Goal: Task Accomplishment & Management: Use online tool/utility

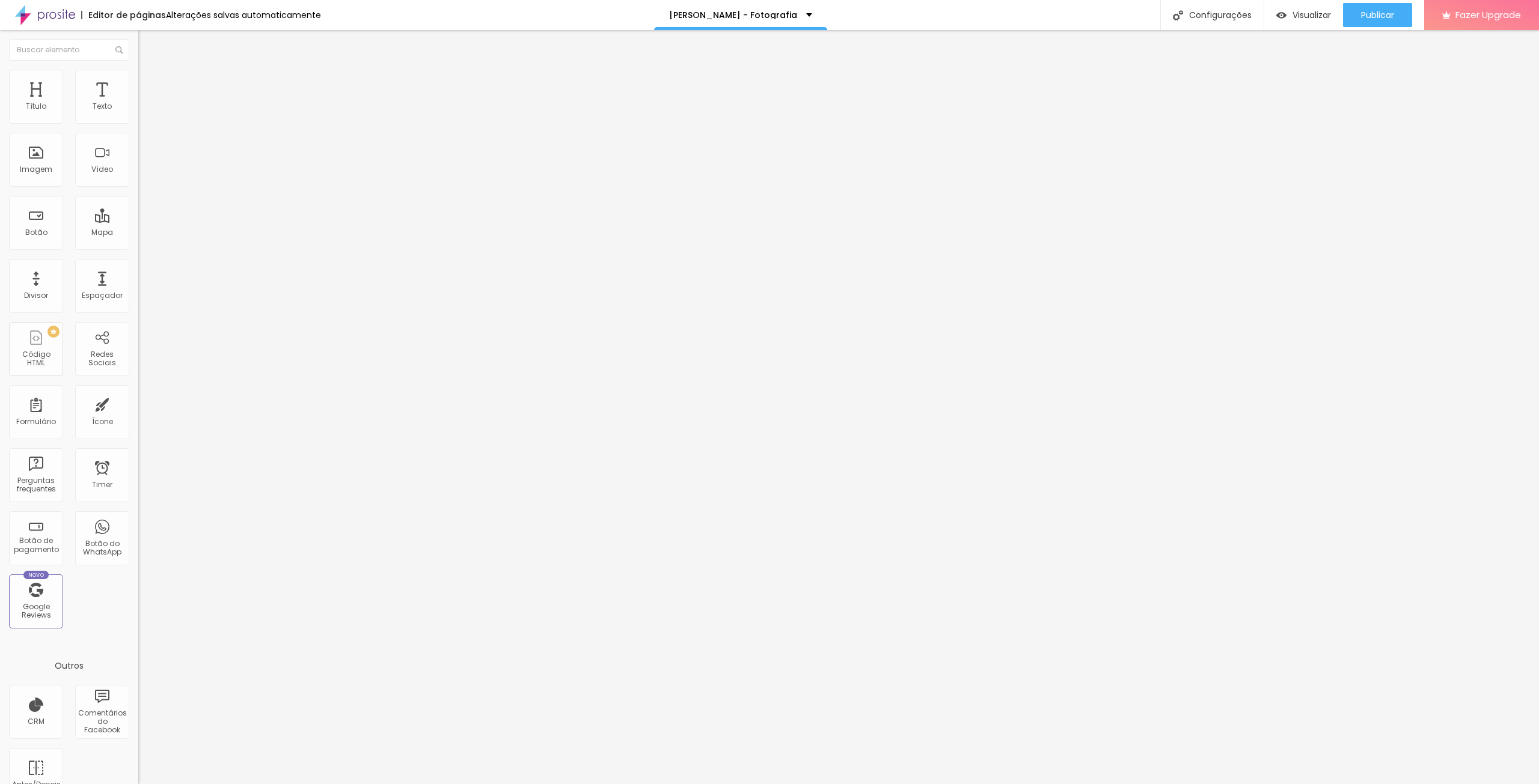
click at [138, 110] on span "Encaixotado" at bounding box center [161, 103] width 47 height 10
click at [149, 82] on span "Estilo" at bounding box center [158, 77] width 18 height 10
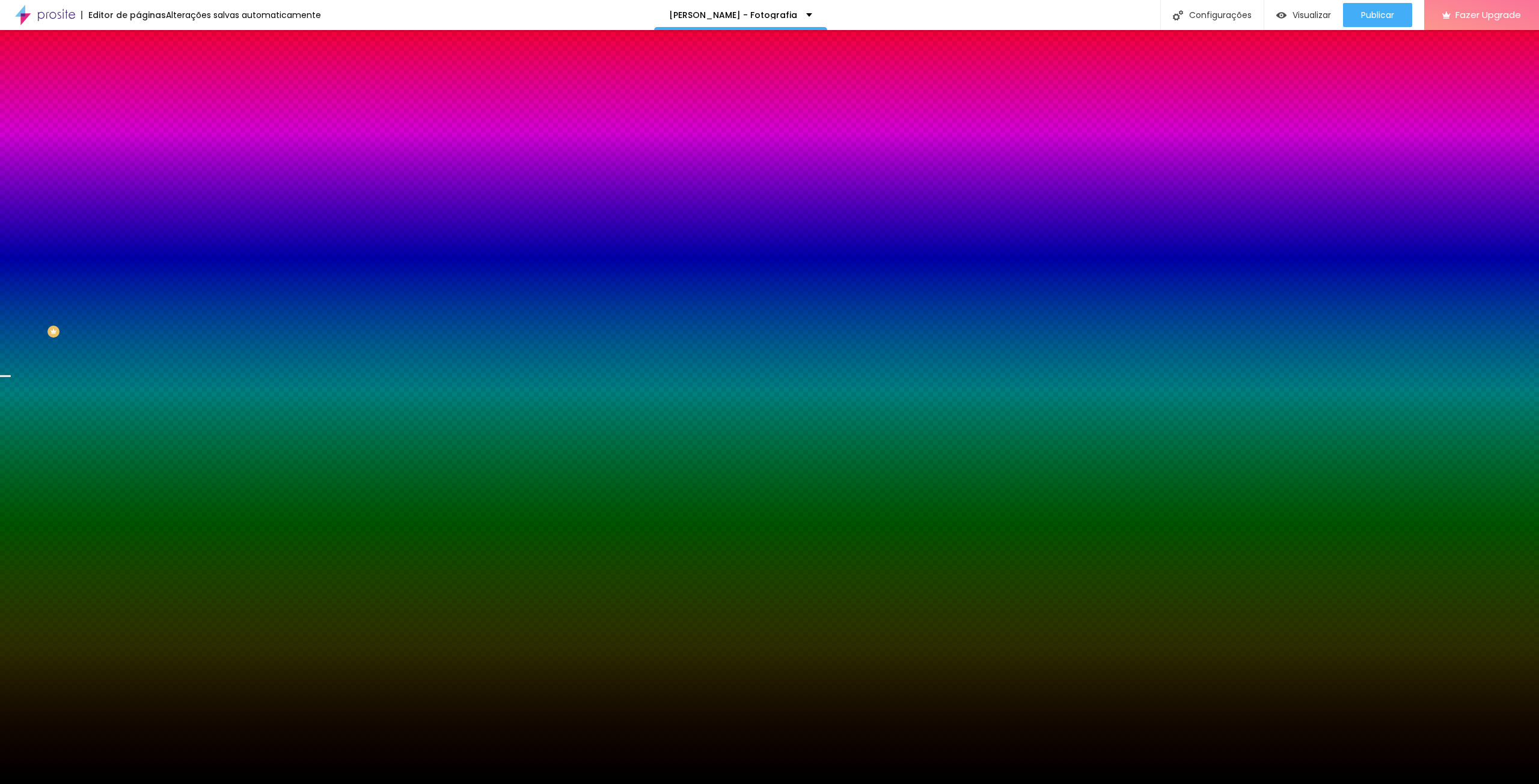
click at [138, 110] on span "Trocar imagem" at bounding box center [170, 105] width 65 height 10
click at [1435, 783] on div at bounding box center [769, 797] width 1539 height 11
click at [138, 110] on span "Trocar imagem" at bounding box center [170, 105] width 65 height 10
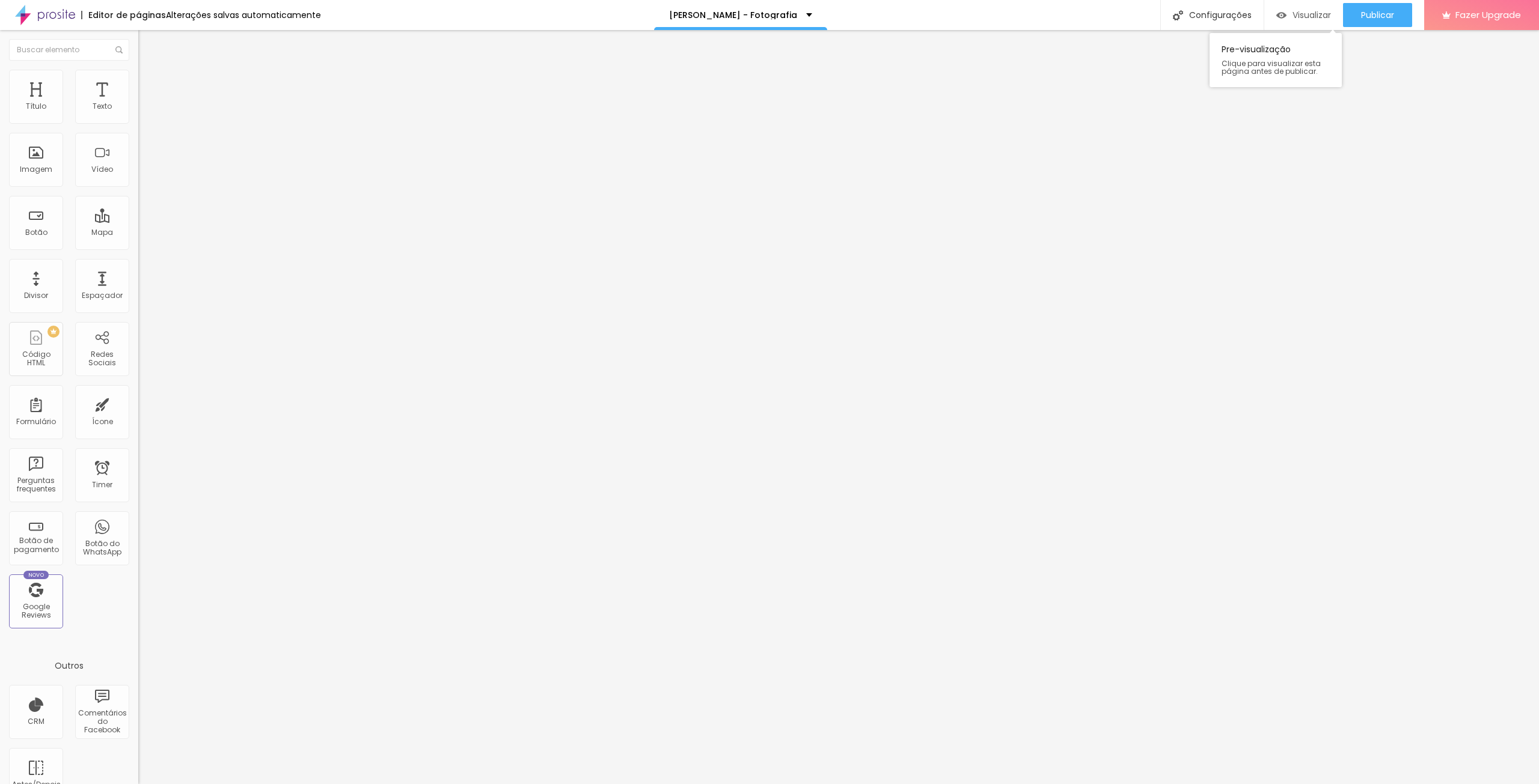
click at [1302, 21] on div "Visualizar" at bounding box center [1304, 15] width 54 height 24
click at [138, 121] on input "text" at bounding box center [210, 116] width 144 height 12
click at [204, 101] on img at bounding box center [207, 97] width 7 height 7
drag, startPoint x: 46, startPoint y: 101, endPoint x: 113, endPoint y: 120, distance: 69.6
click at [46, 100] on div "Título" at bounding box center [36, 97] width 54 height 54
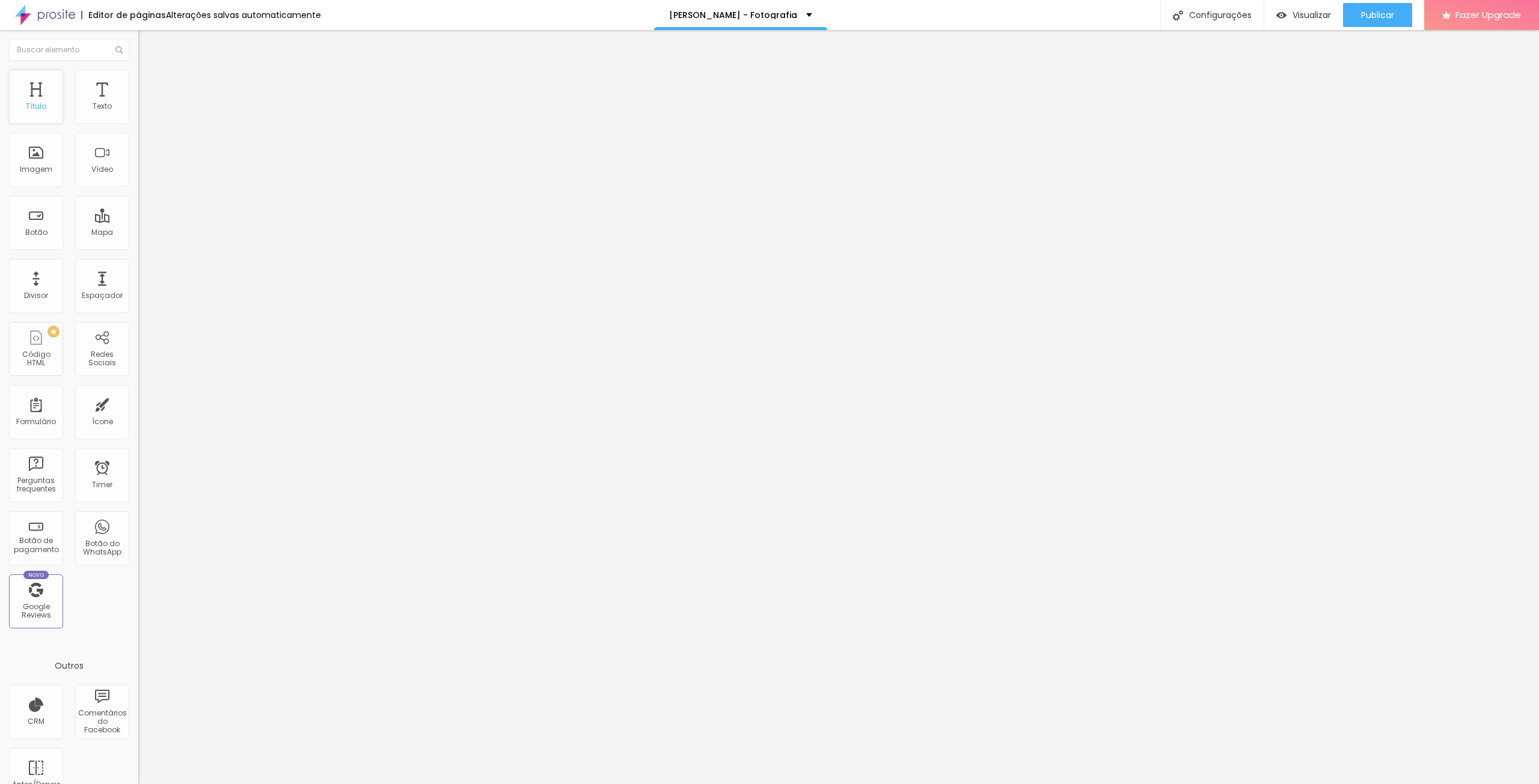
click at [38, 87] on div "Título" at bounding box center [36, 97] width 54 height 54
type input "461"
type input "492"
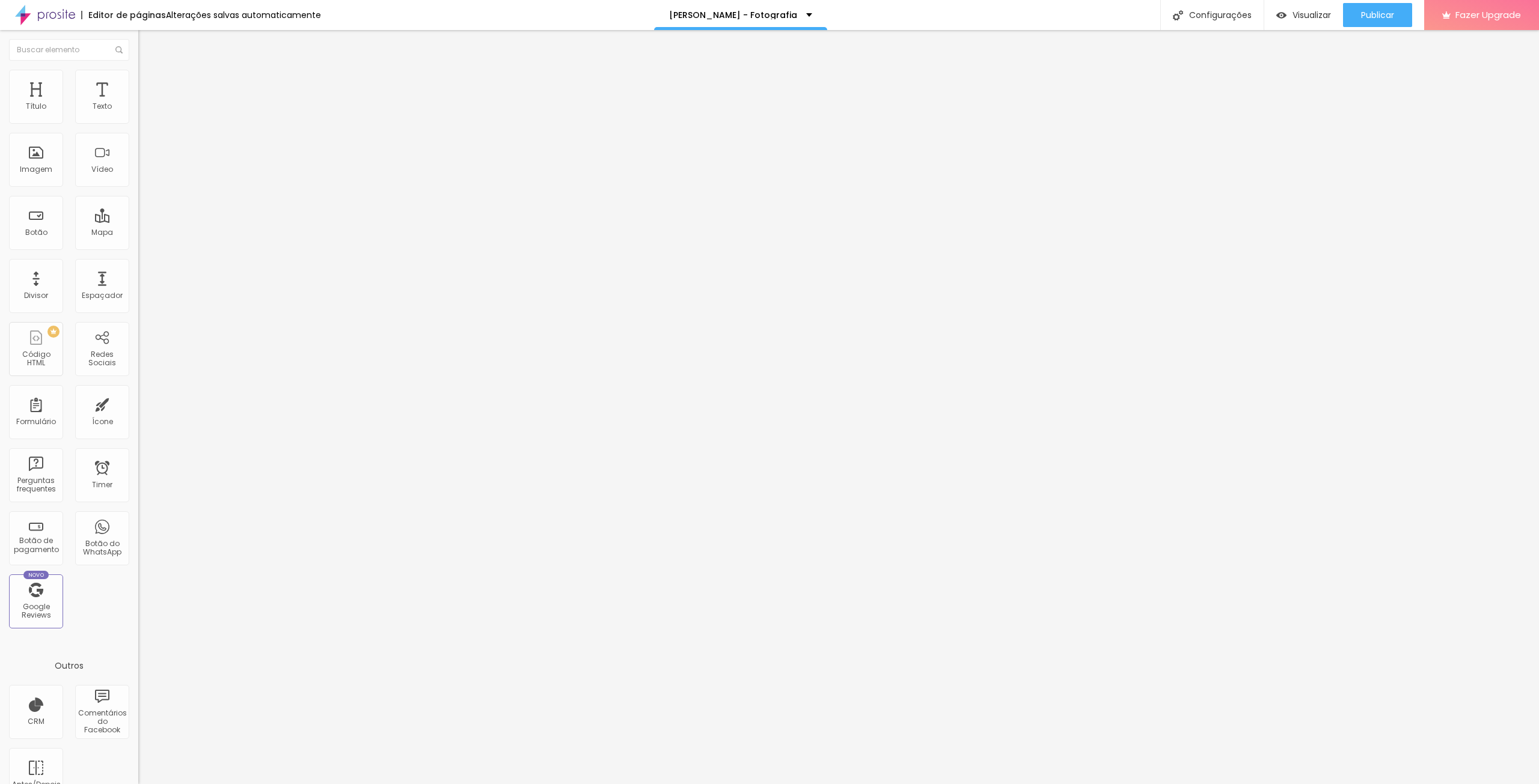
type input "497"
type input "500"
type input "497"
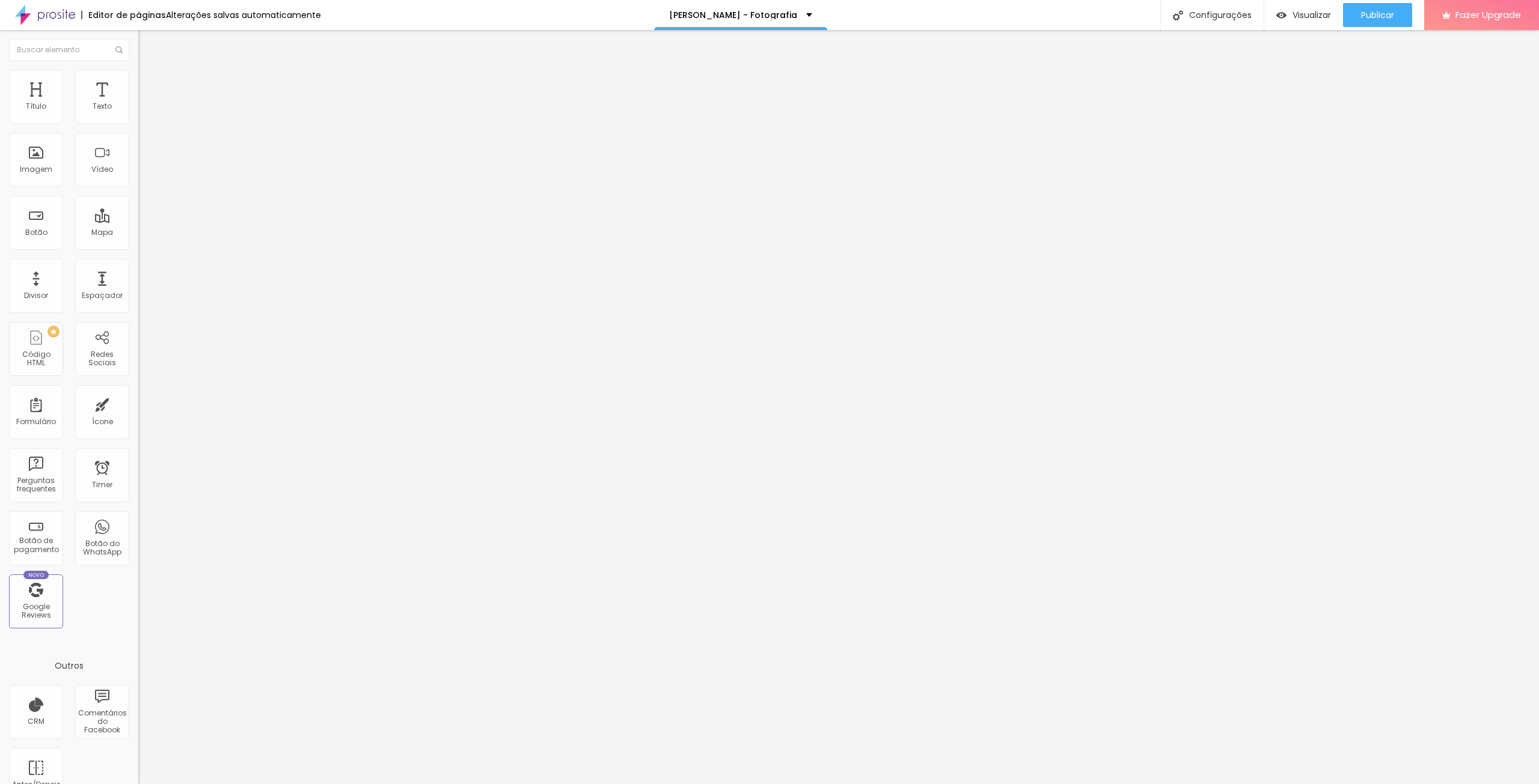
type input "497"
type input "446"
type input "420"
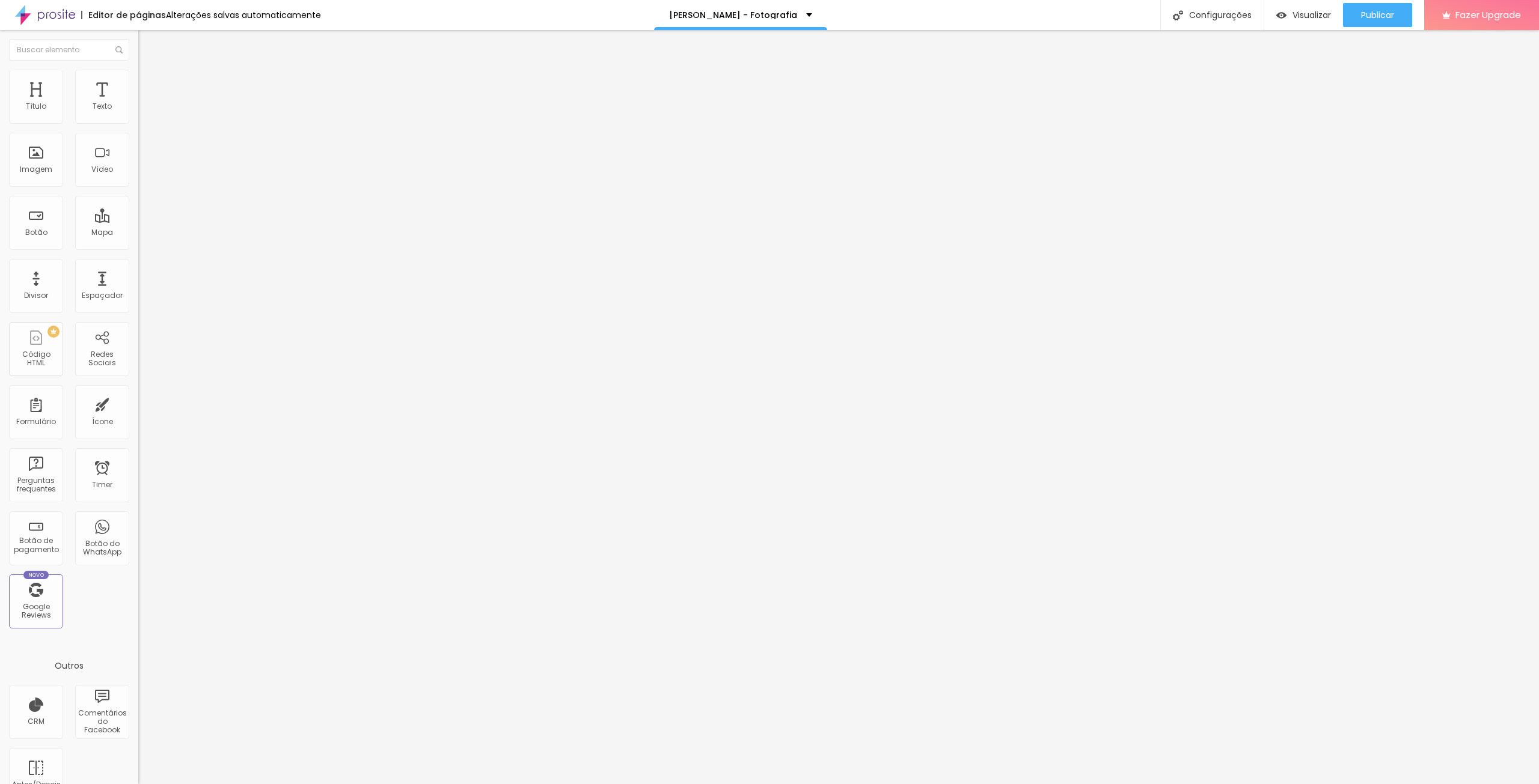
type input "404"
type input "399"
type input "291"
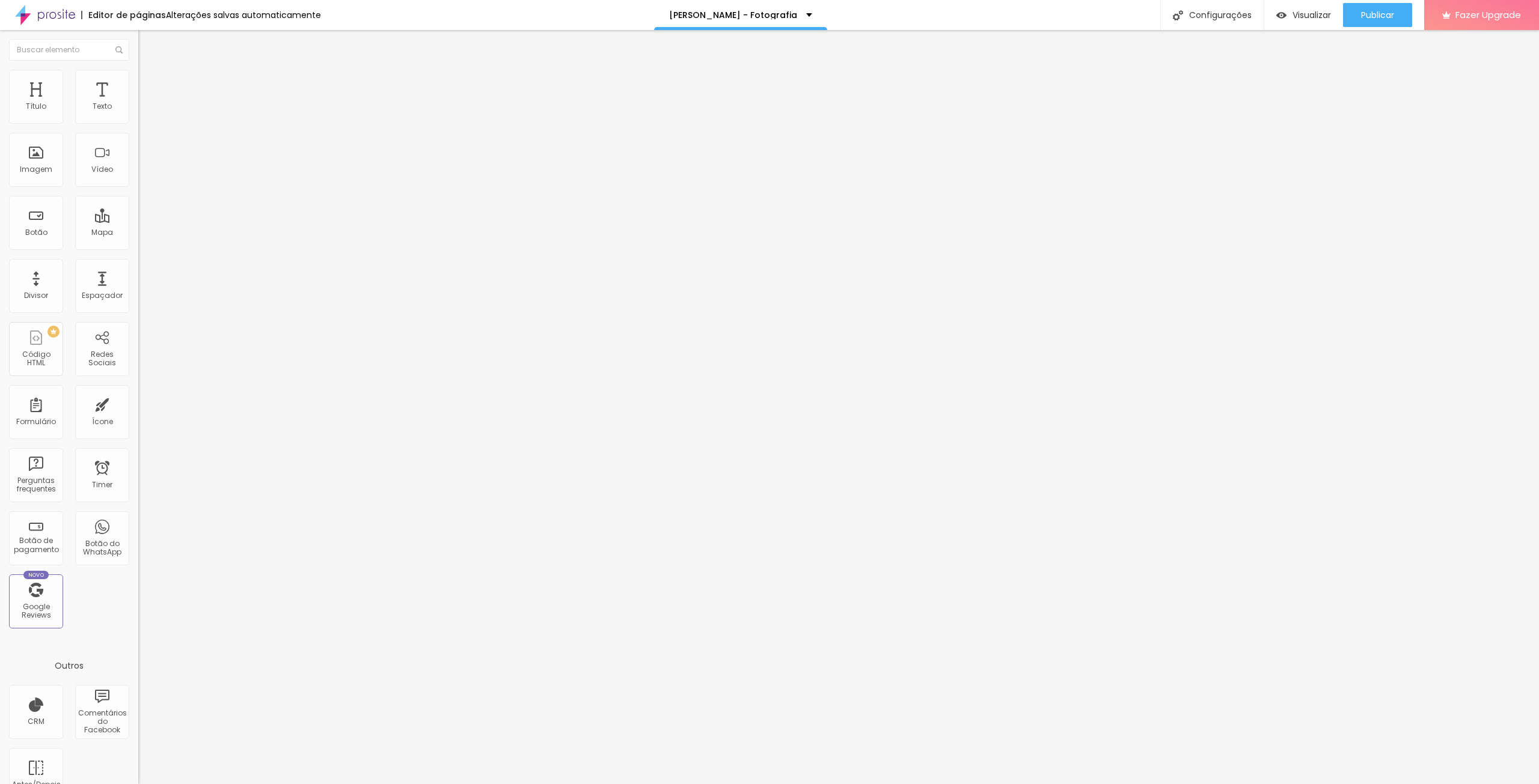
type input "291"
type input "281"
type input "275"
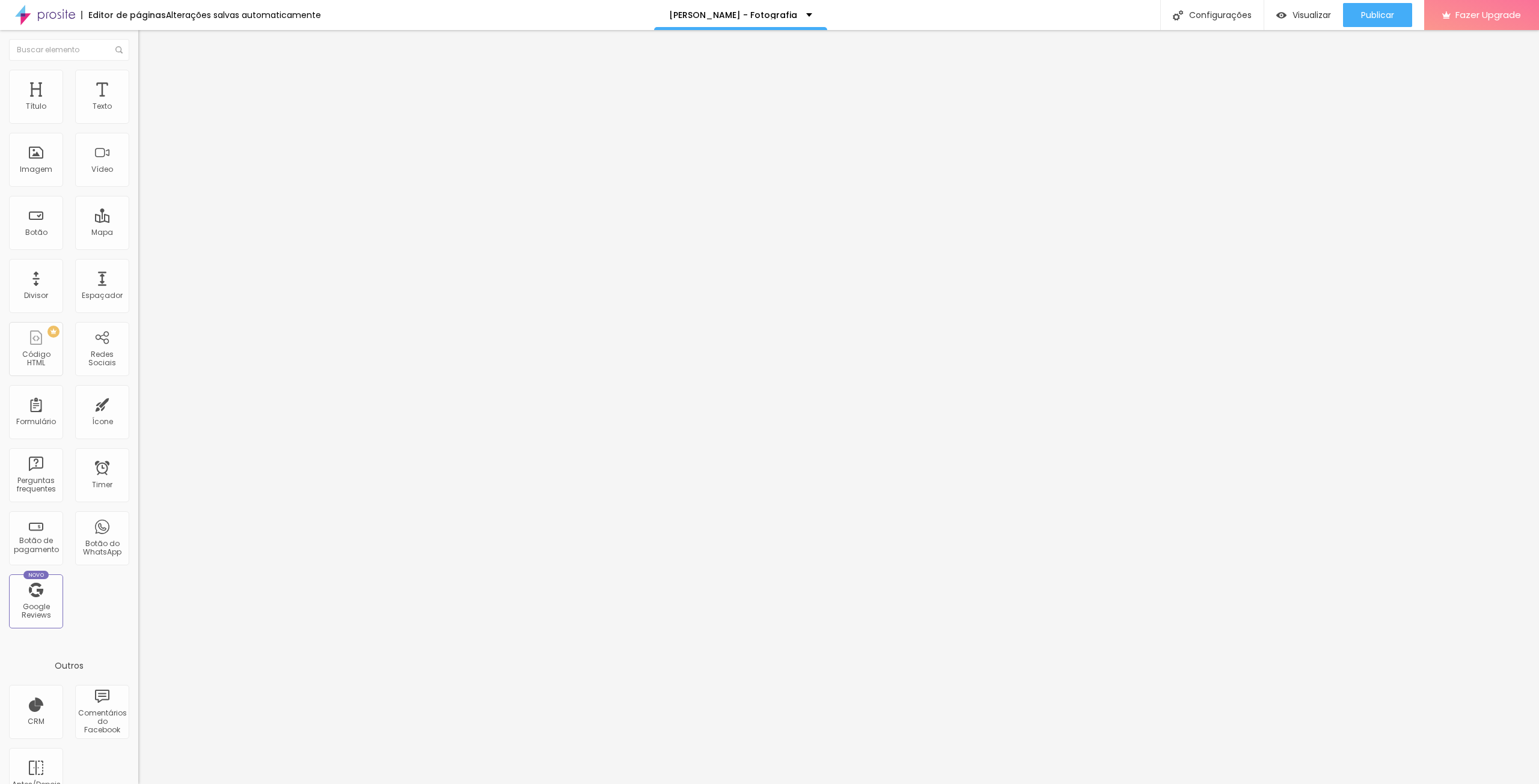
type input "270"
type input "265"
type input "255"
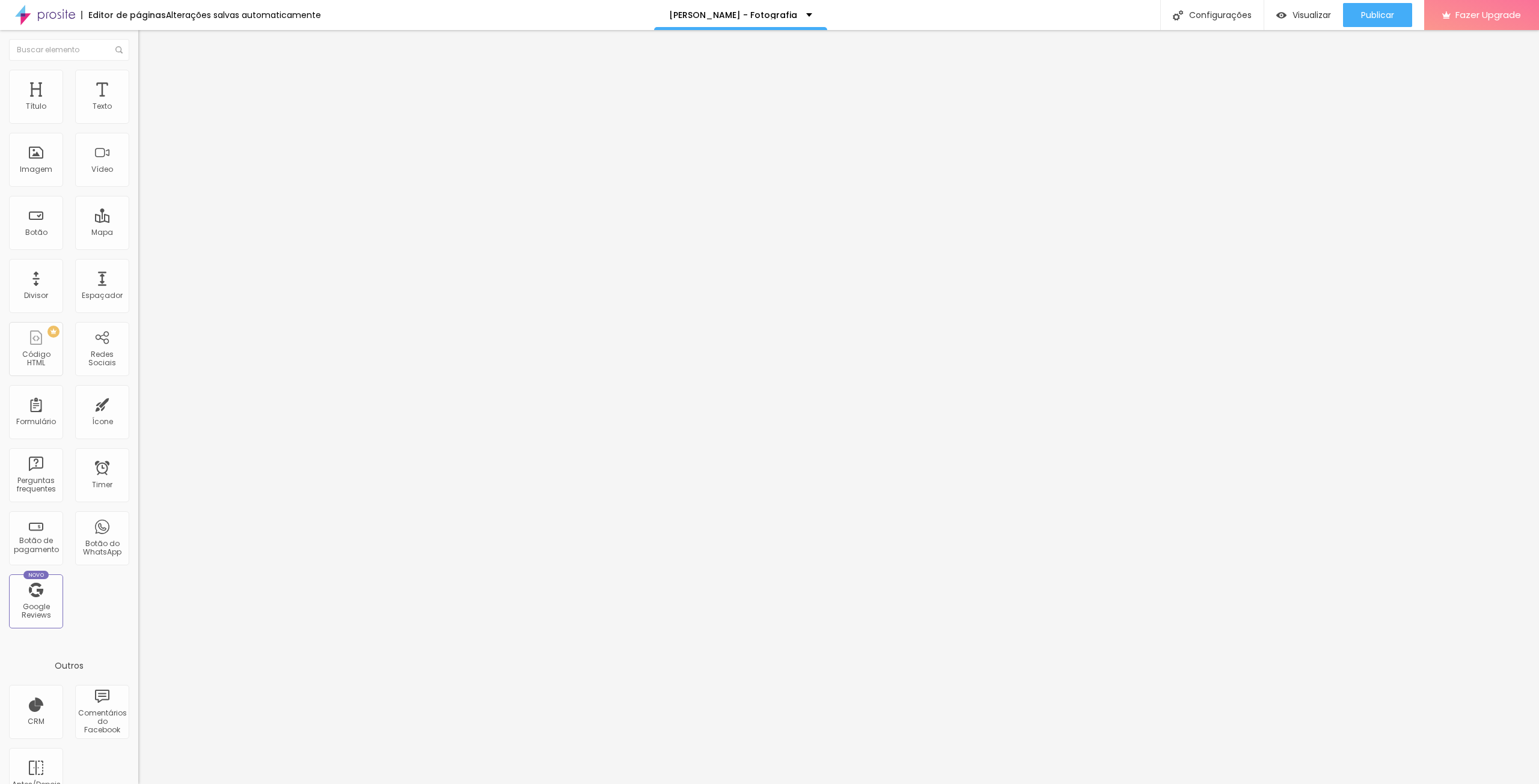
type input "255"
type input "250"
type input "229"
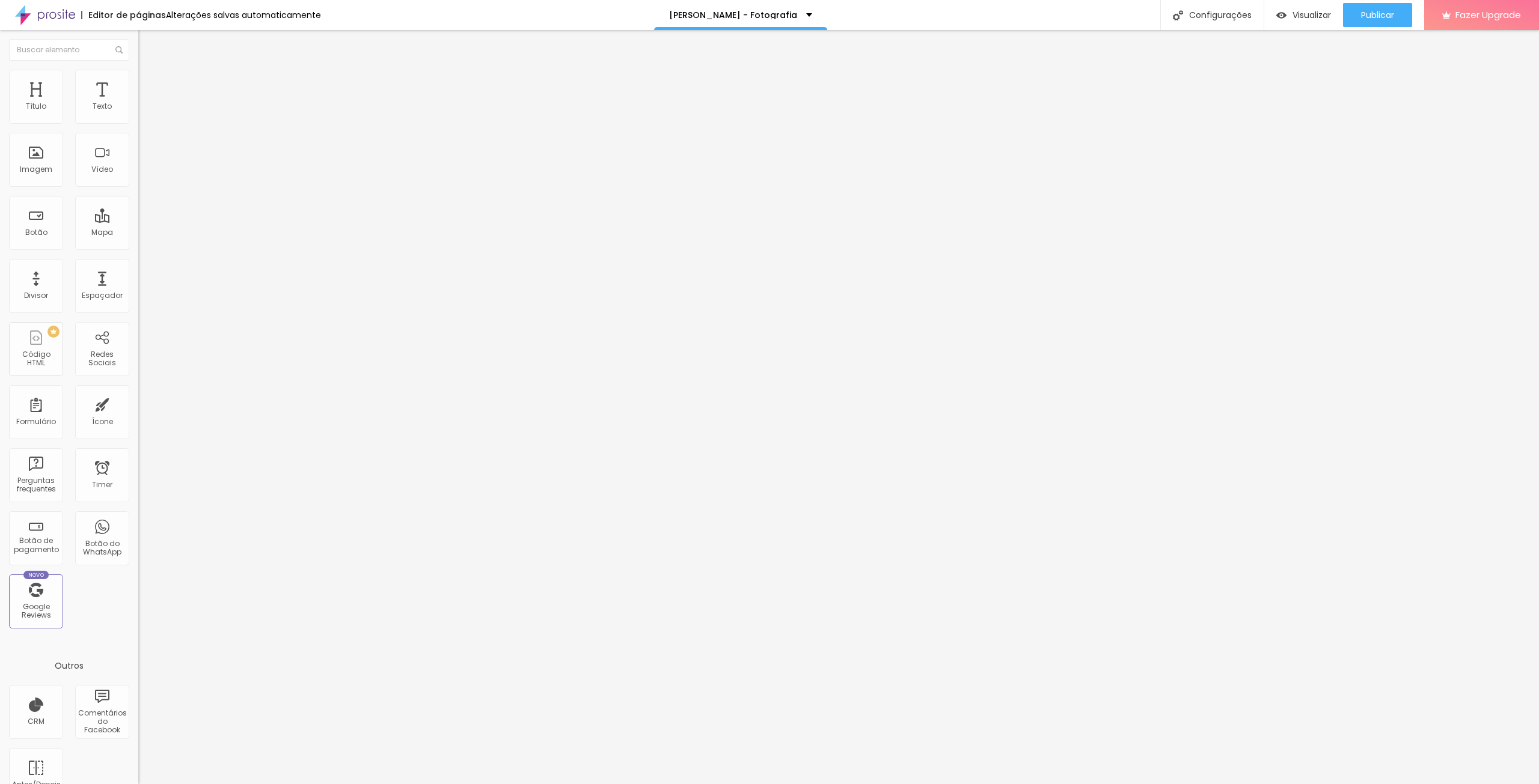
type input "213"
type input "208"
type input "203"
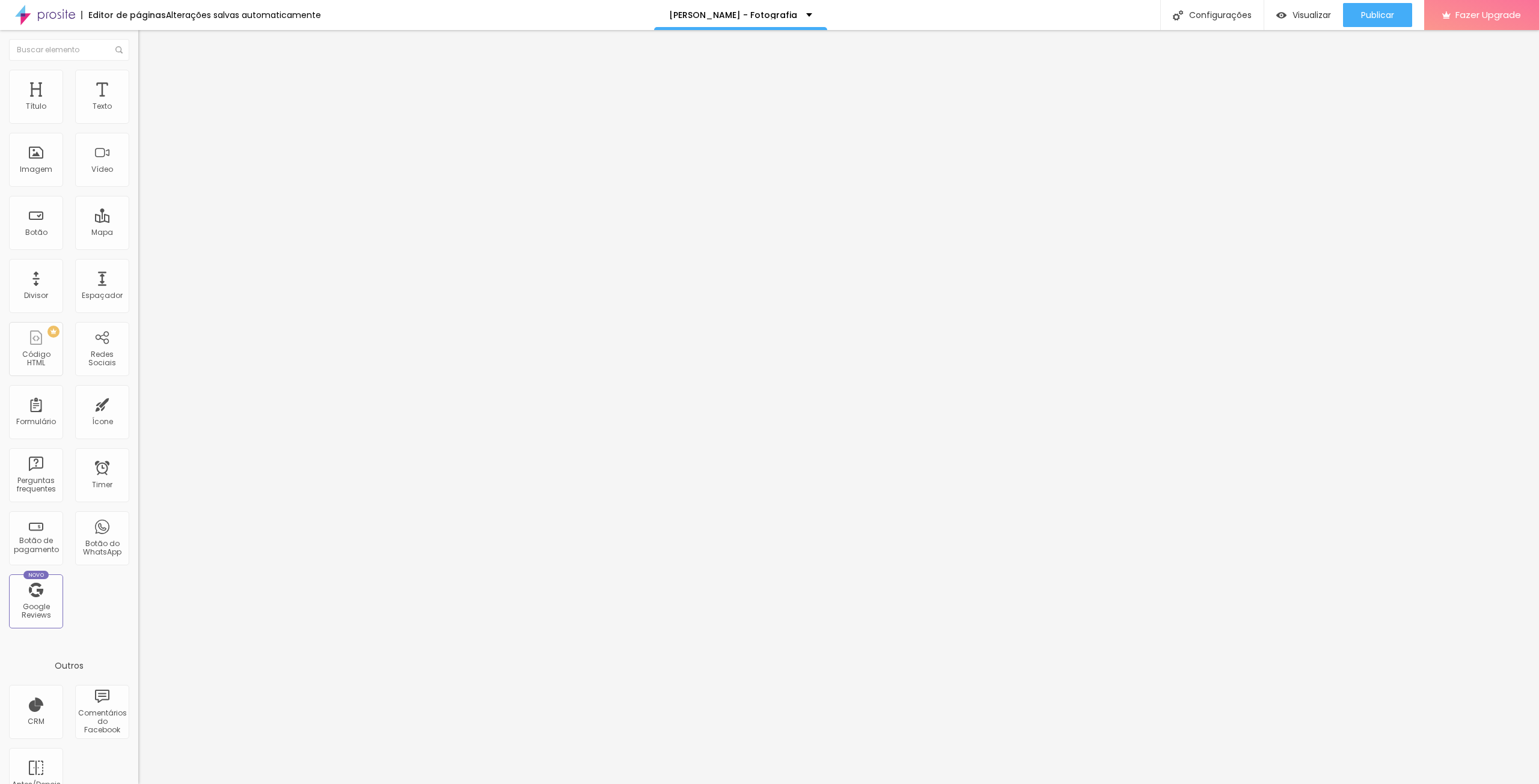
type input "203"
drag, startPoint x: 77, startPoint y: 120, endPoint x: 71, endPoint y: 85, distance: 35.5
type input "198"
click at [138, 221] on input "range" at bounding box center [176, 226] width 77 height 10
type input "198"
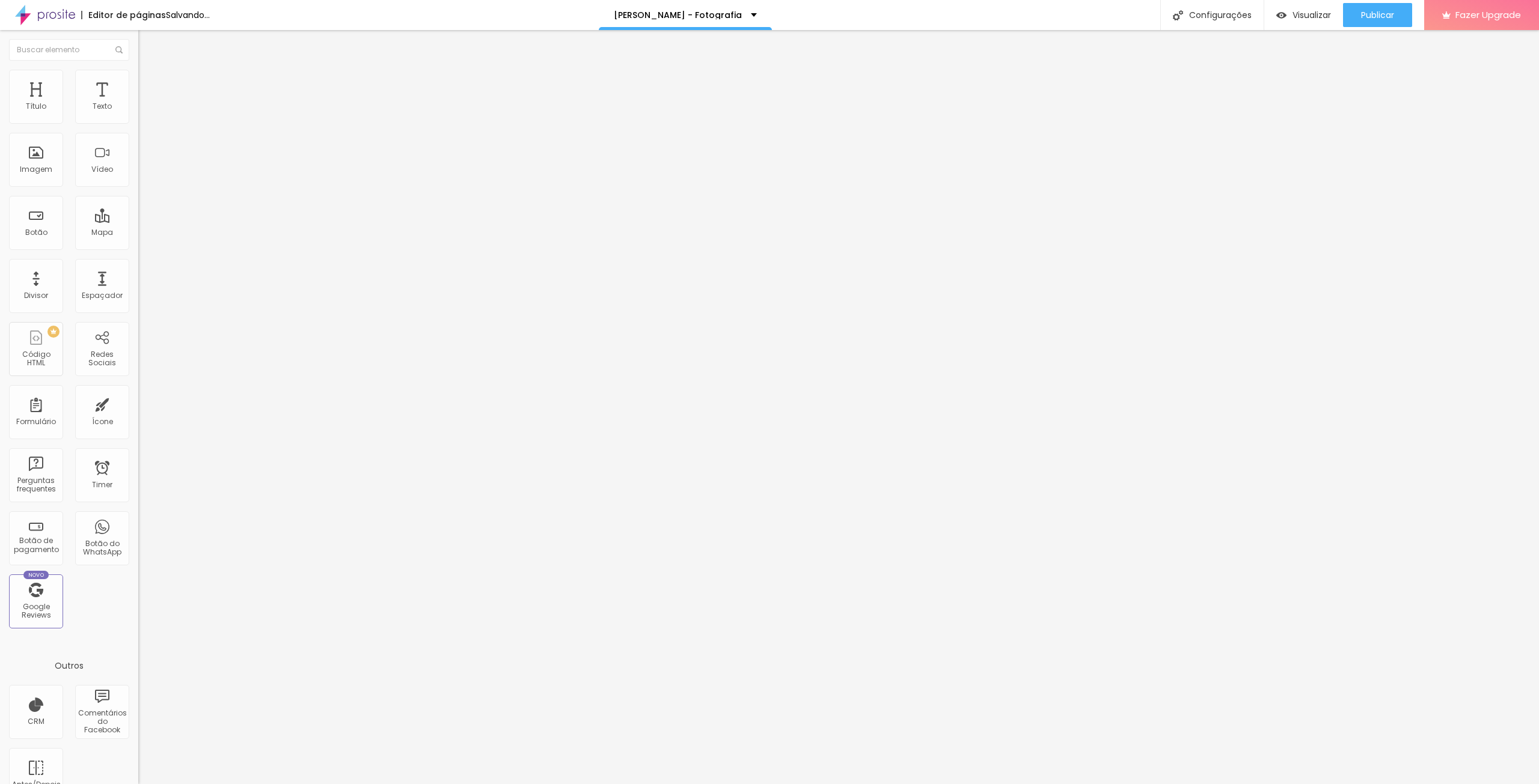
click at [138, 77] on li "Avançado" at bounding box center [207, 76] width 138 height 12
click at [138, 101] on input "text" at bounding box center [210, 95] width 144 height 12
click at [138, 36] on button "Editar Espaçador" at bounding box center [207, 44] width 138 height 28
click at [147, 43] on img "button" at bounding box center [152, 44] width 10 height 10
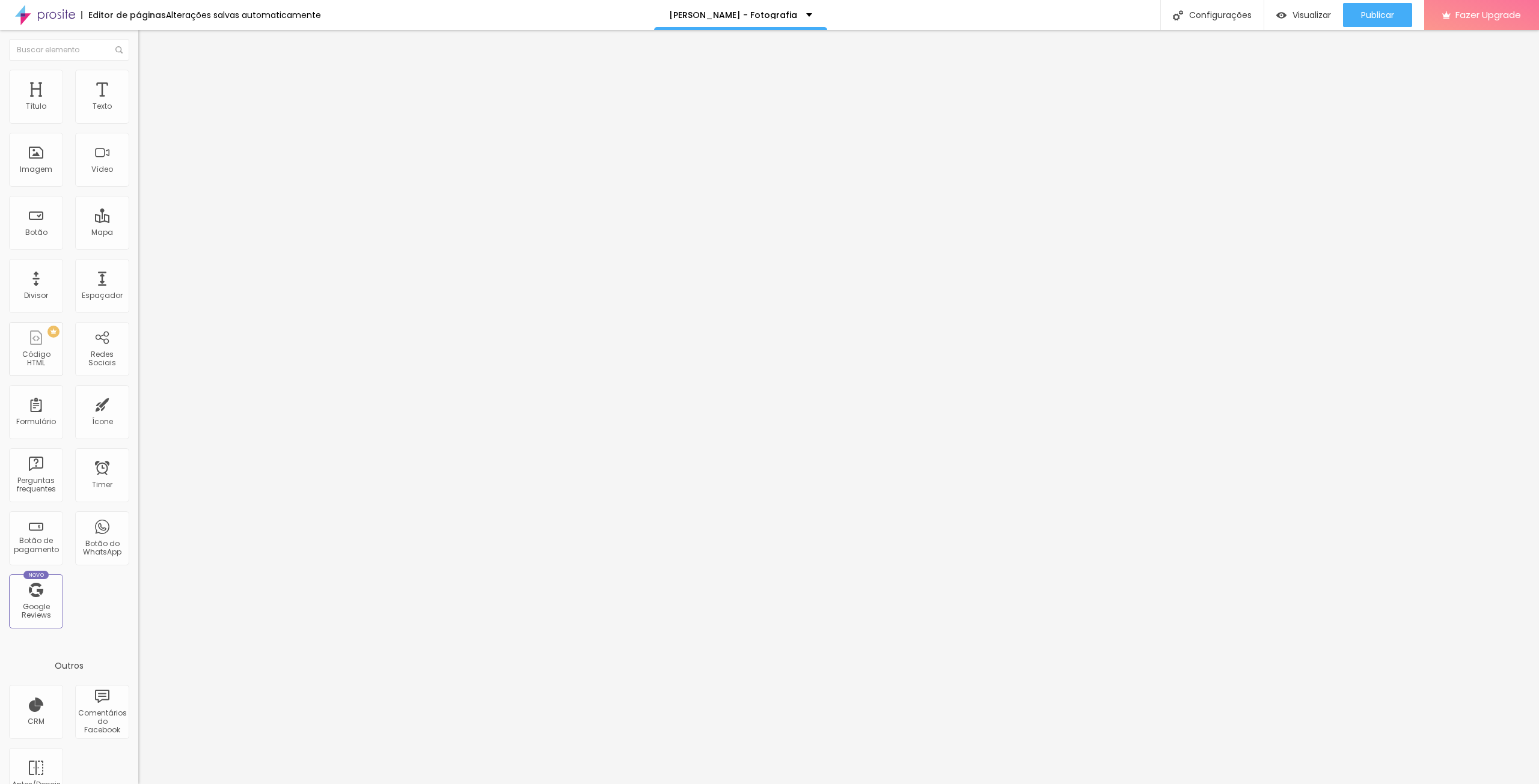
click at [138, 48] on button "Editar Espaçador" at bounding box center [207, 44] width 138 height 28
click at [138, 77] on img at bounding box center [143, 75] width 11 height 11
click at [138, 70] on li "Estilo" at bounding box center [207, 64] width 138 height 12
click at [138, 178] on button "button" at bounding box center [146, 172] width 17 height 12
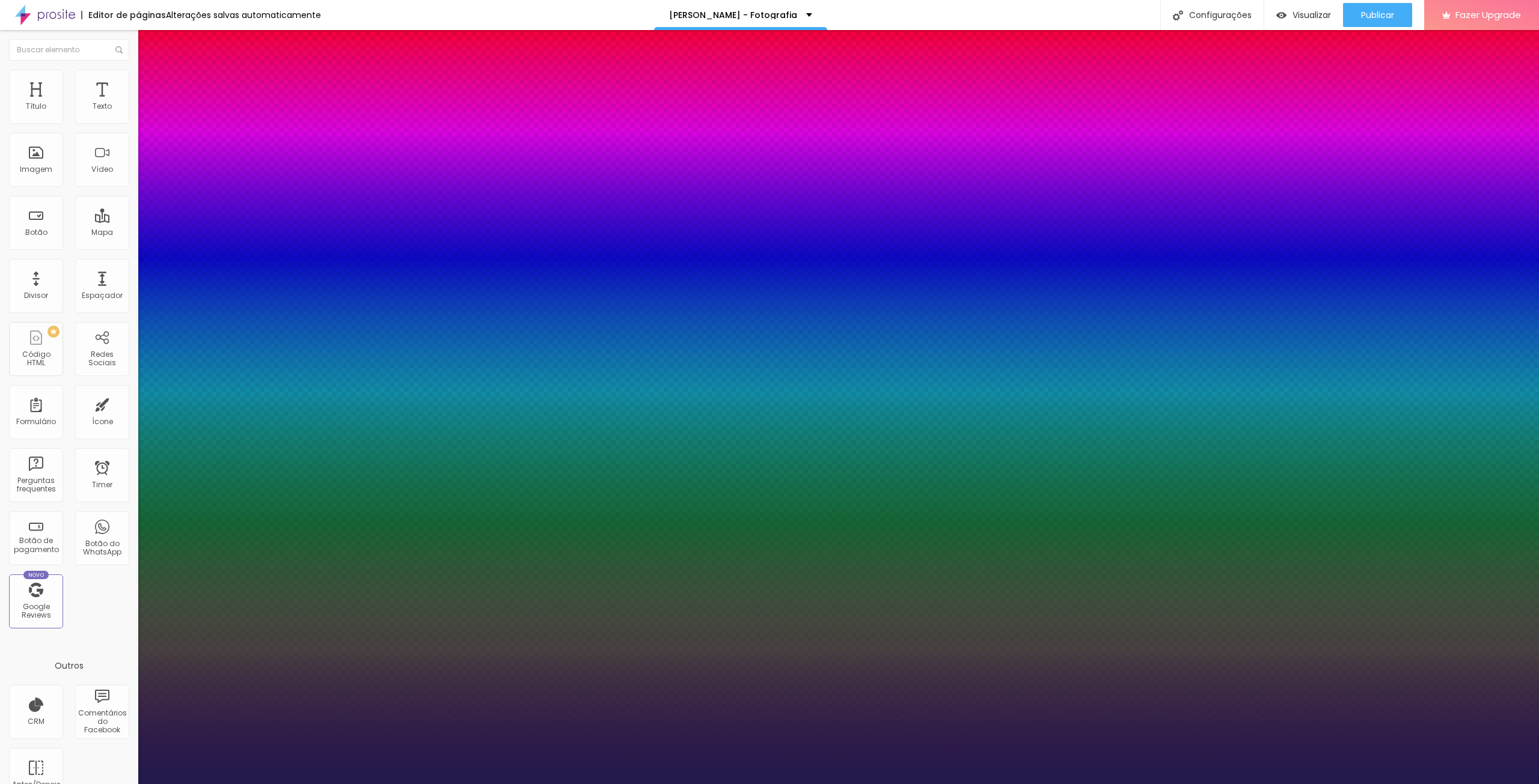
type input "1"
click at [130, 783] on select "AbrilFatface-Regular Actor-Regular Alegreya AlegreyaBlack [PERSON_NAME] [PERSON…" at bounding box center [64, 798] width 130 height 12
click at [671, 783] on div at bounding box center [769, 784] width 1539 height 0
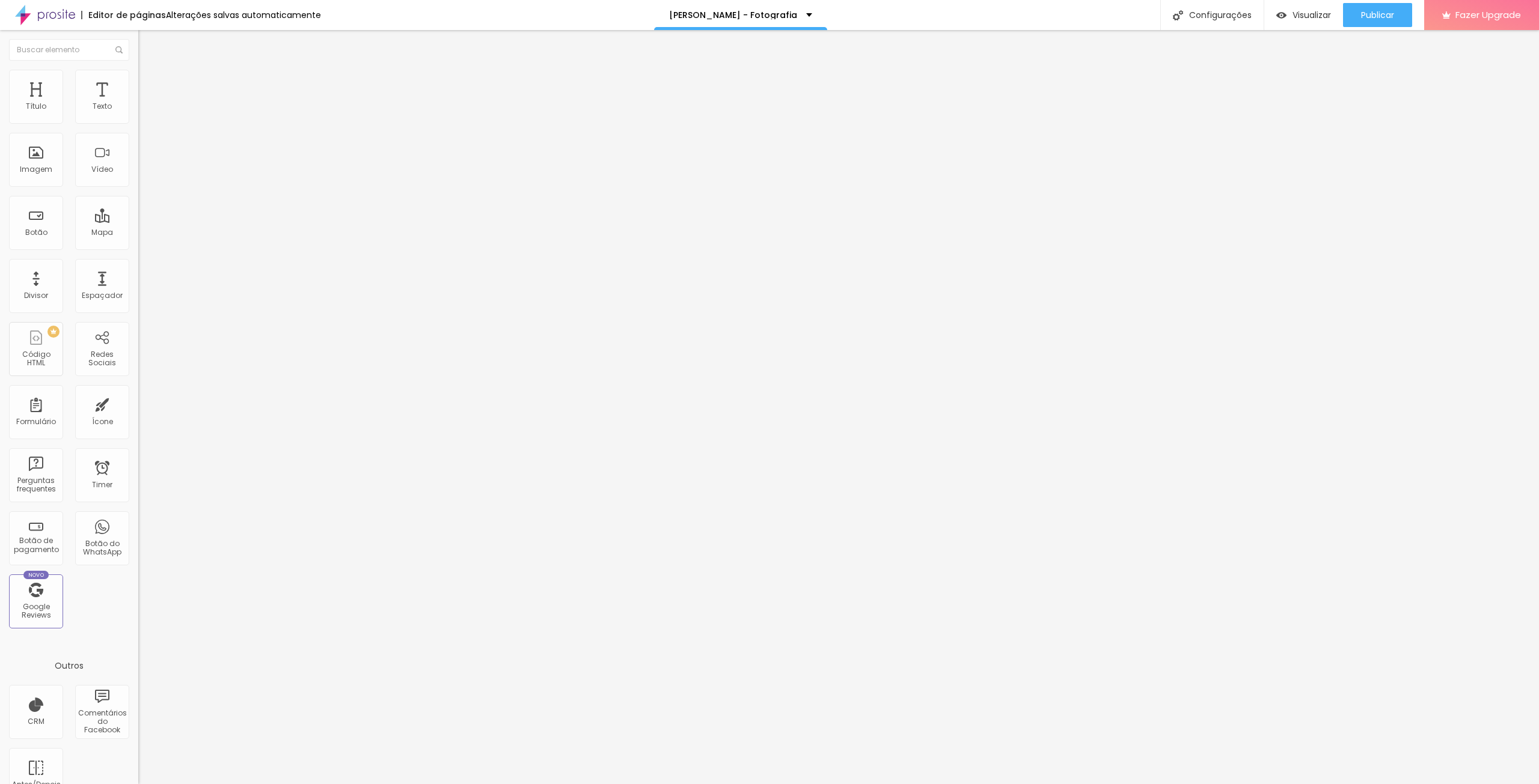
click at [138, 82] on ul "Estilo Avançado" at bounding box center [207, 69] width 138 height 24
drag, startPoint x: 108, startPoint y: 82, endPoint x: 132, endPoint y: 99, distance: 29.4
click at [149, 82] on span "Avançado" at bounding box center [169, 77] width 40 height 10
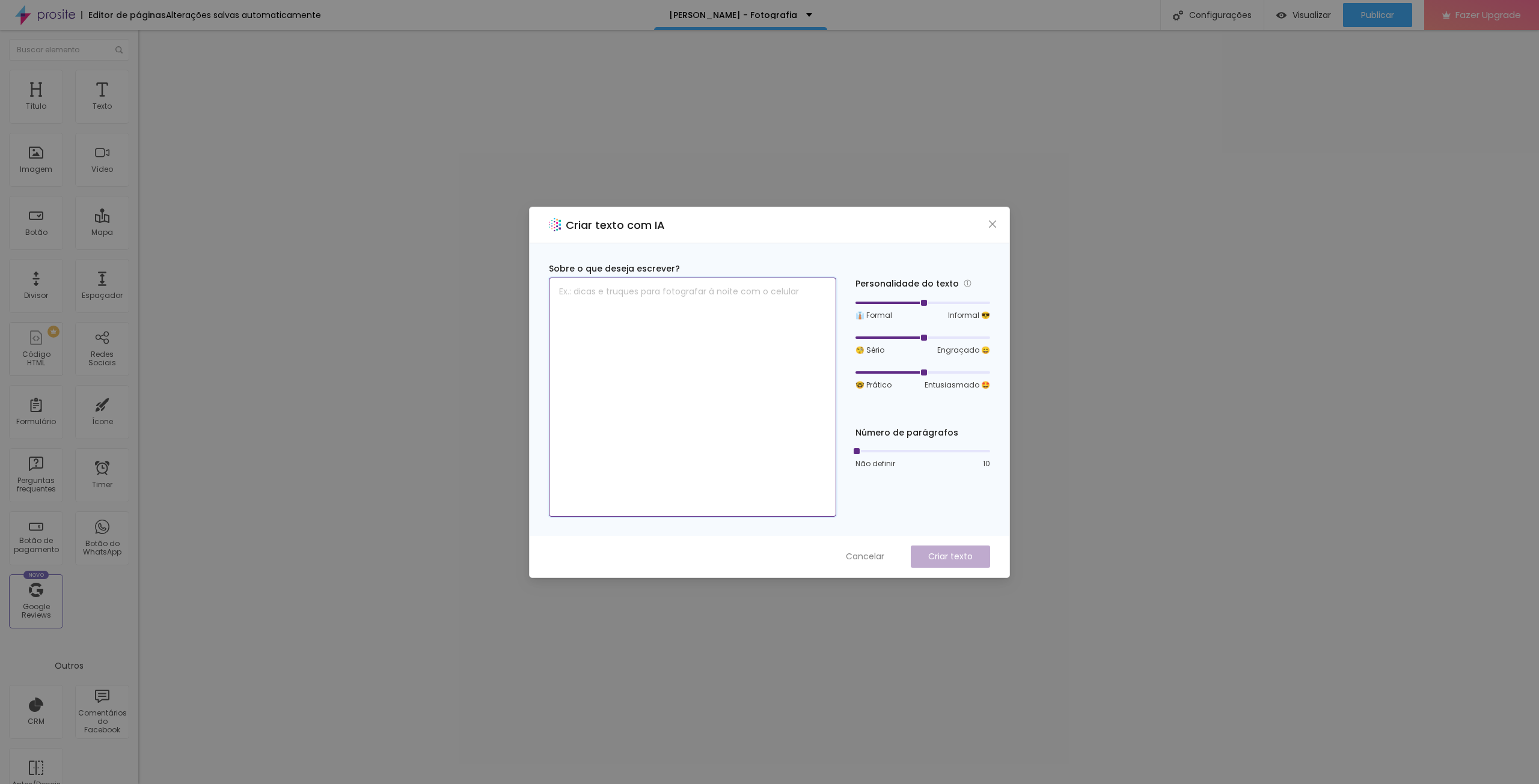
click at [617, 308] on textarea at bounding box center [692, 397] width 288 height 239
click at [996, 226] on icon "close" at bounding box center [992, 224] width 10 height 10
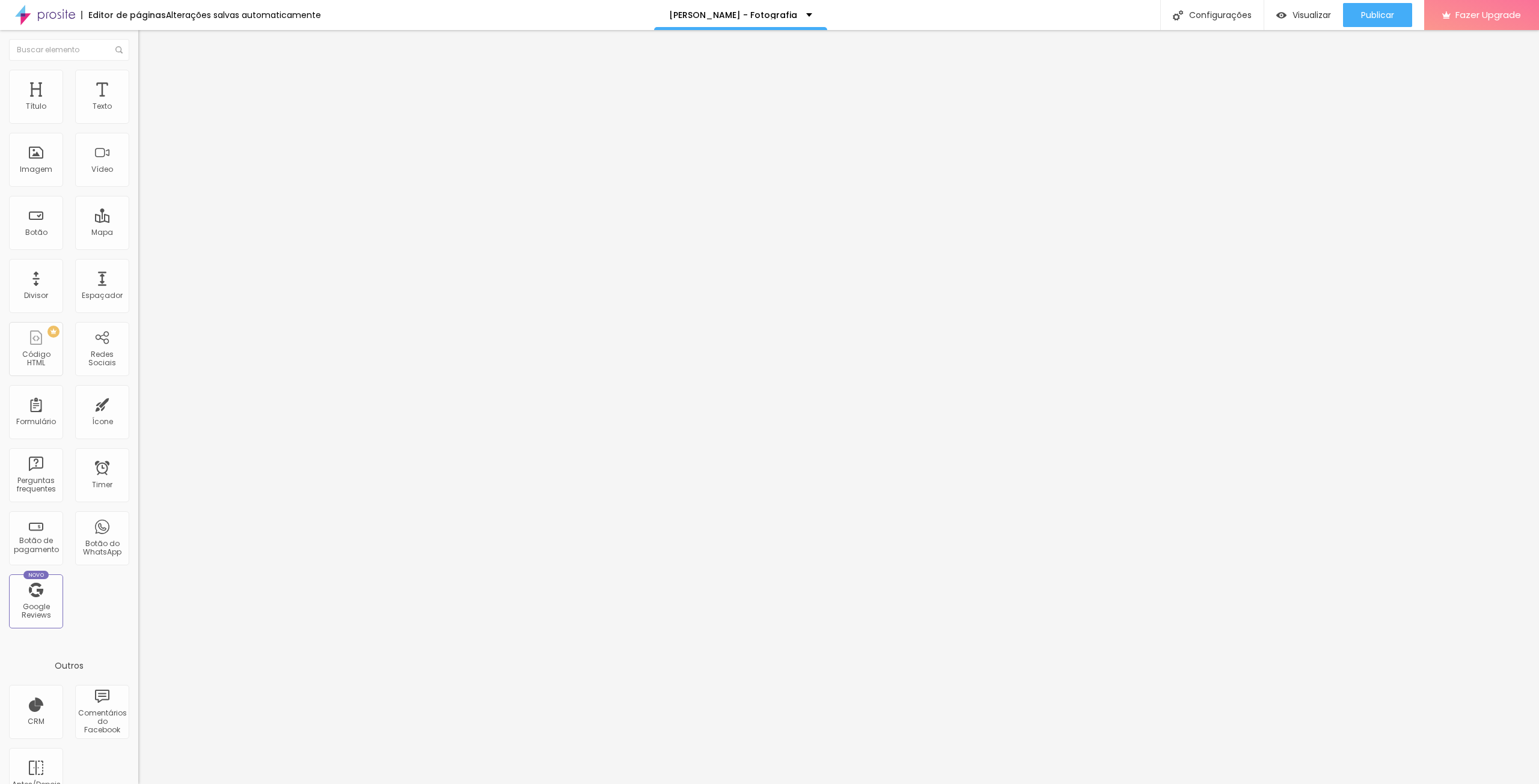
click at [149, 83] on span "Avançado" at bounding box center [169, 77] width 40 height 10
click at [138, 70] on li "Estilo" at bounding box center [207, 64] width 138 height 12
click at [143, 174] on icon "button" at bounding box center [146, 170] width 7 height 7
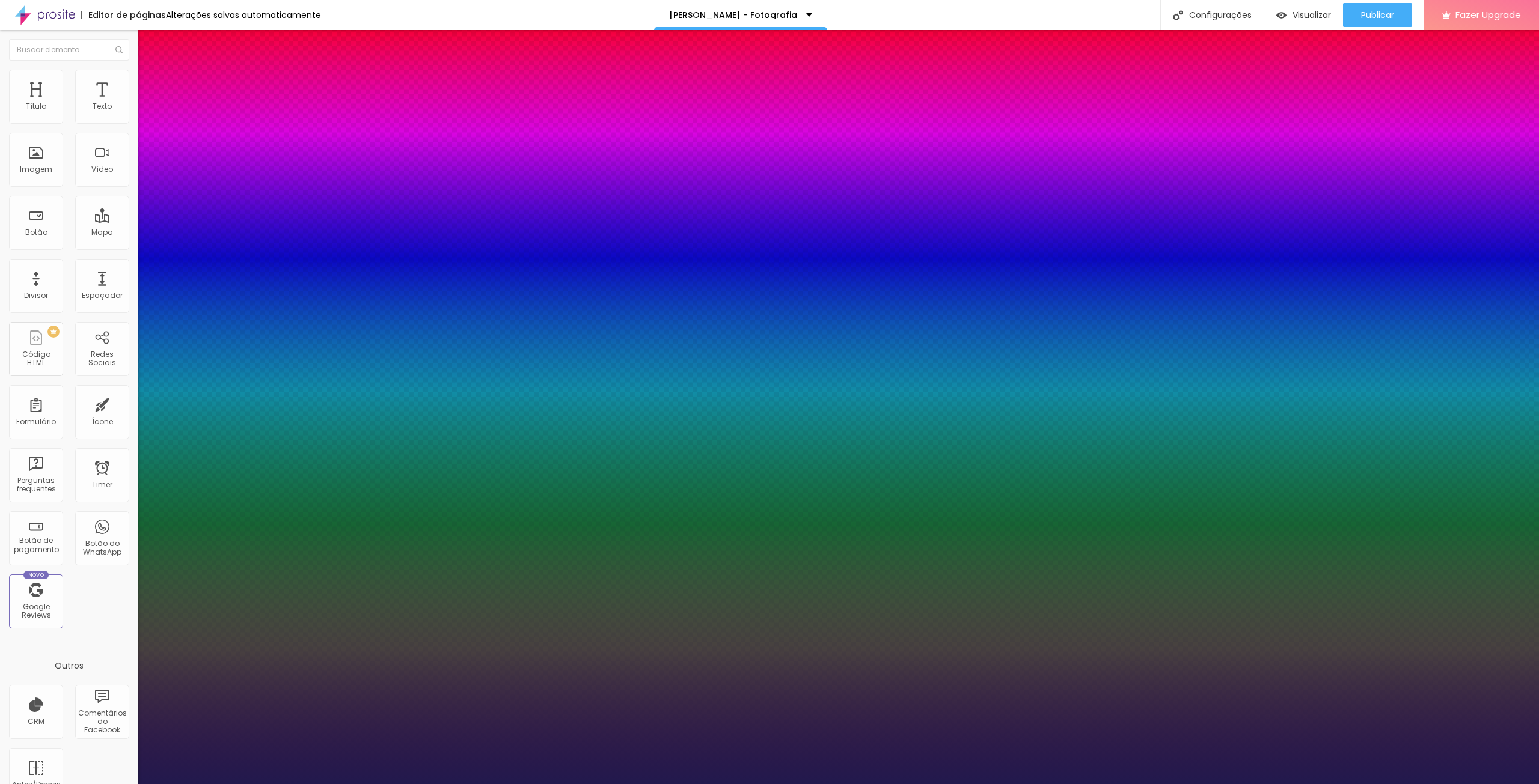
type input "1"
click at [130, 783] on select "AbrilFatface-Regular Actor-Regular Alegreya AlegreyaBlack [PERSON_NAME] [PERSON…" at bounding box center [64, 798] width 130 height 12
select select "NunitoExtraBold"
click at [128, 783] on select "AbrilFatface-Regular Actor-Regular Alegreya AlegreyaBlack [PERSON_NAME] [PERSON…" at bounding box center [64, 798] width 130 height 12
type input "1"
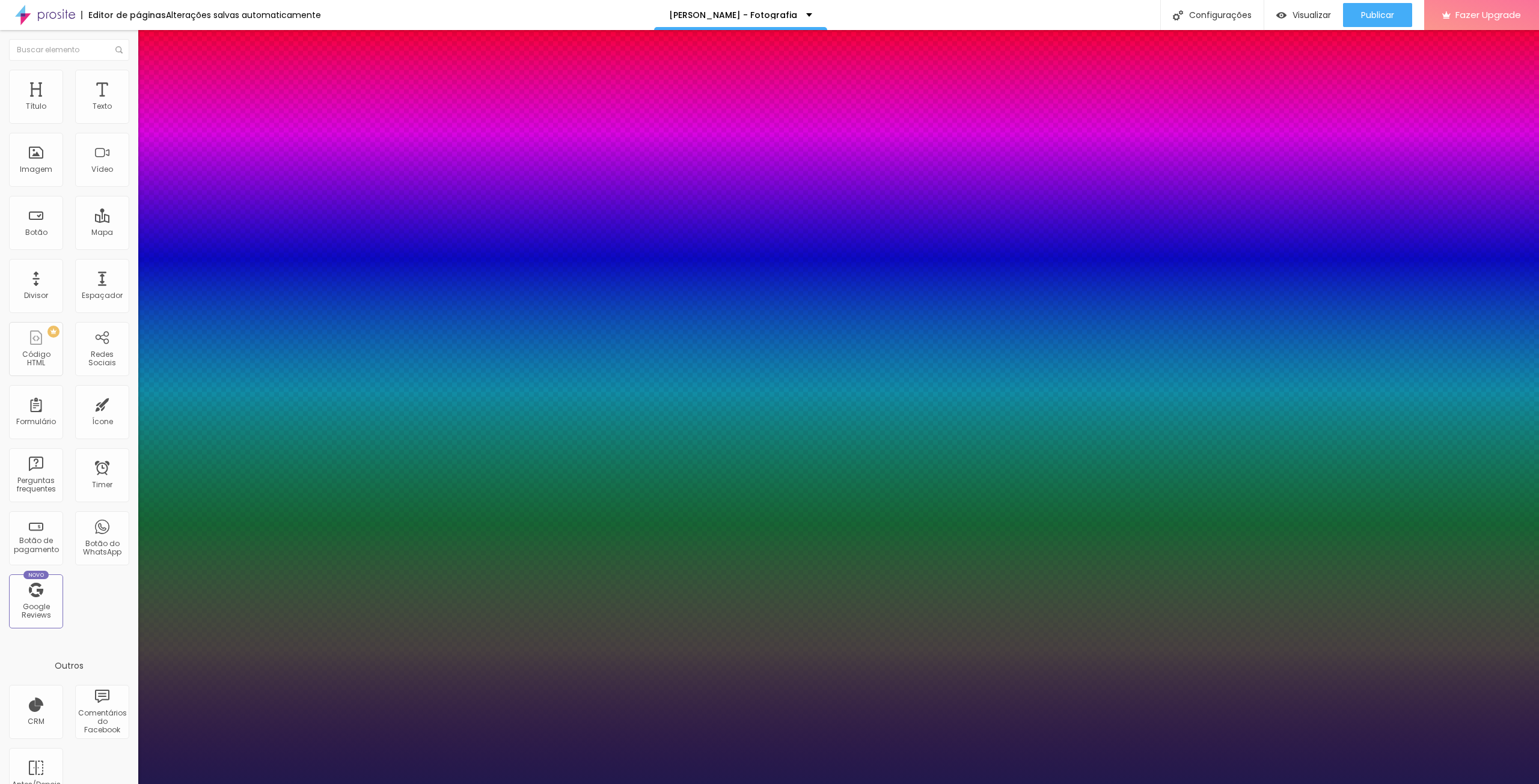
click at [130, 783] on select "AbrilFatface-Regular Actor-Regular Alegreya AlegreyaBlack [PERSON_NAME] [PERSON…" at bounding box center [64, 798] width 130 height 12
select select "TitilliumWebLight"
click at [128, 783] on select "AbrilFatface-Regular Actor-Regular Alegreya AlegreyaBlack [PERSON_NAME] [PERSON…" at bounding box center [64, 798] width 130 height 12
type input "1"
select select "TitilliumWebBold"
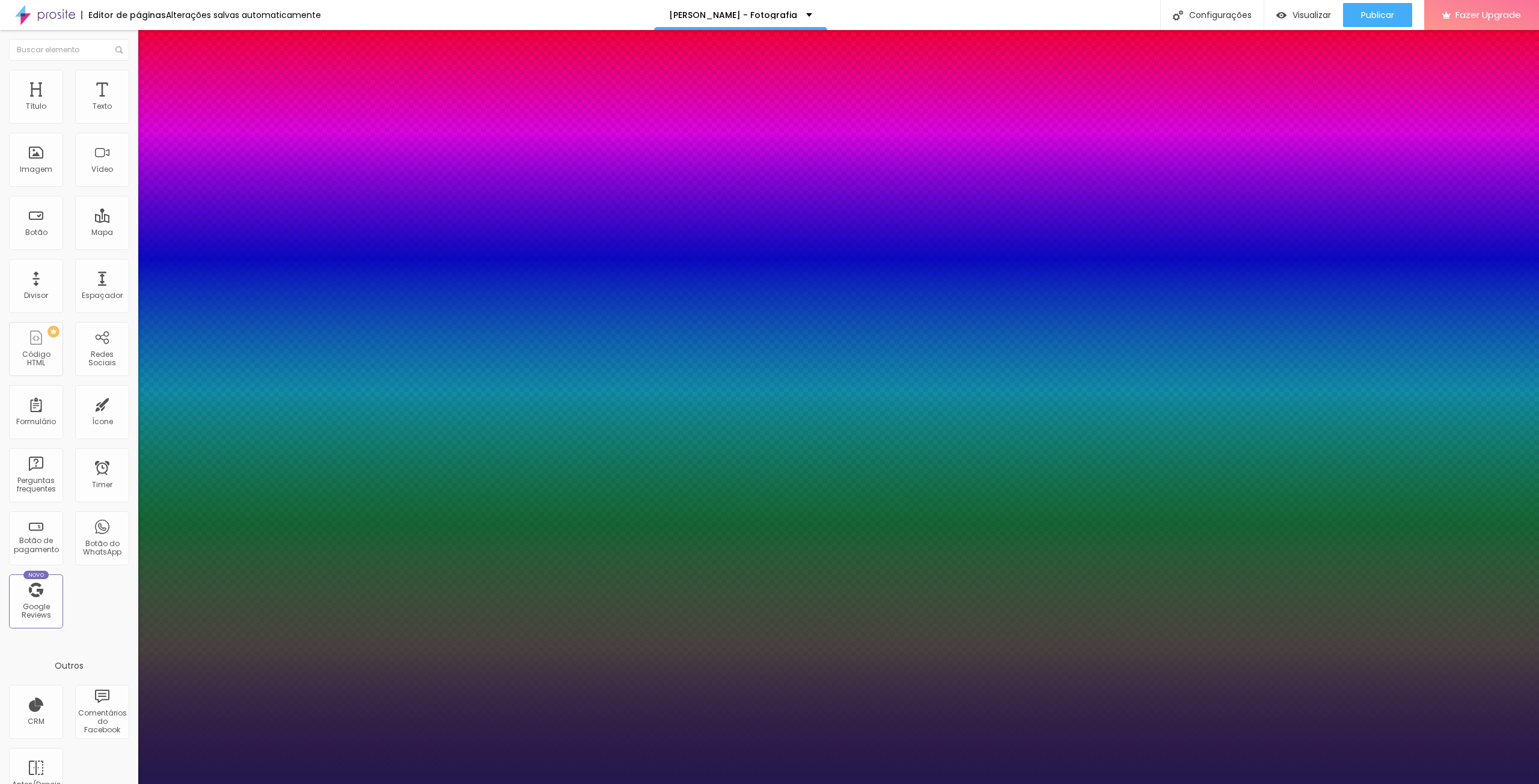
type input "1"
select select "TitilliumWebBlack"
type input "1"
select select "TitilliumWeb-Regular"
type input "1"
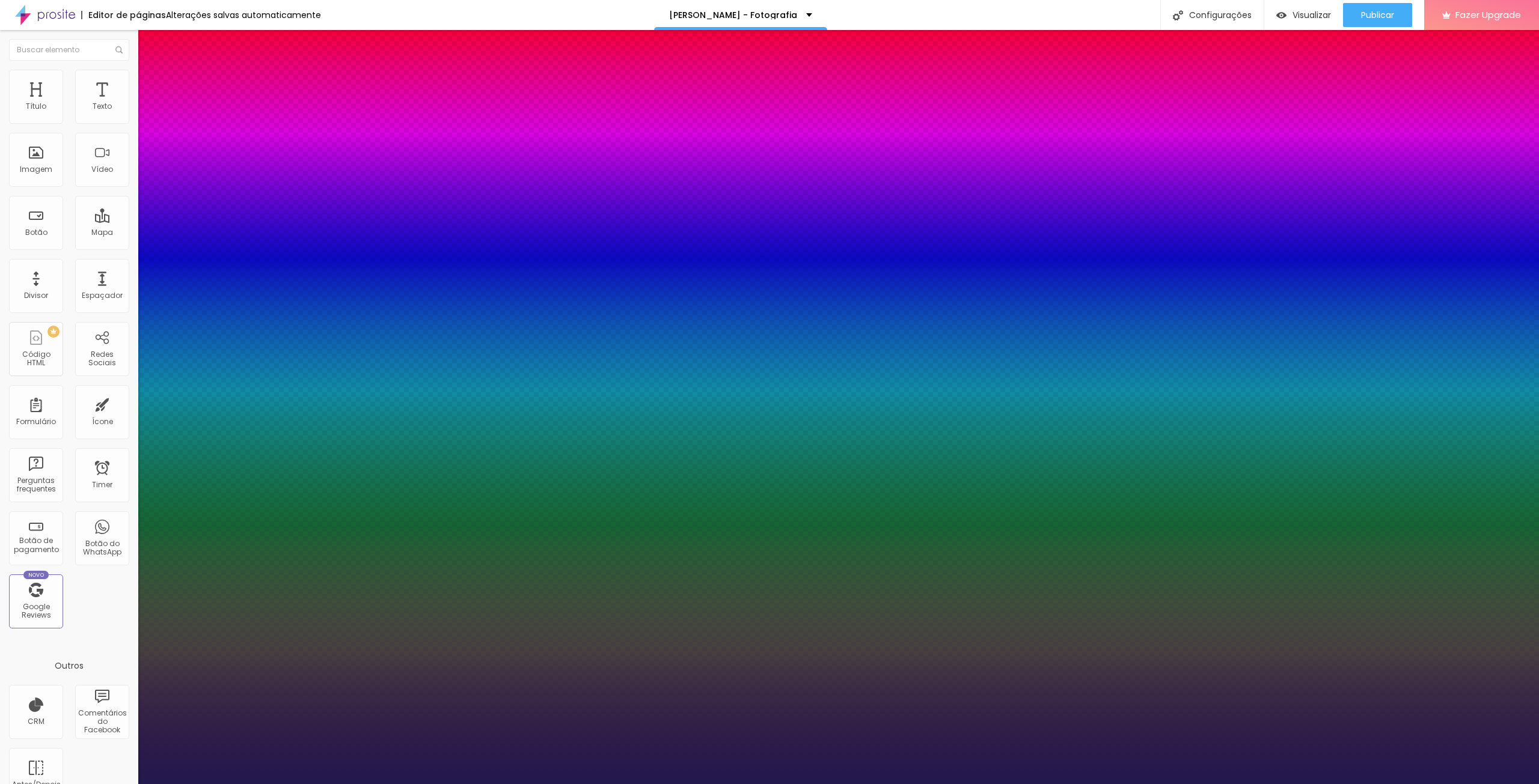
select select "TitilliumWeb-Light"
type input "1"
select select "TitilliumWeb-Italic"
type input "1"
select select "TitilliumWeb-Bold"
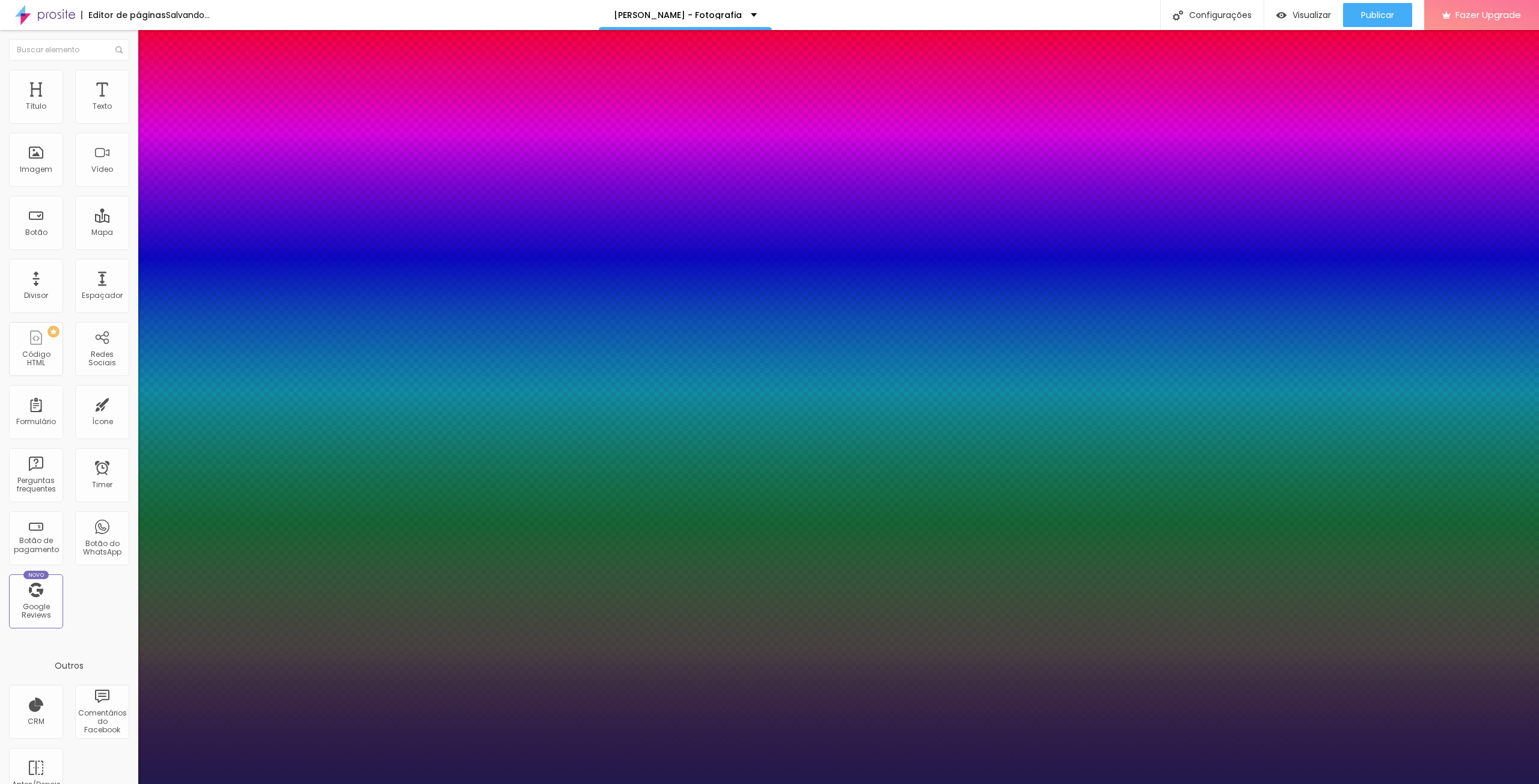
type input "1"
select select "TitilliumWeb-Black"
type input "1"
select select "TitilliumWeb"
type input "1"
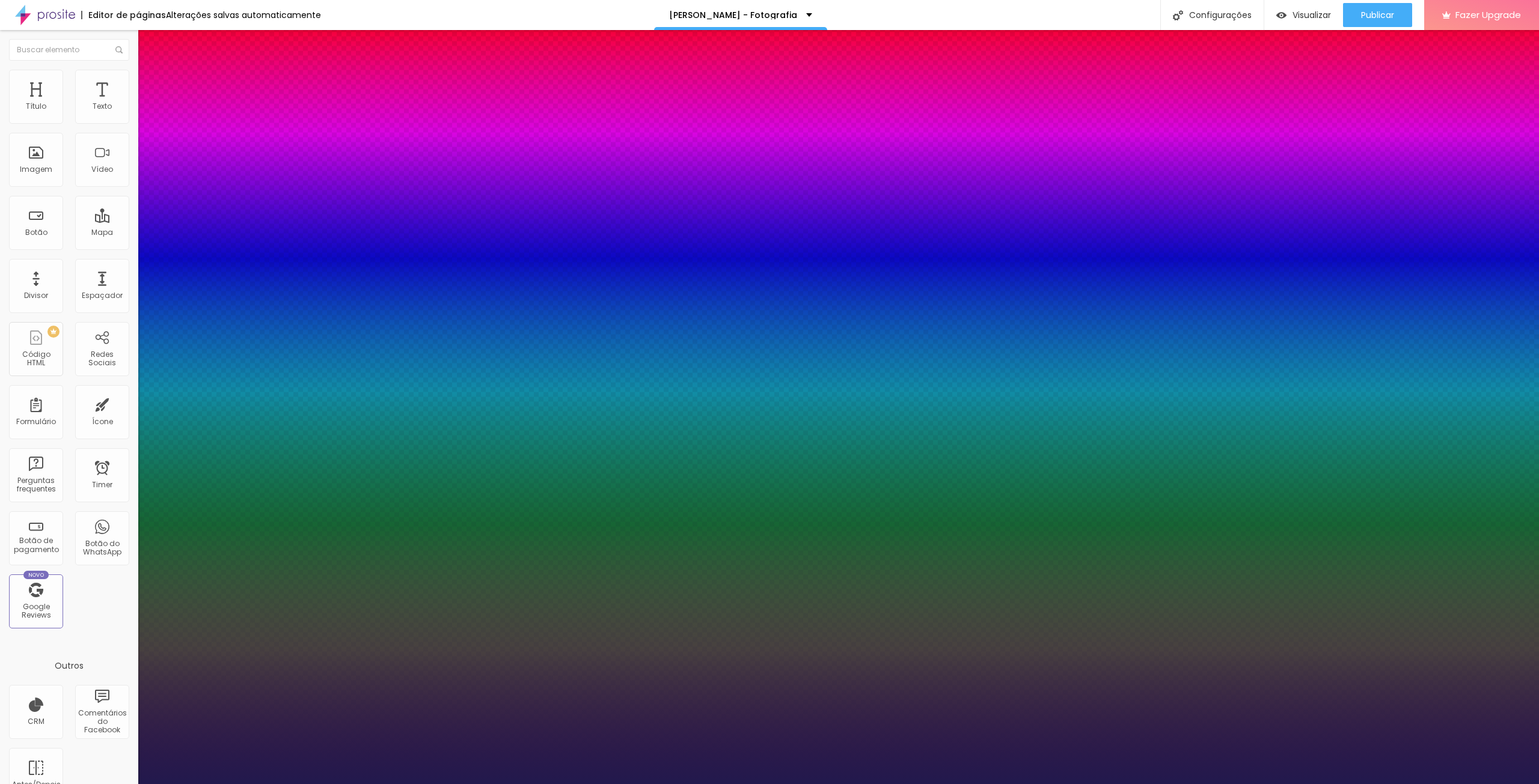
type input "20"
type input "1"
type input "27"
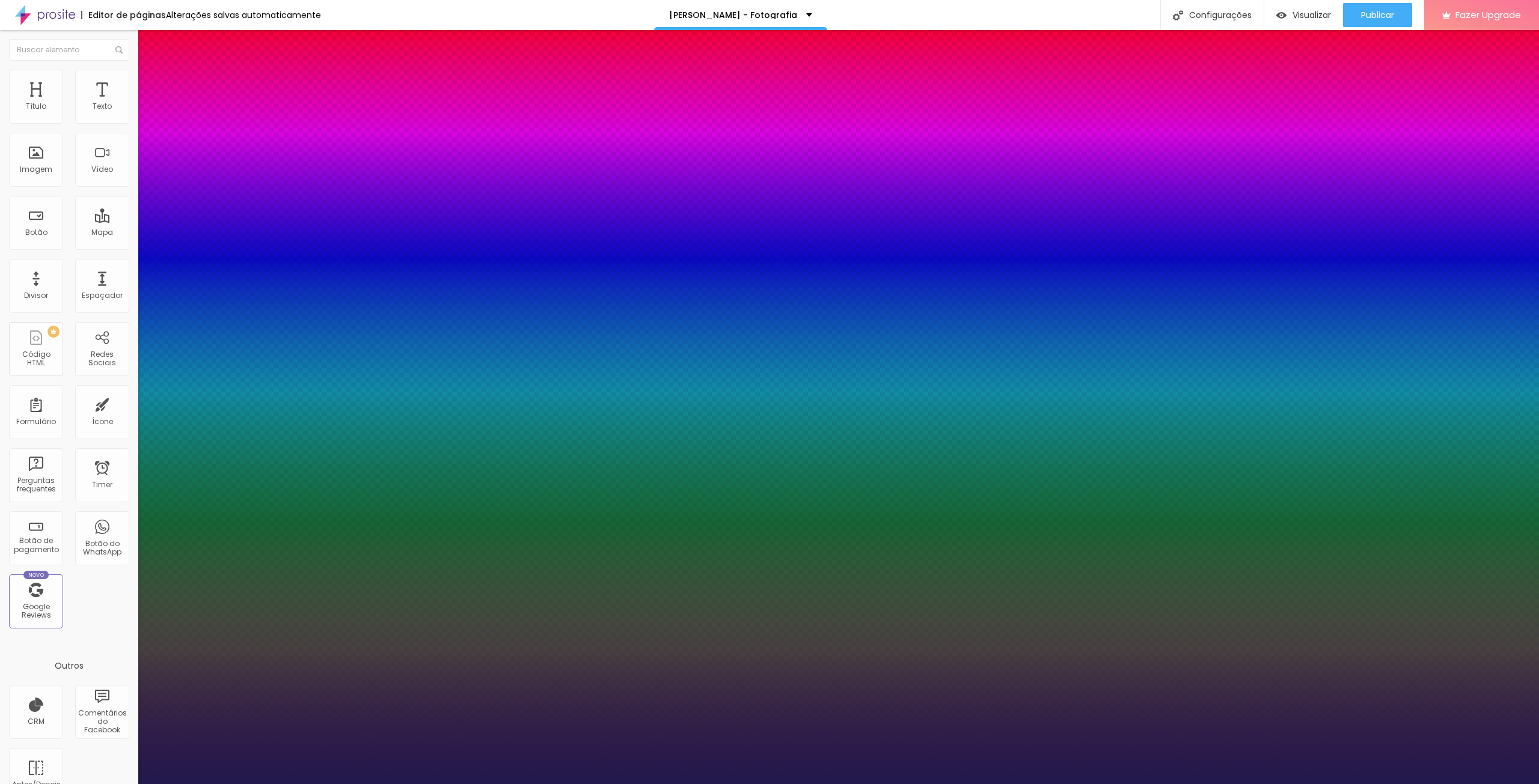
type input "1"
type input "28"
type input "1"
type input "29"
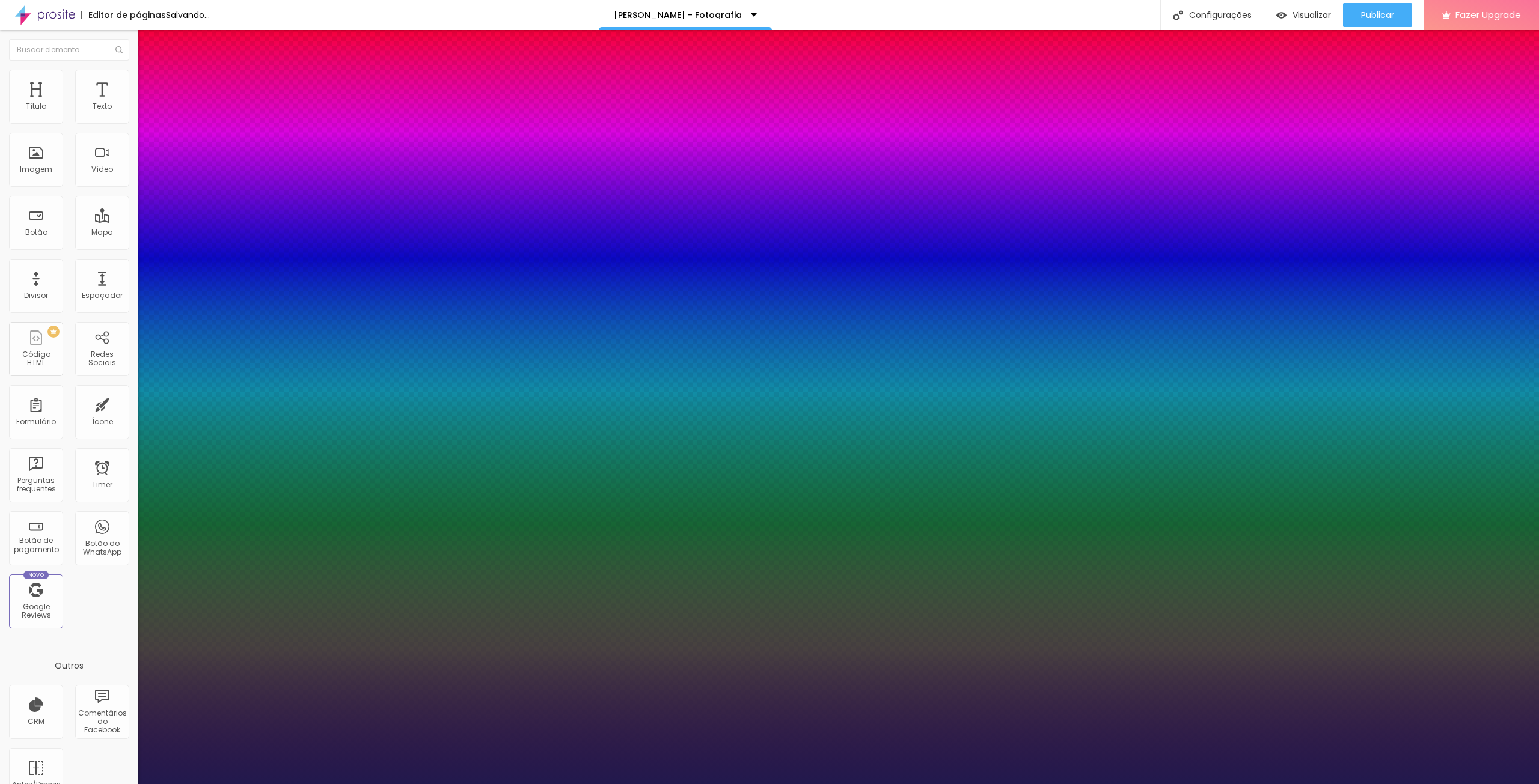
type input "29"
type input "1"
type input "31"
type input "1"
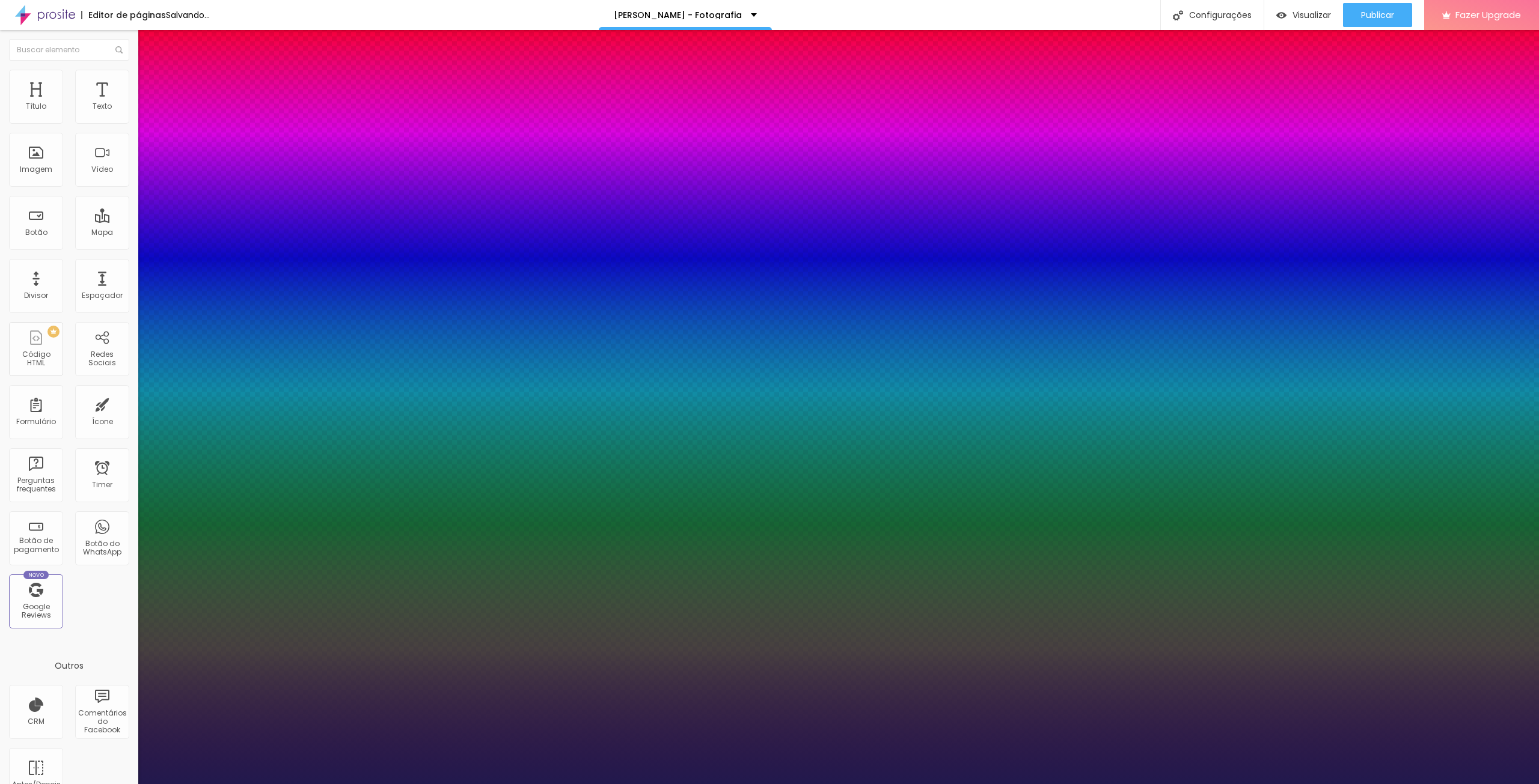
type input "32"
type input "1"
type input "33"
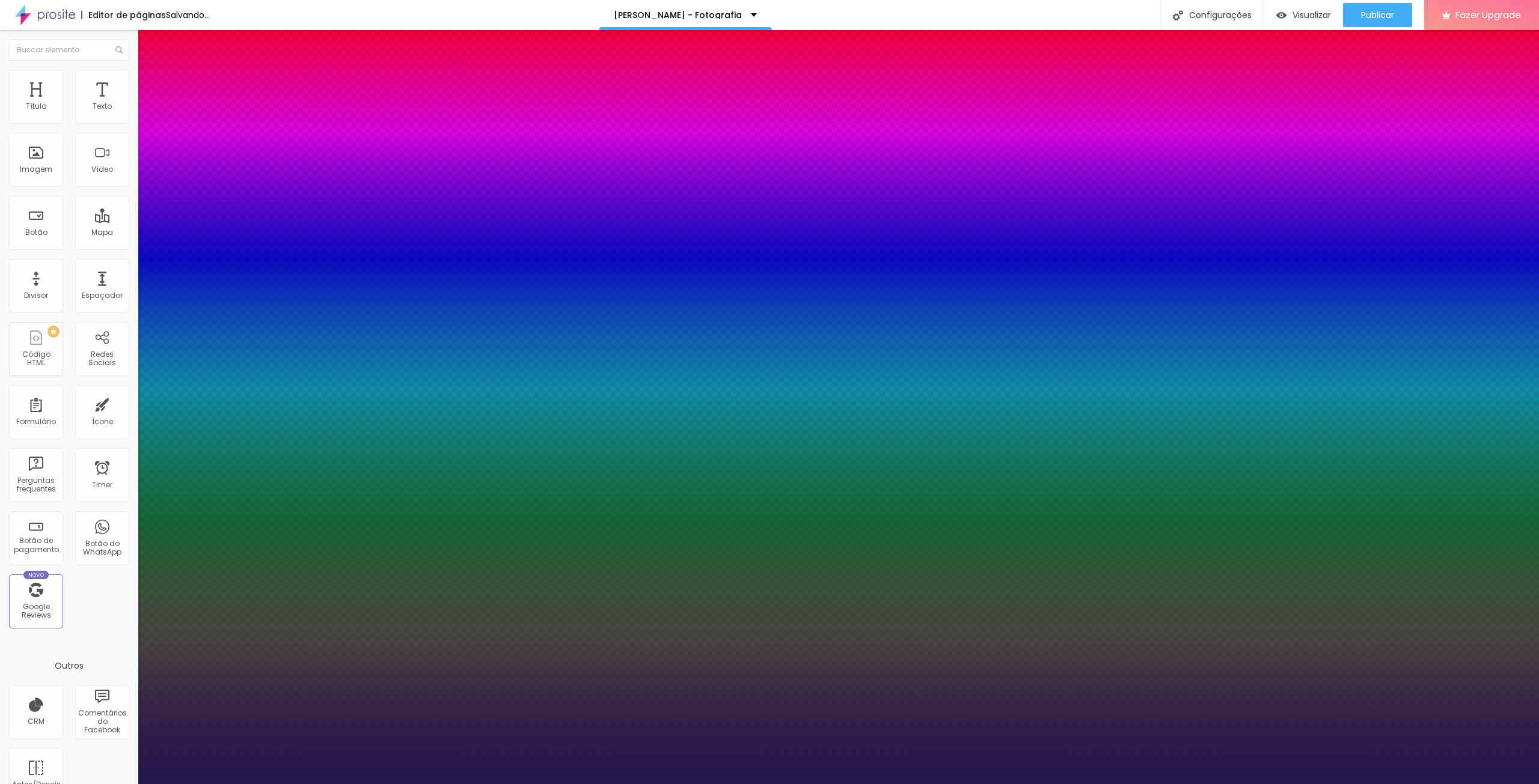
type input "1"
type input "37"
type input "1"
type input "38"
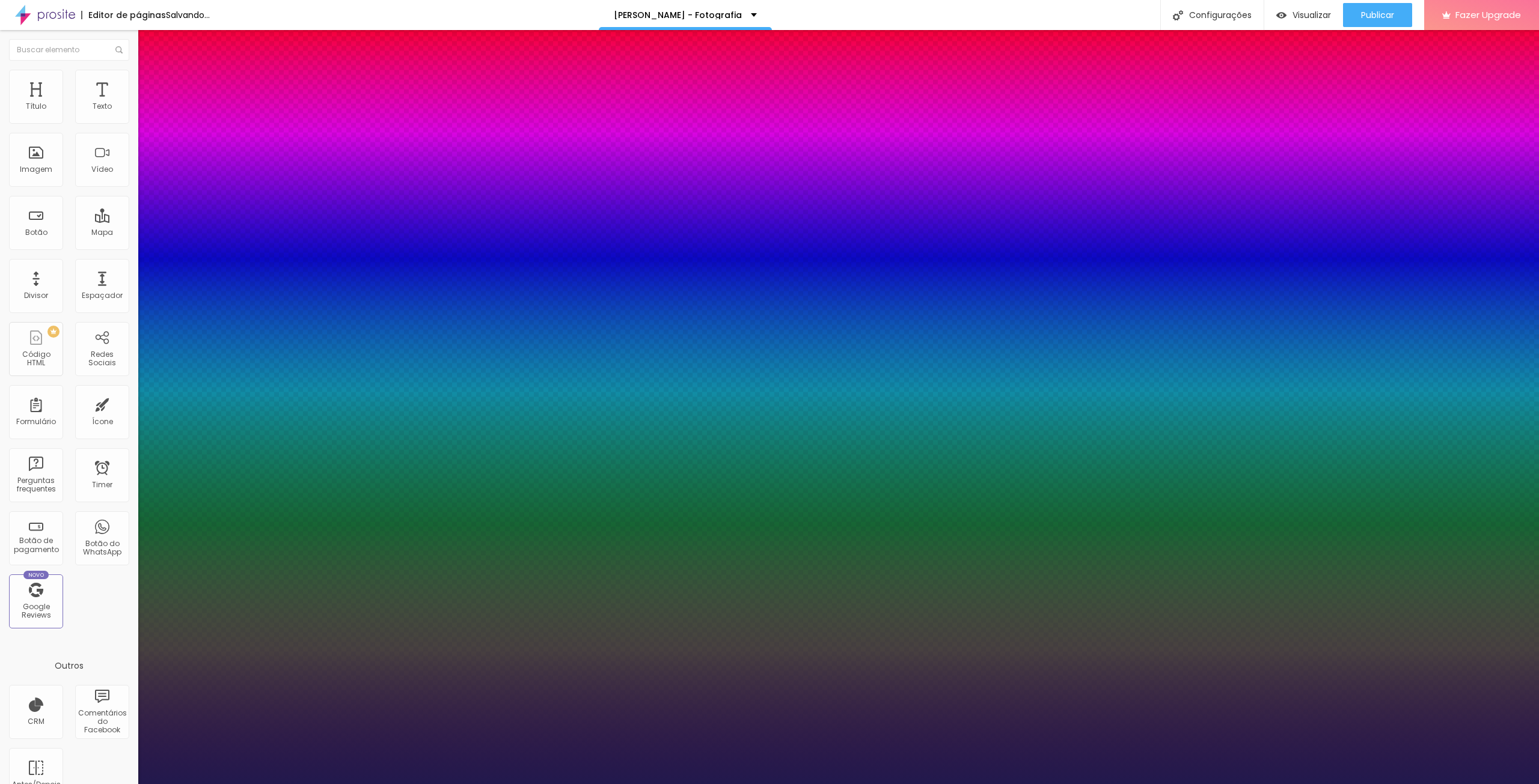
type input "38"
type input "1"
type input "40"
type input "1"
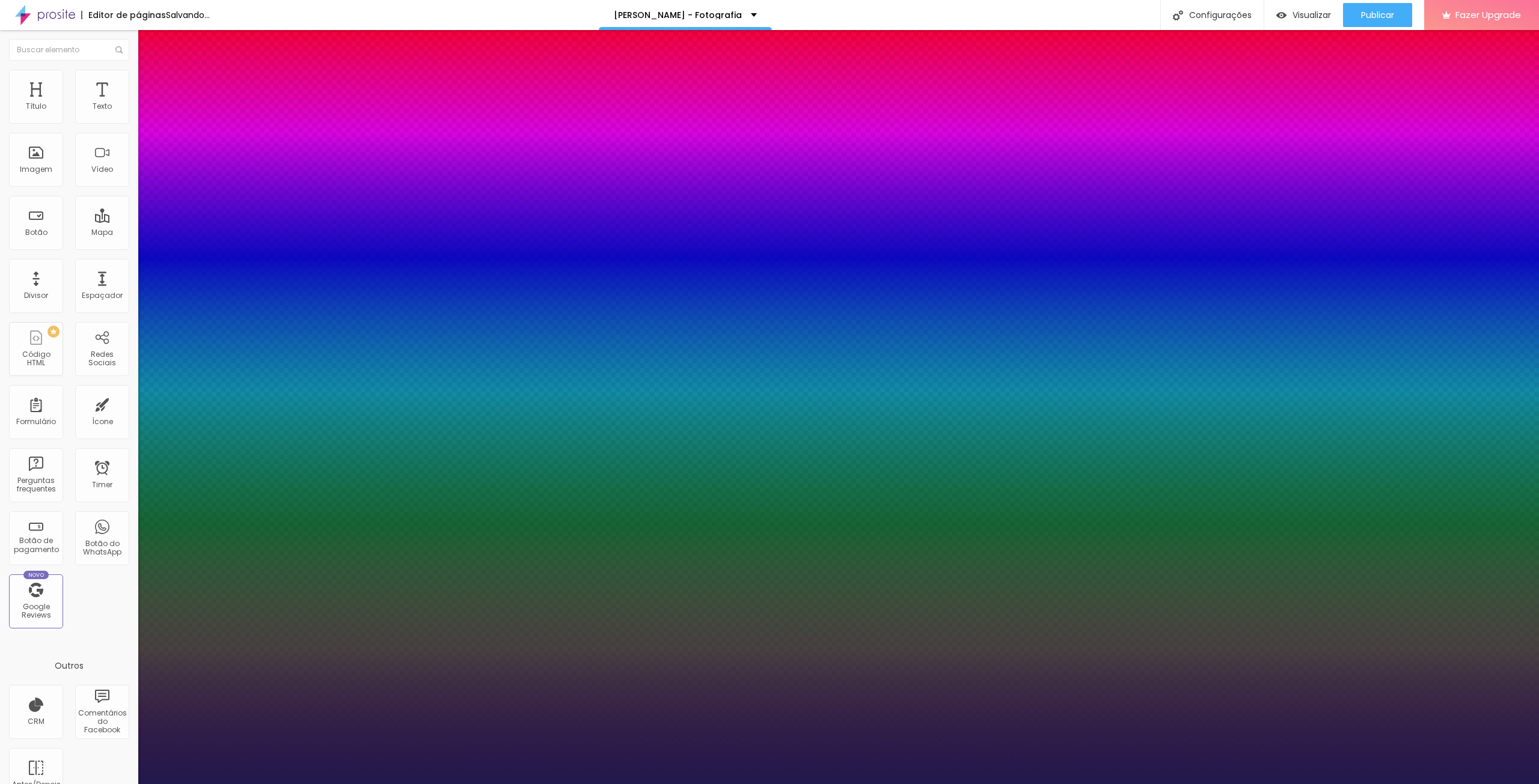
type input "42"
type input "1"
type input "46"
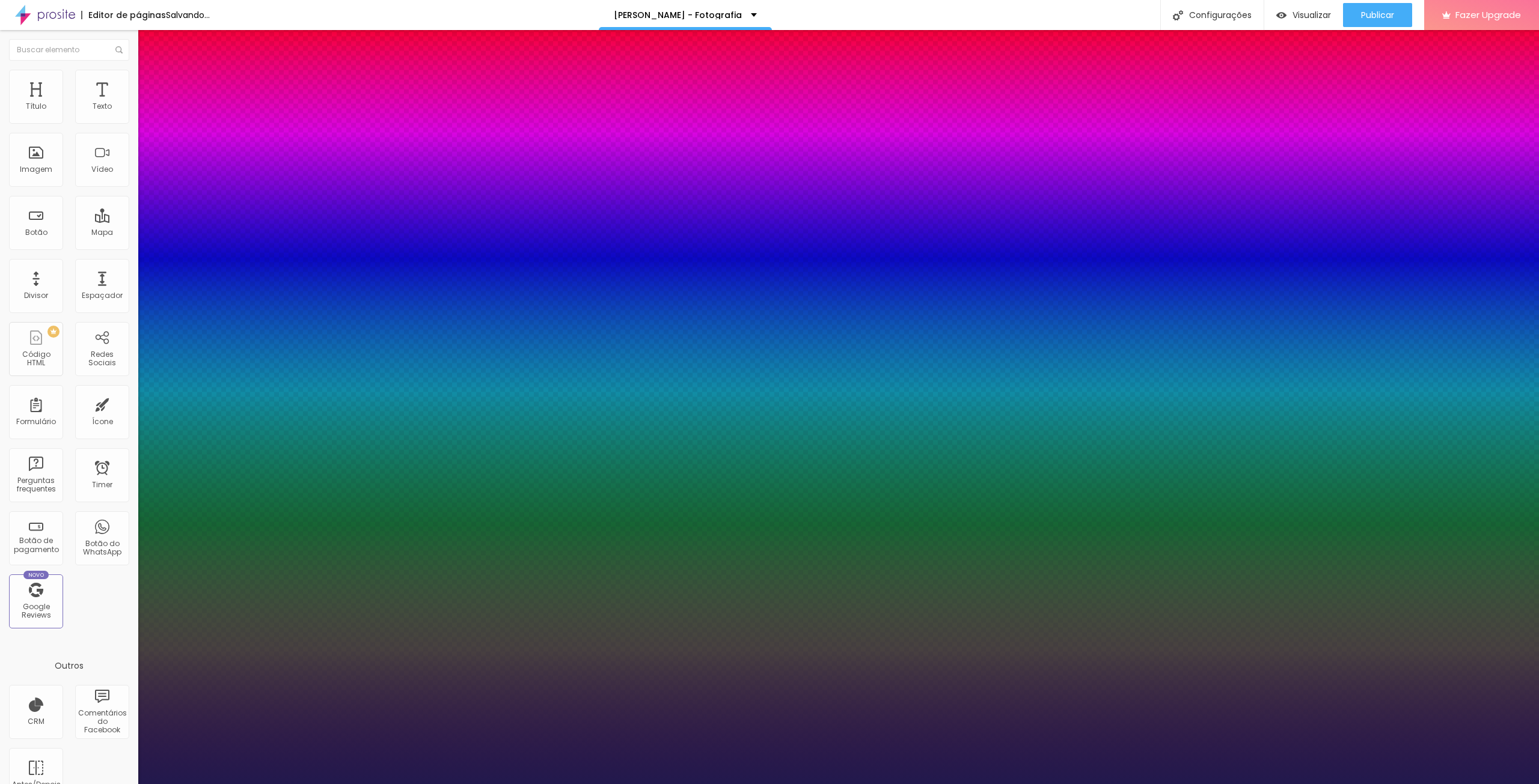
type input "1"
type input "48"
type input "1"
type input "51"
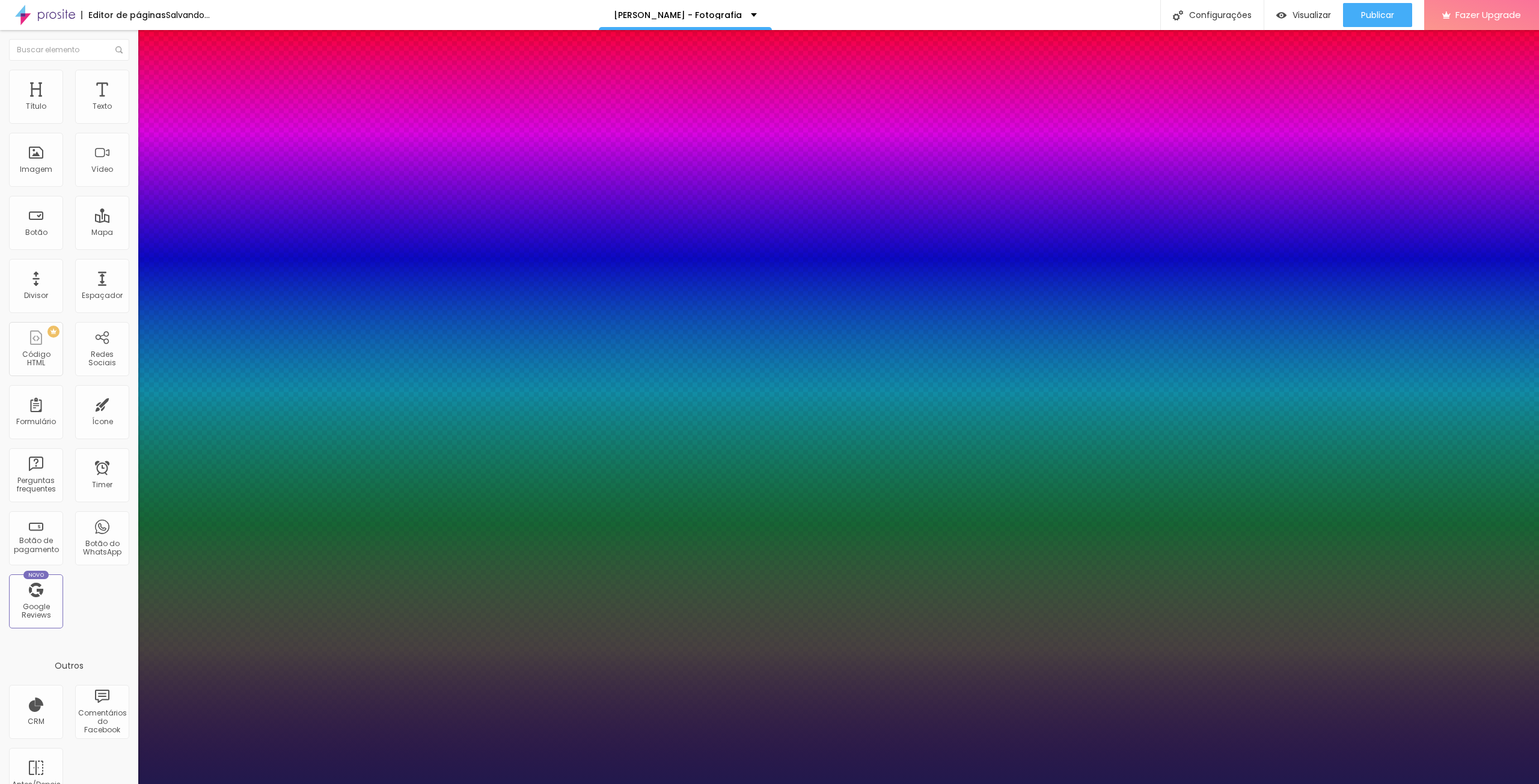
type input "51"
type input "1"
type input "54"
type input "1"
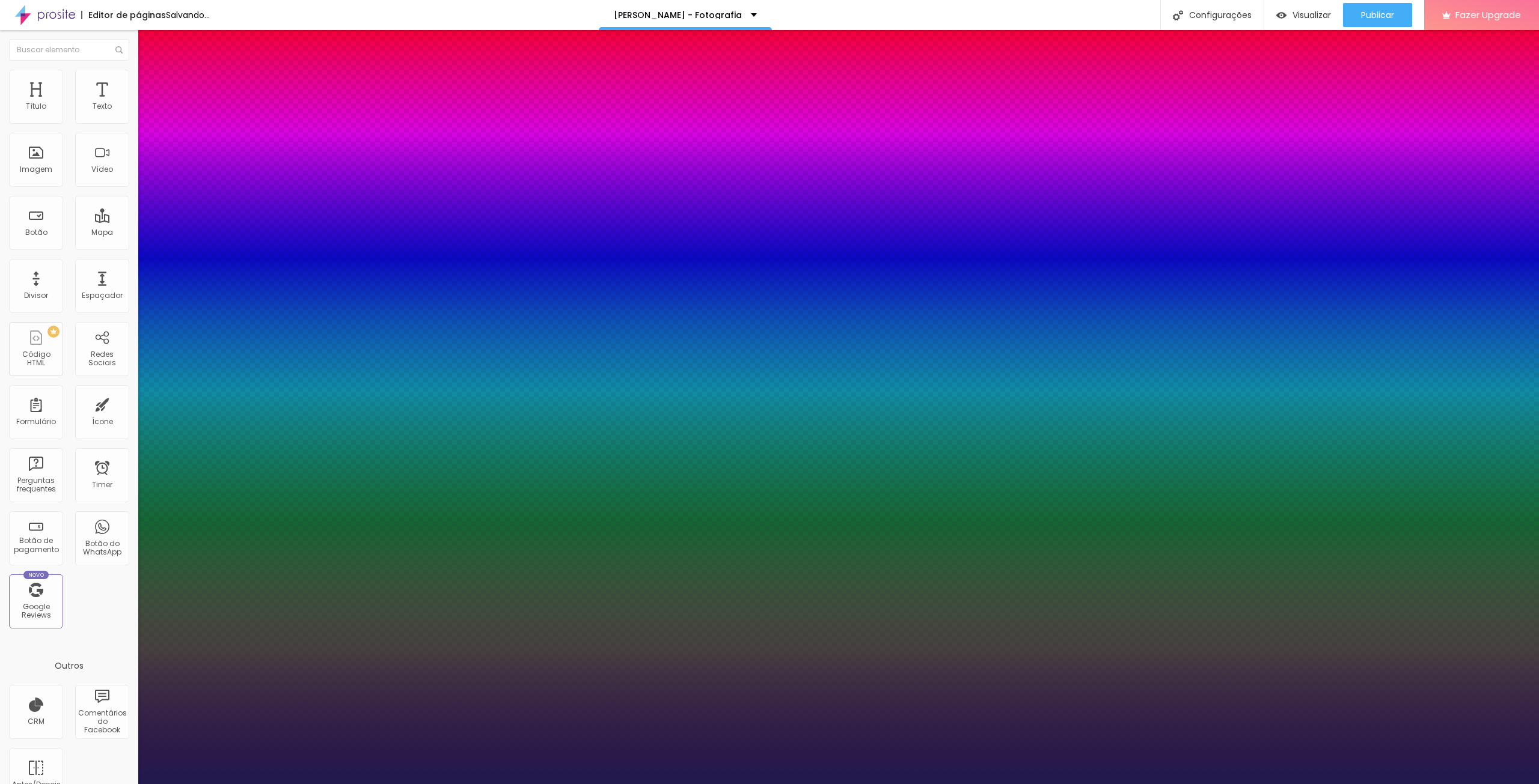
type input "57"
type input "1"
type input "61"
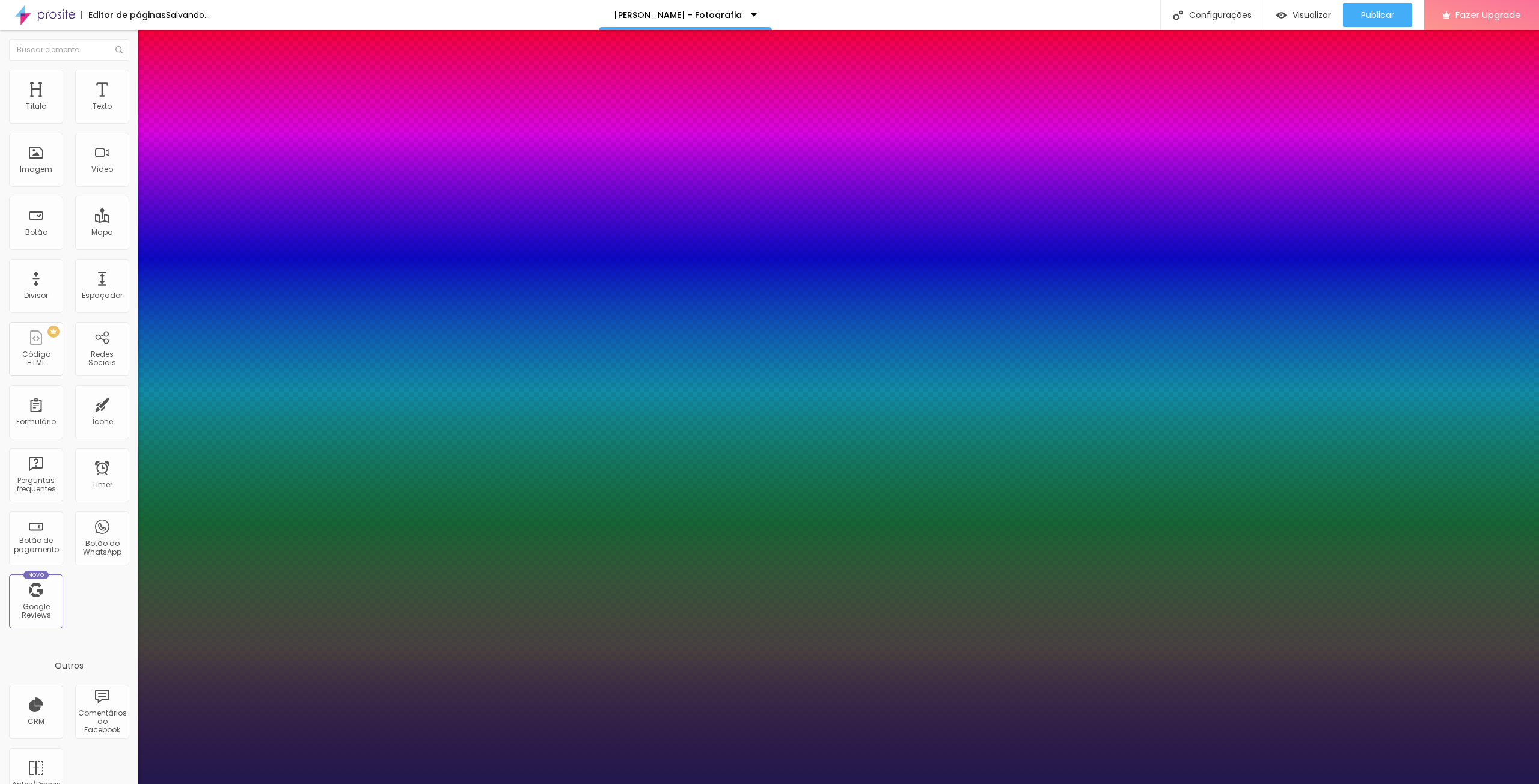
type input "1"
drag, startPoint x: 173, startPoint y: 340, endPoint x: 205, endPoint y: 338, distance: 32.1
type input "61"
click at [842, 783] on div at bounding box center [769, 784] width 1539 height 0
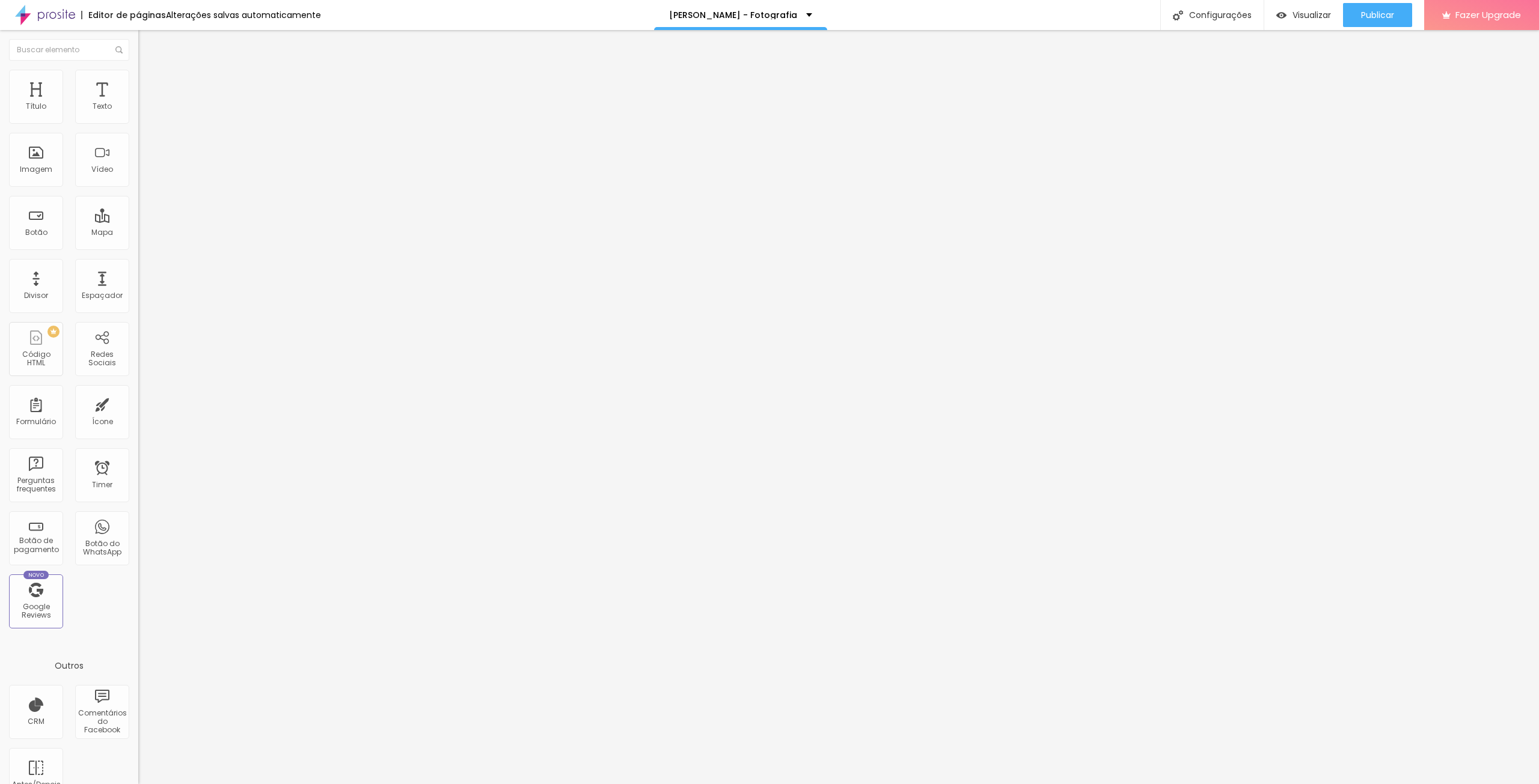
click at [138, 178] on button "button" at bounding box center [146, 172] width 17 height 12
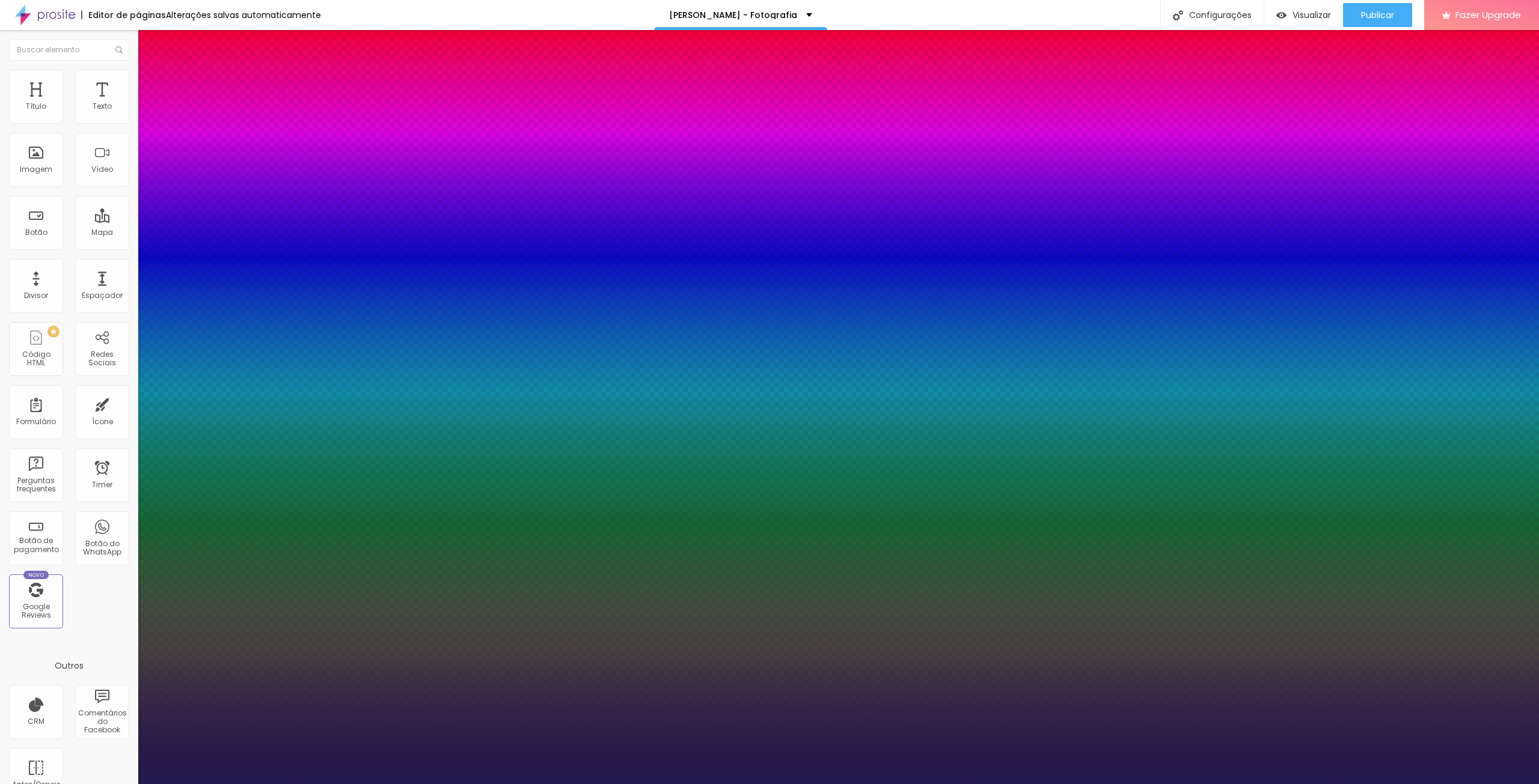
type input "1"
type input "0.1"
type input "1"
type input "0.2"
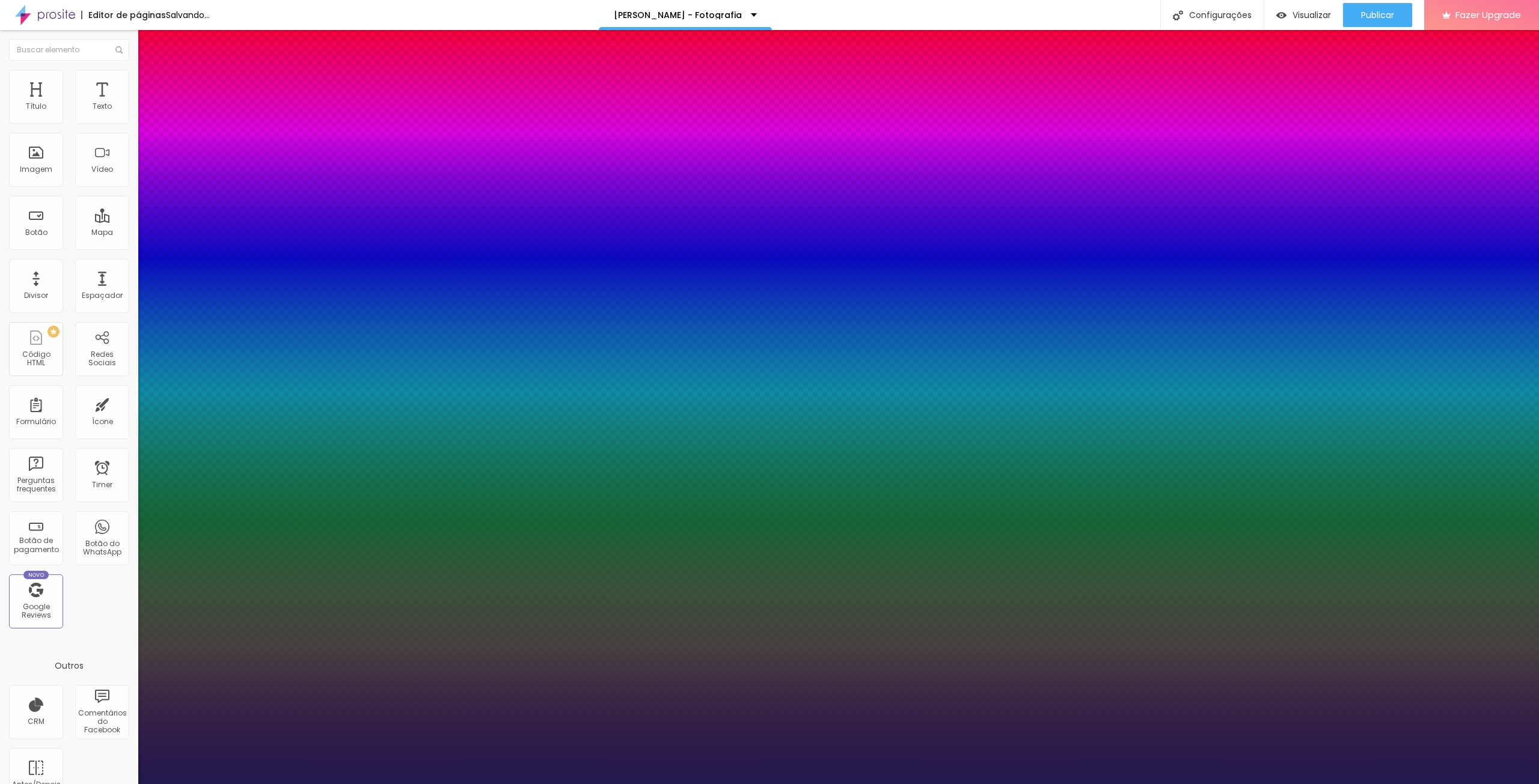
type input "0.2"
type input "1"
type input "0.6"
type input "1"
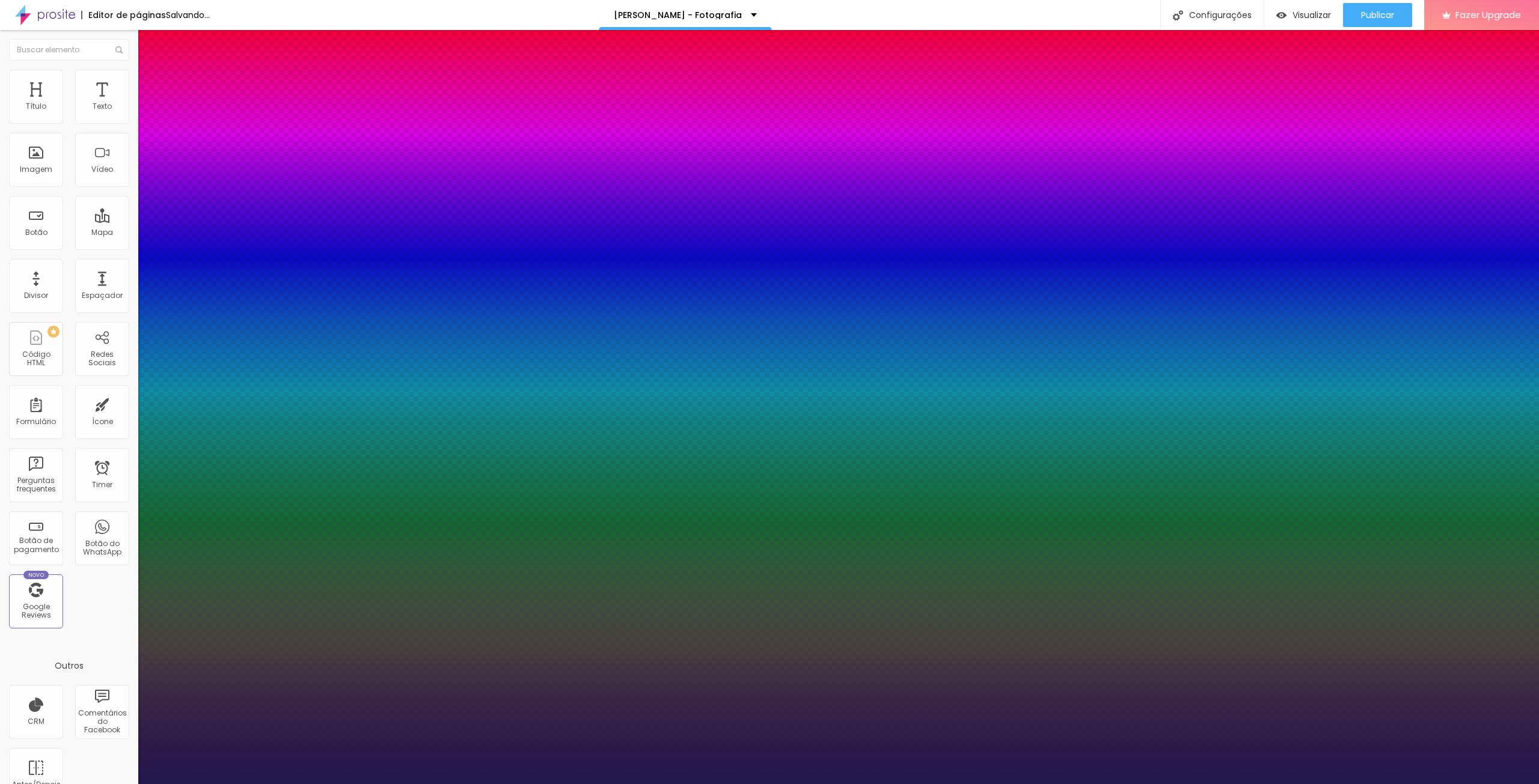
type input "0.7"
type input "1"
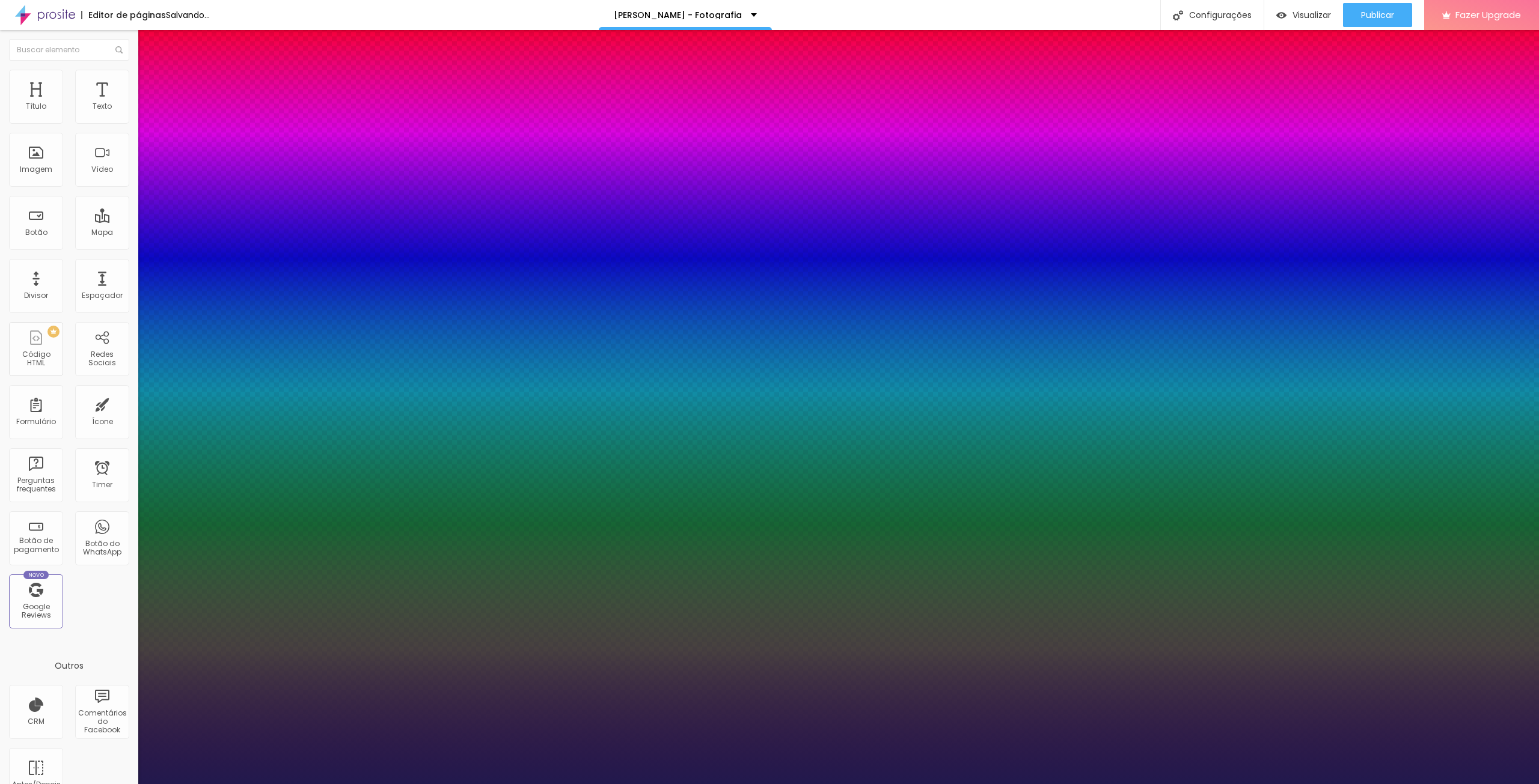
type input "1"
type input "1.1"
type input "1"
type input "1.3"
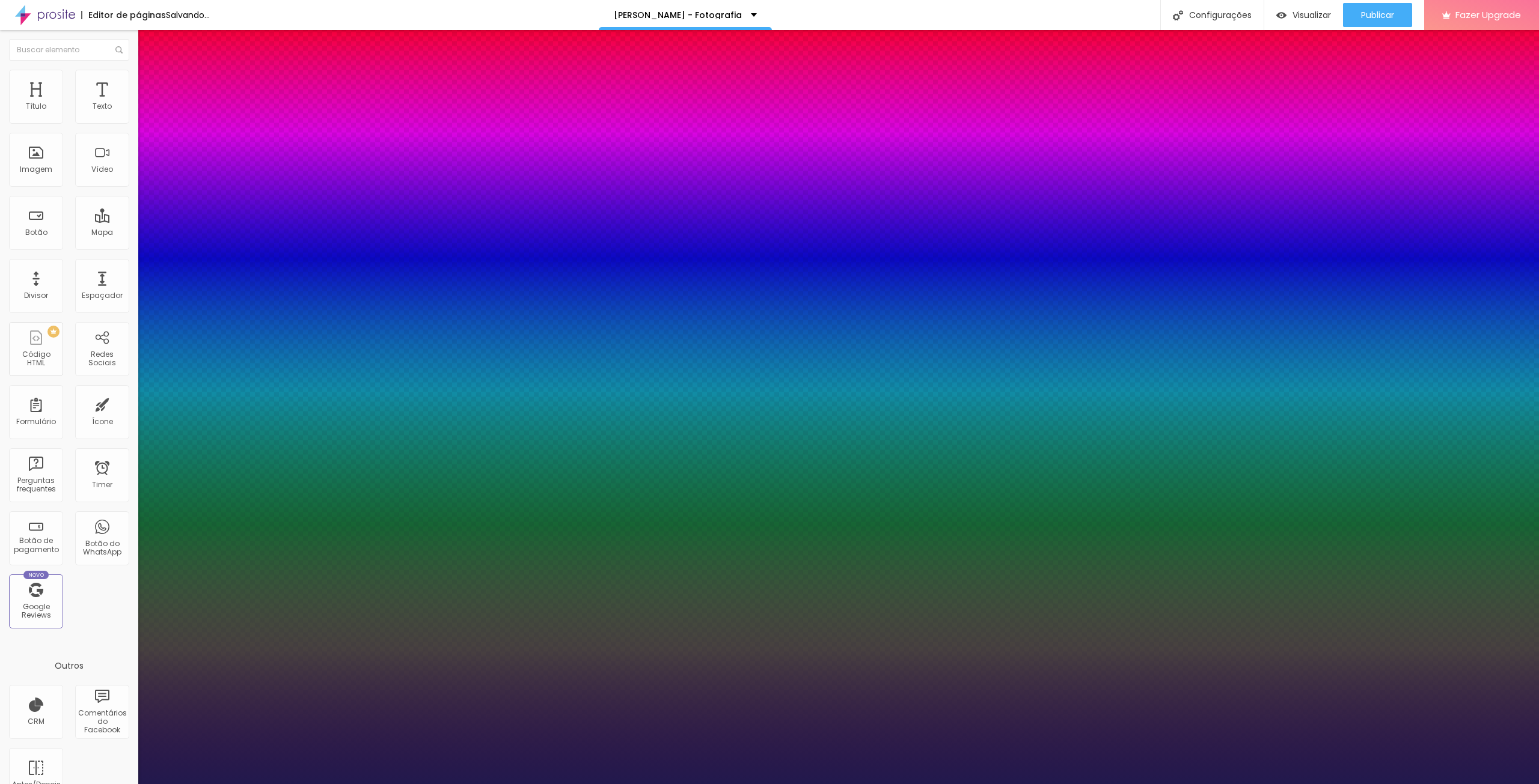
type input "1.3"
type input "1"
type input "1.4"
type input "1"
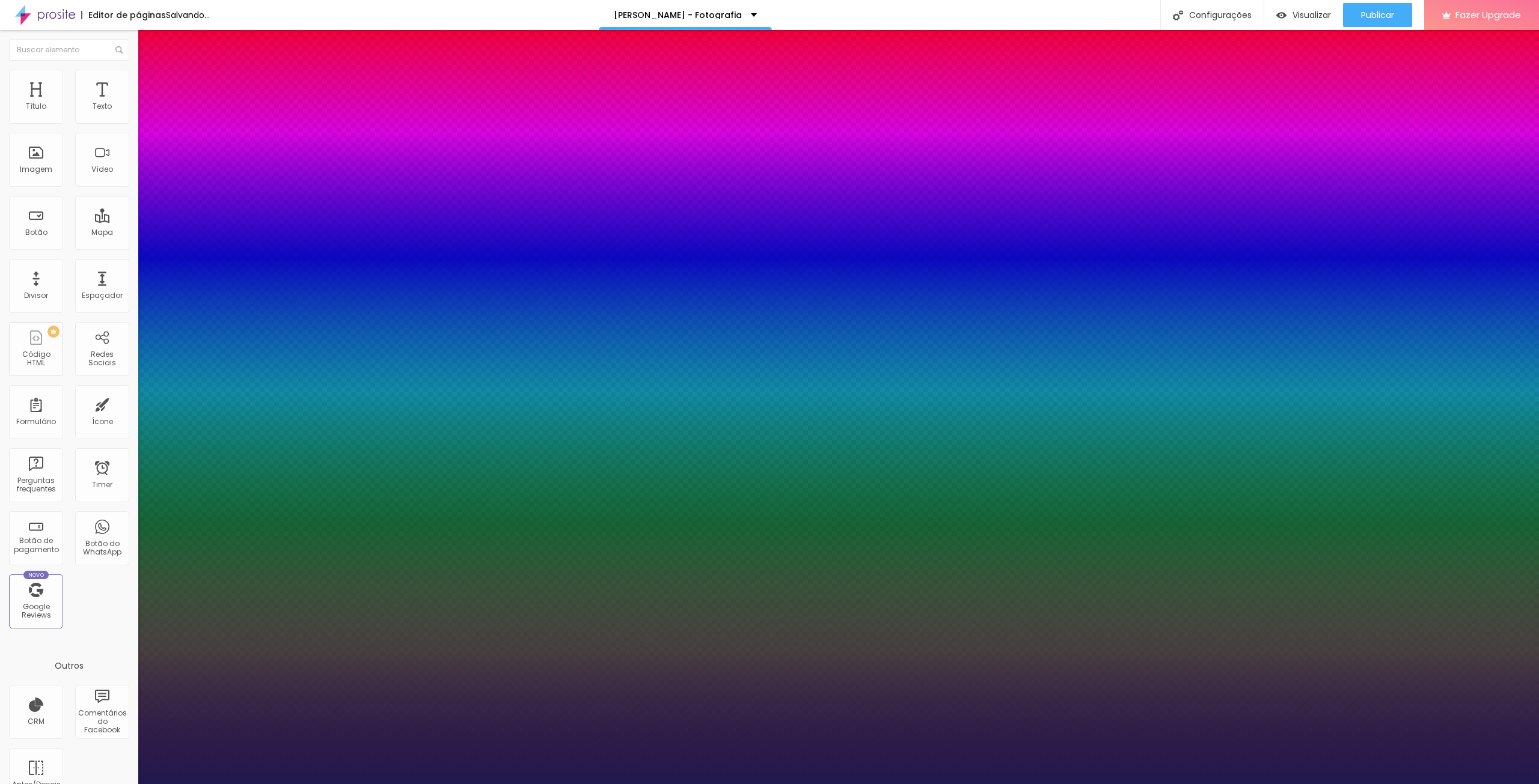
type input "1.5"
type input "1"
type input "1.6"
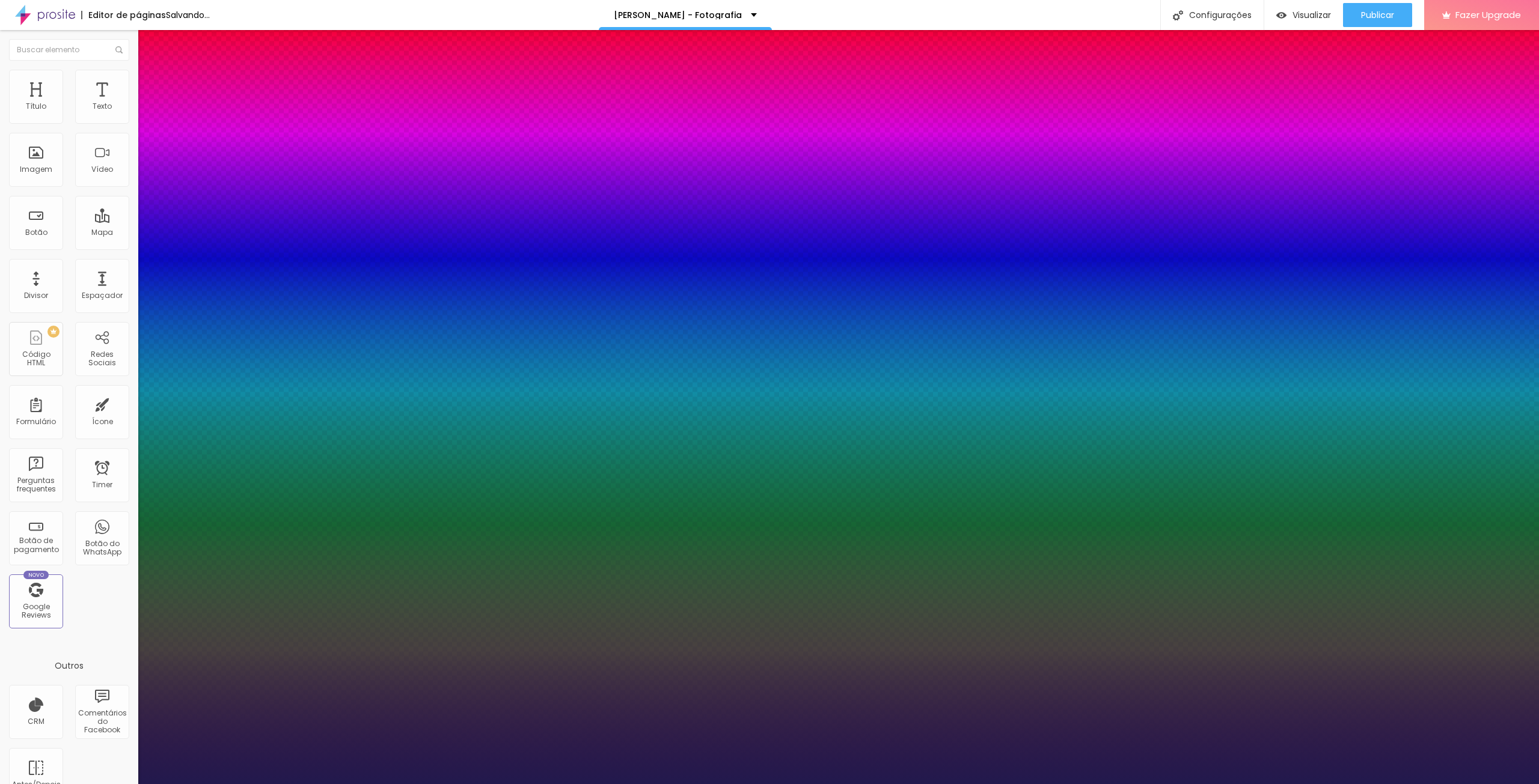
type input "1"
type input "1.8"
type input "1"
type input "2"
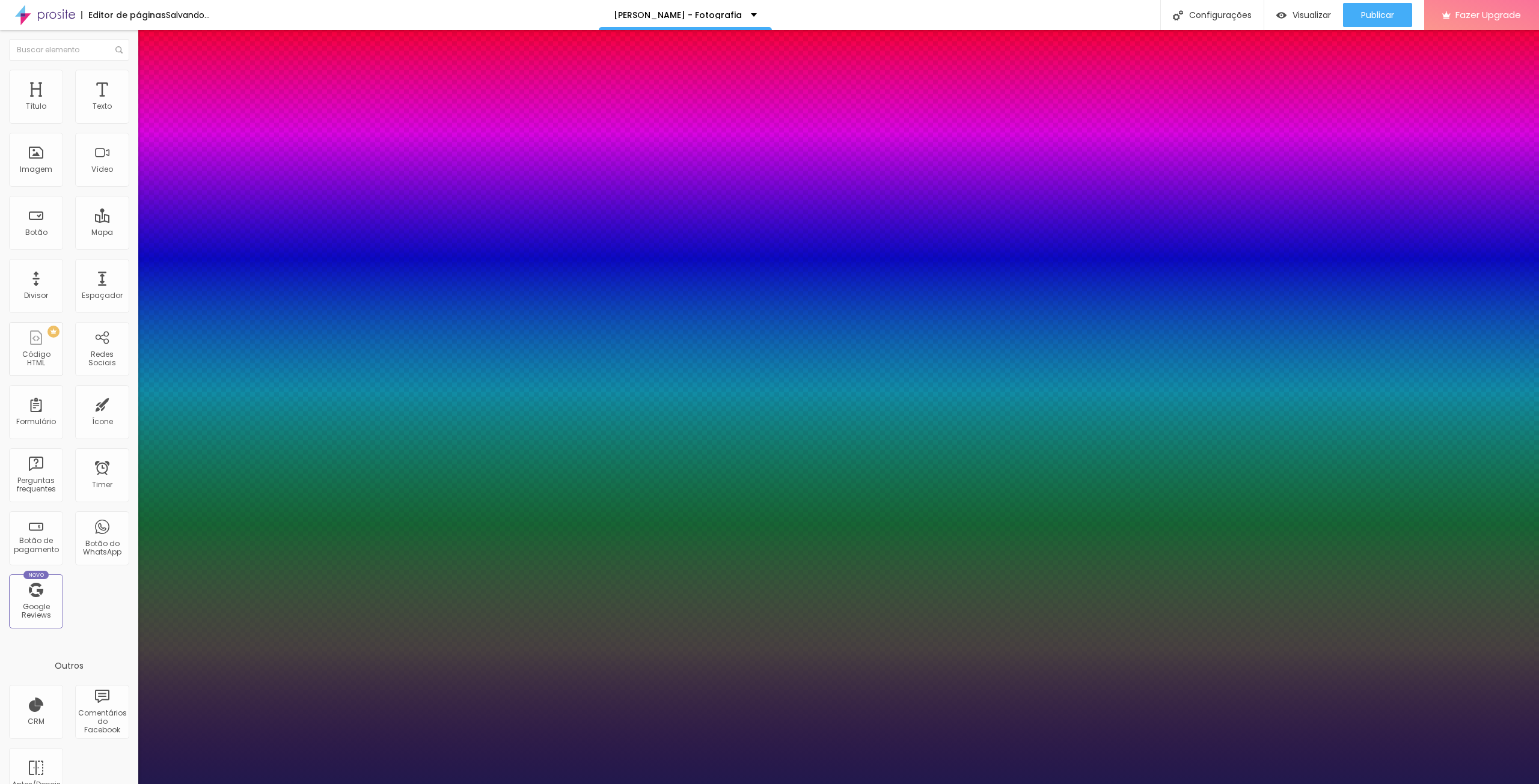
type input "2"
type input "1"
type input "2.2"
type input "1"
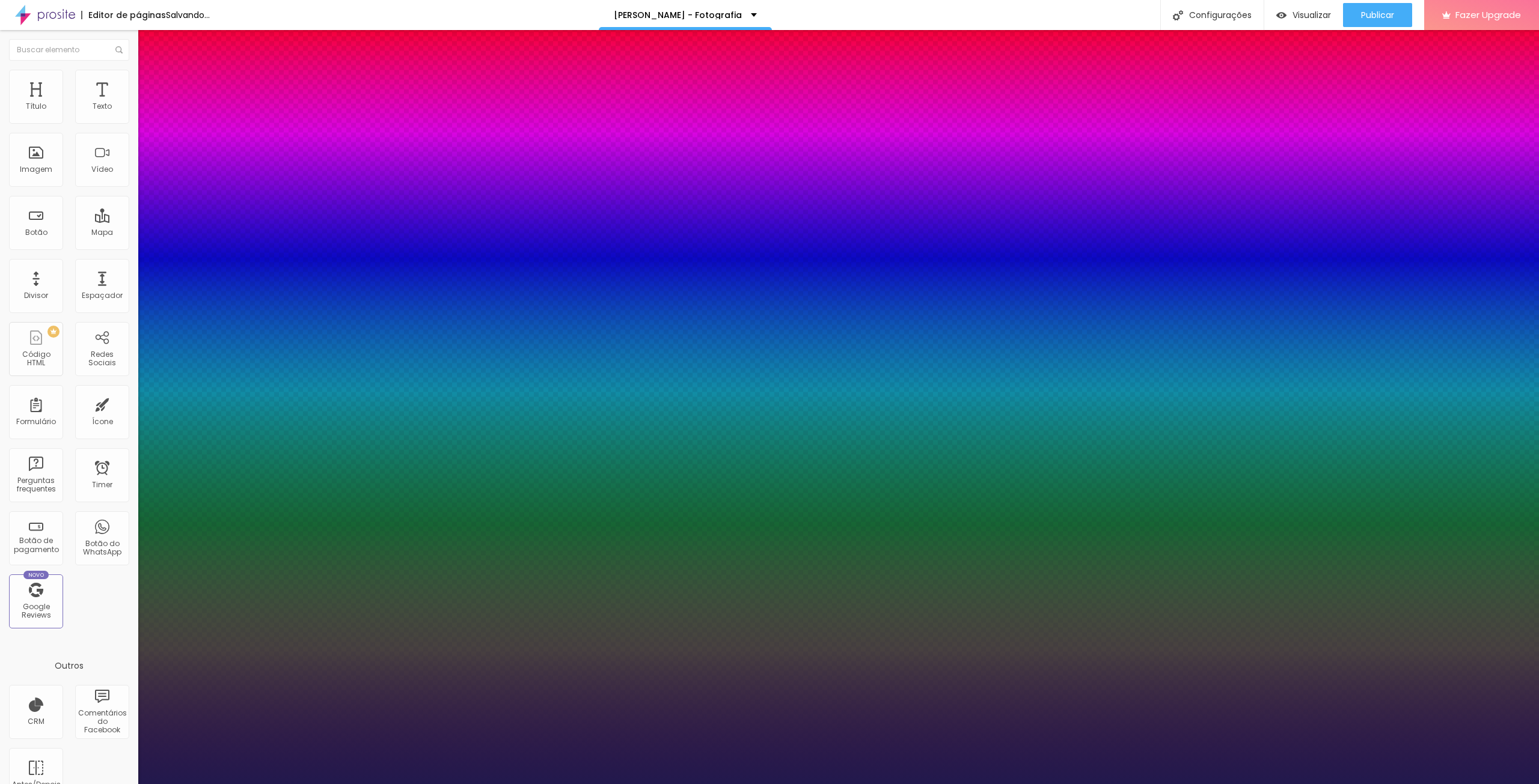
type input "2.3"
type input "1"
type input "2.9"
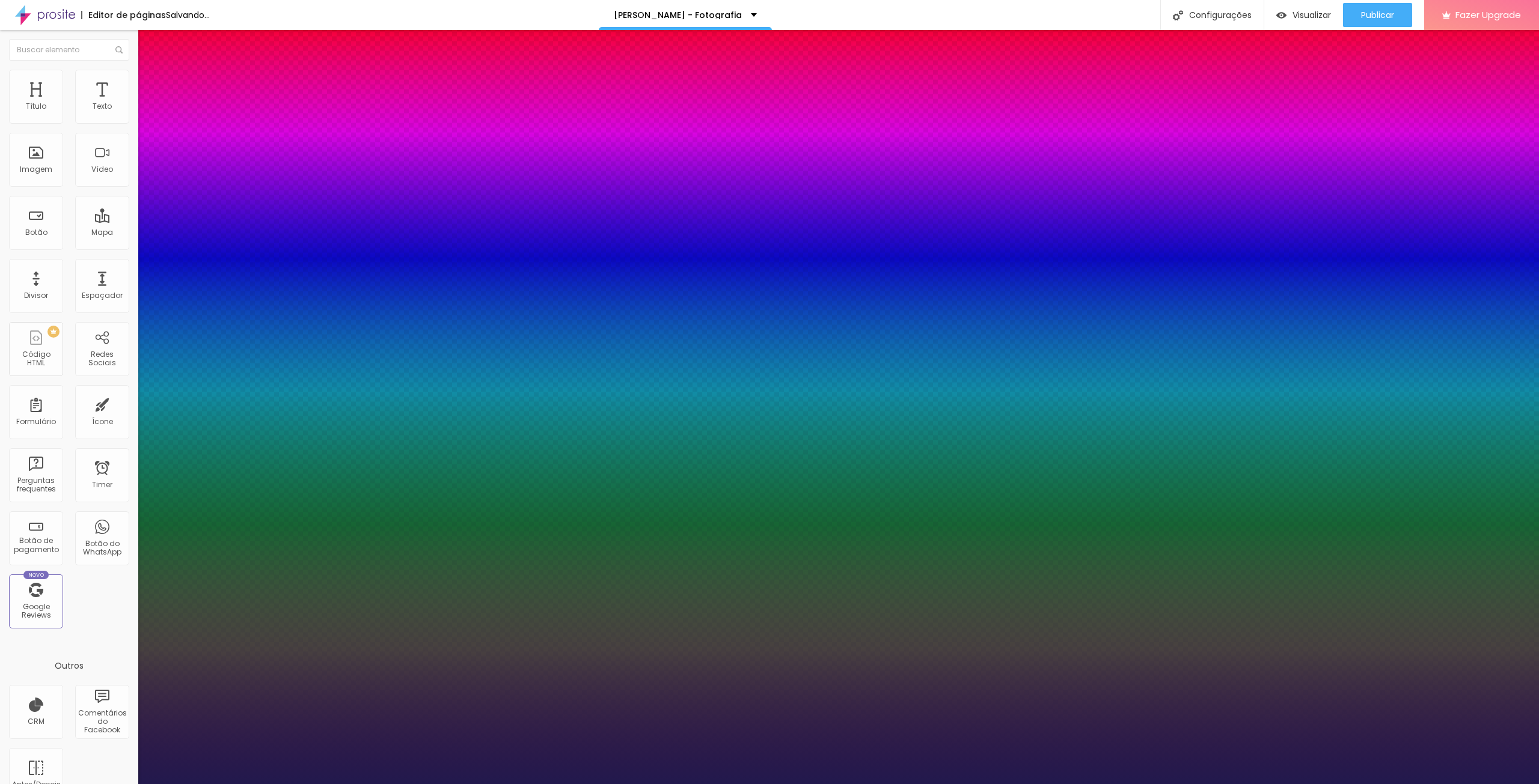
type input "1"
type input "3.3"
type input "1"
type input "3.9"
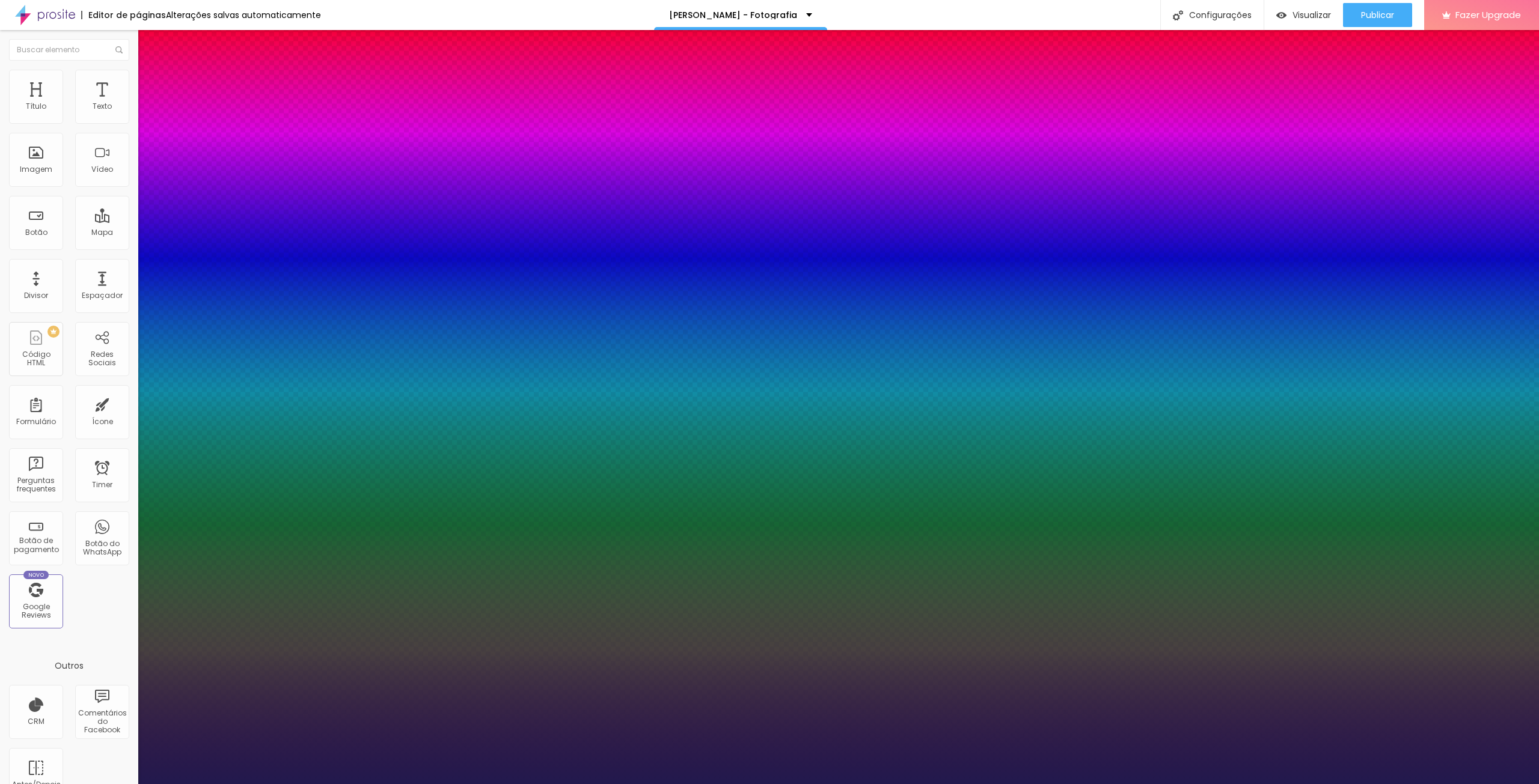
type input "3.9"
type input "1"
type input "4.1"
type input "1"
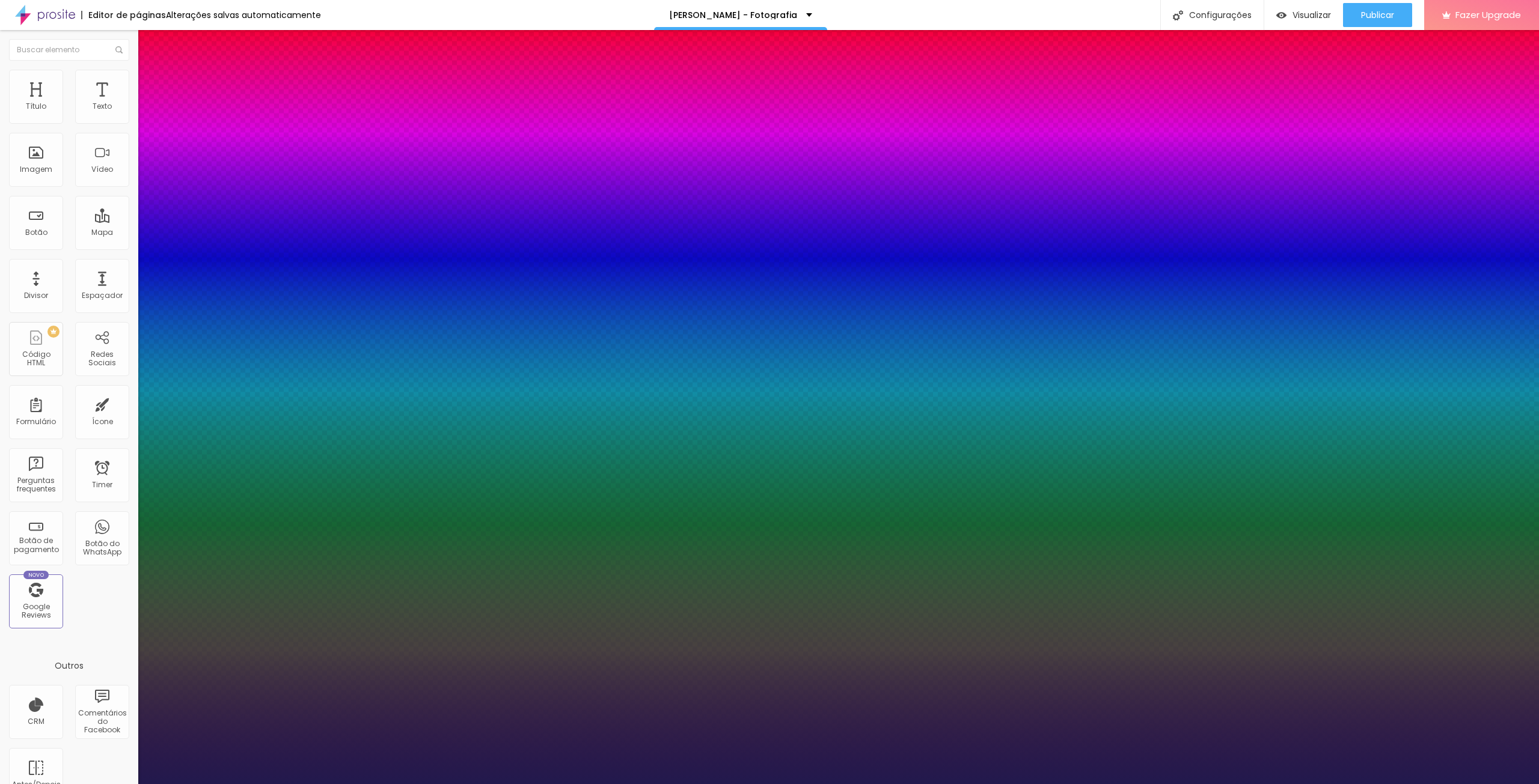
type input "4.3"
type input "1"
type input "4.6"
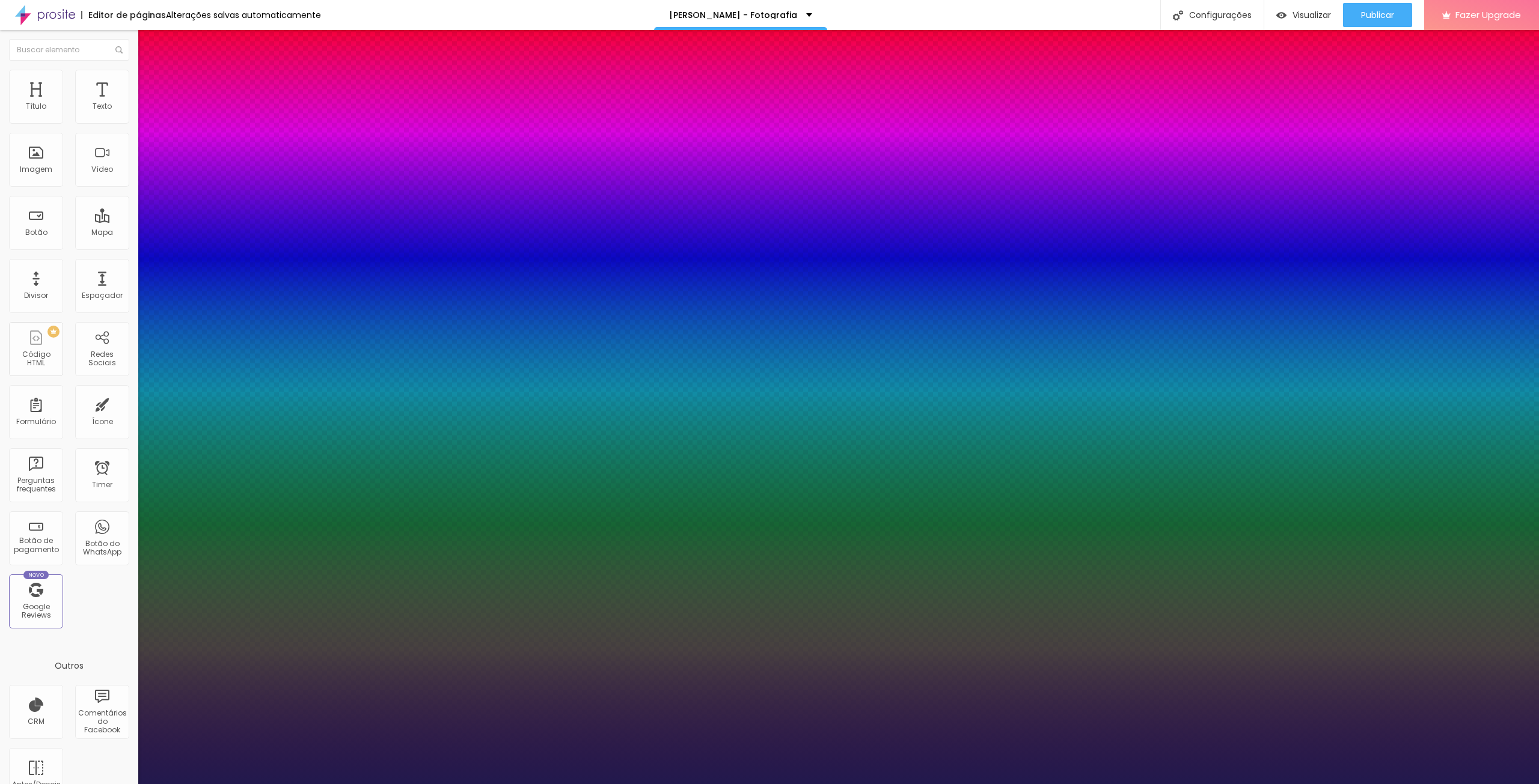
type input "1"
type input "4.7"
type input "1"
type input "5"
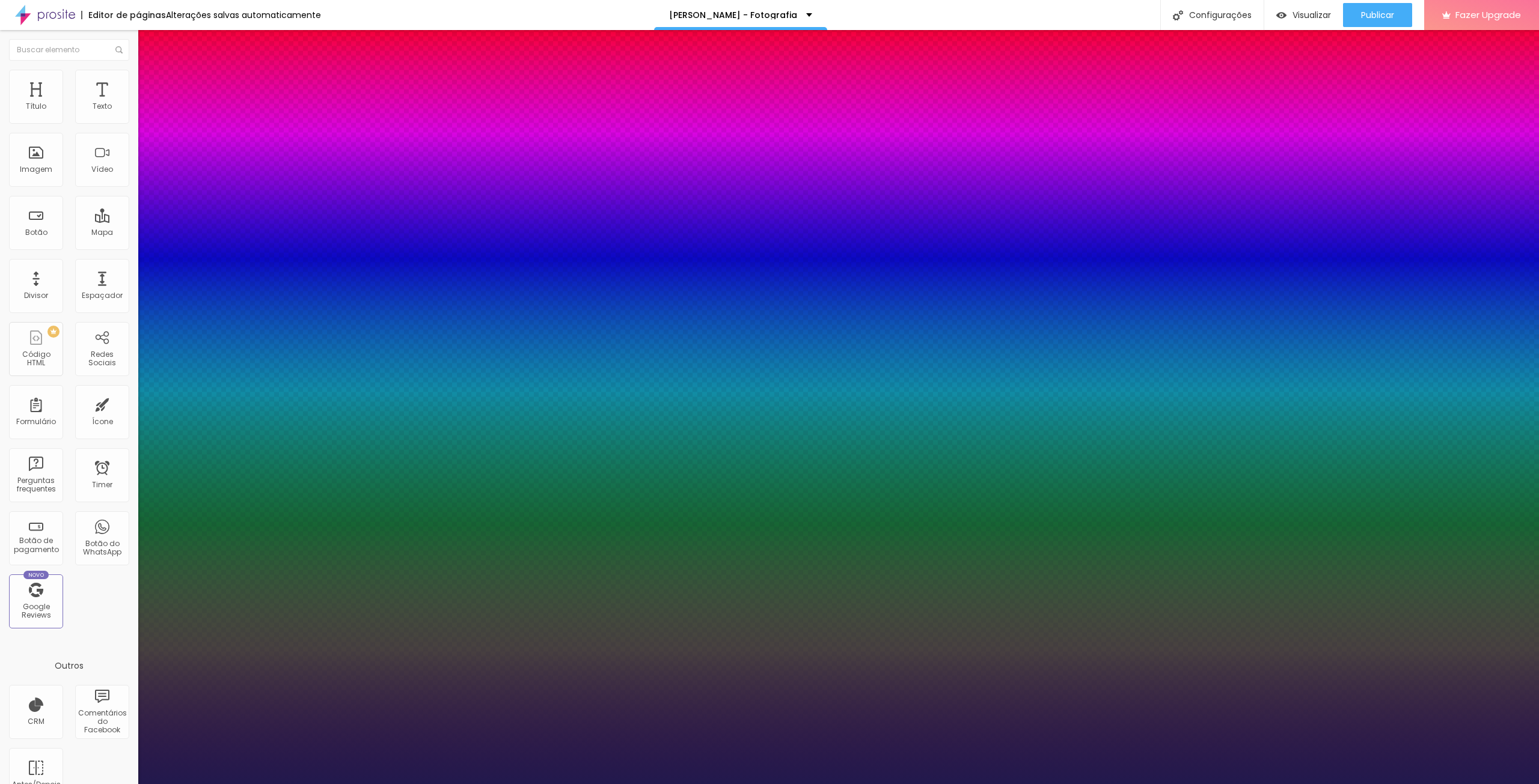
type input "5"
type input "1"
type input "5.2"
type input "1"
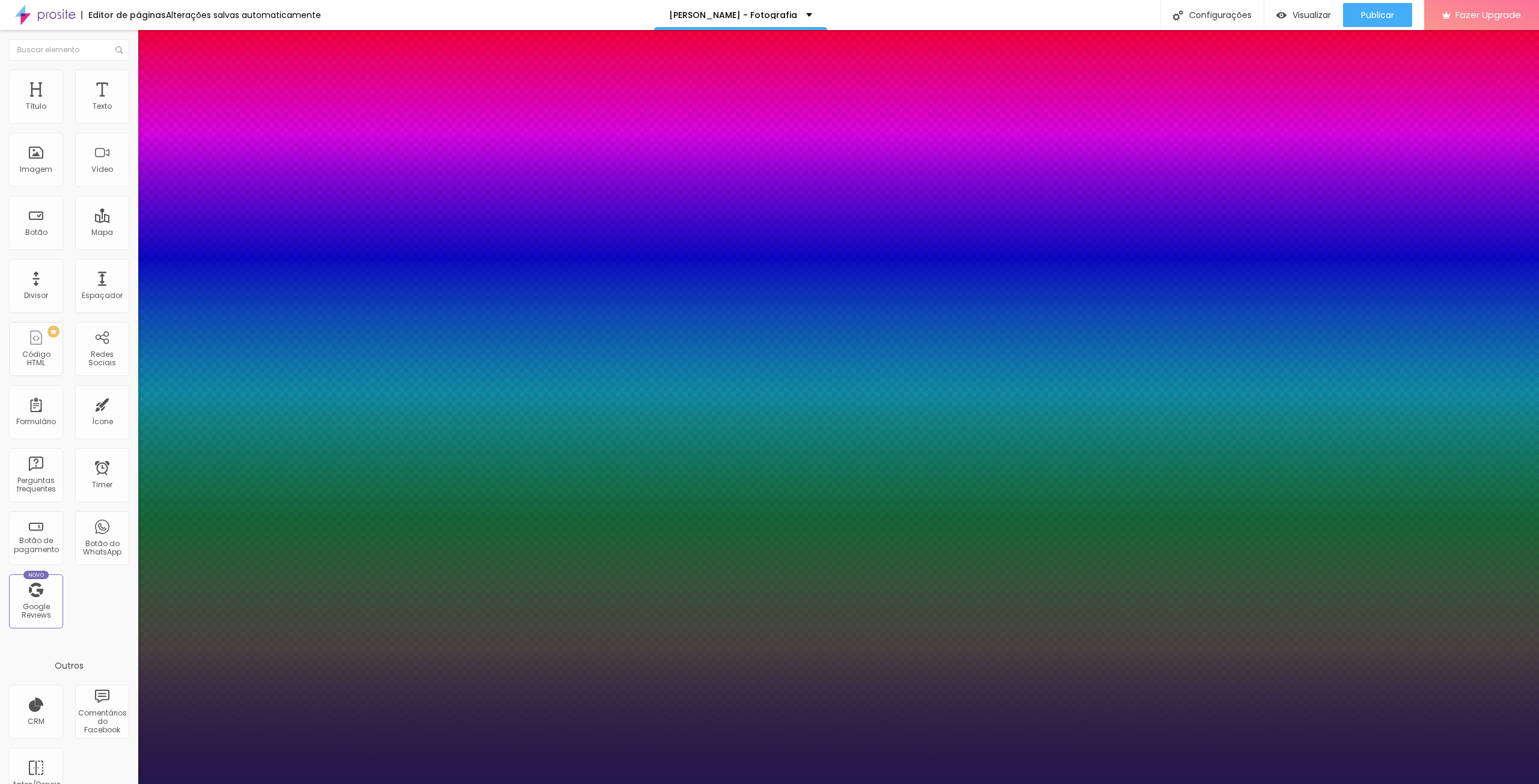
type input "5.4"
type input "1"
type input "6.3"
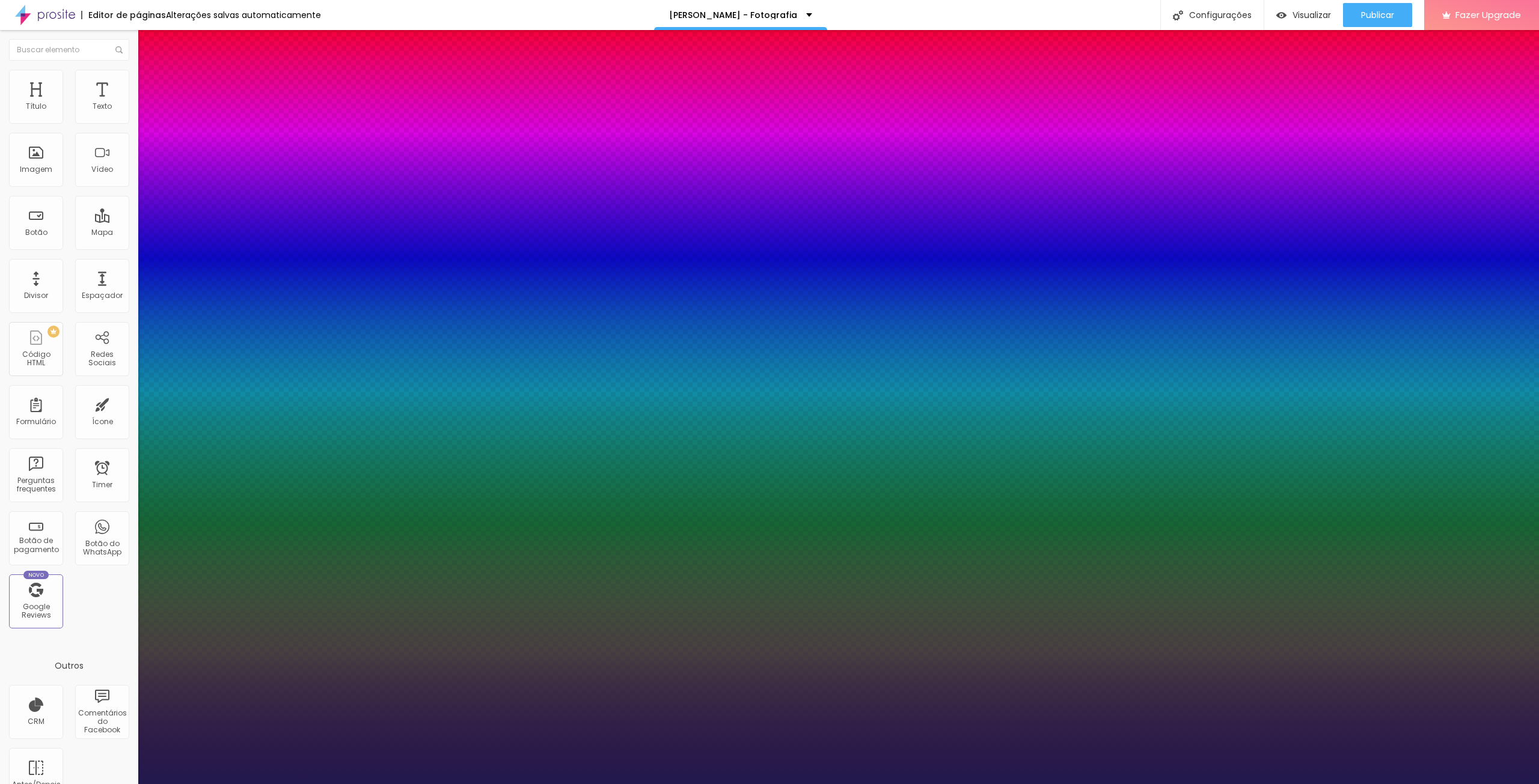
type input "1"
type input "6.9"
type input "1"
type input "7.3"
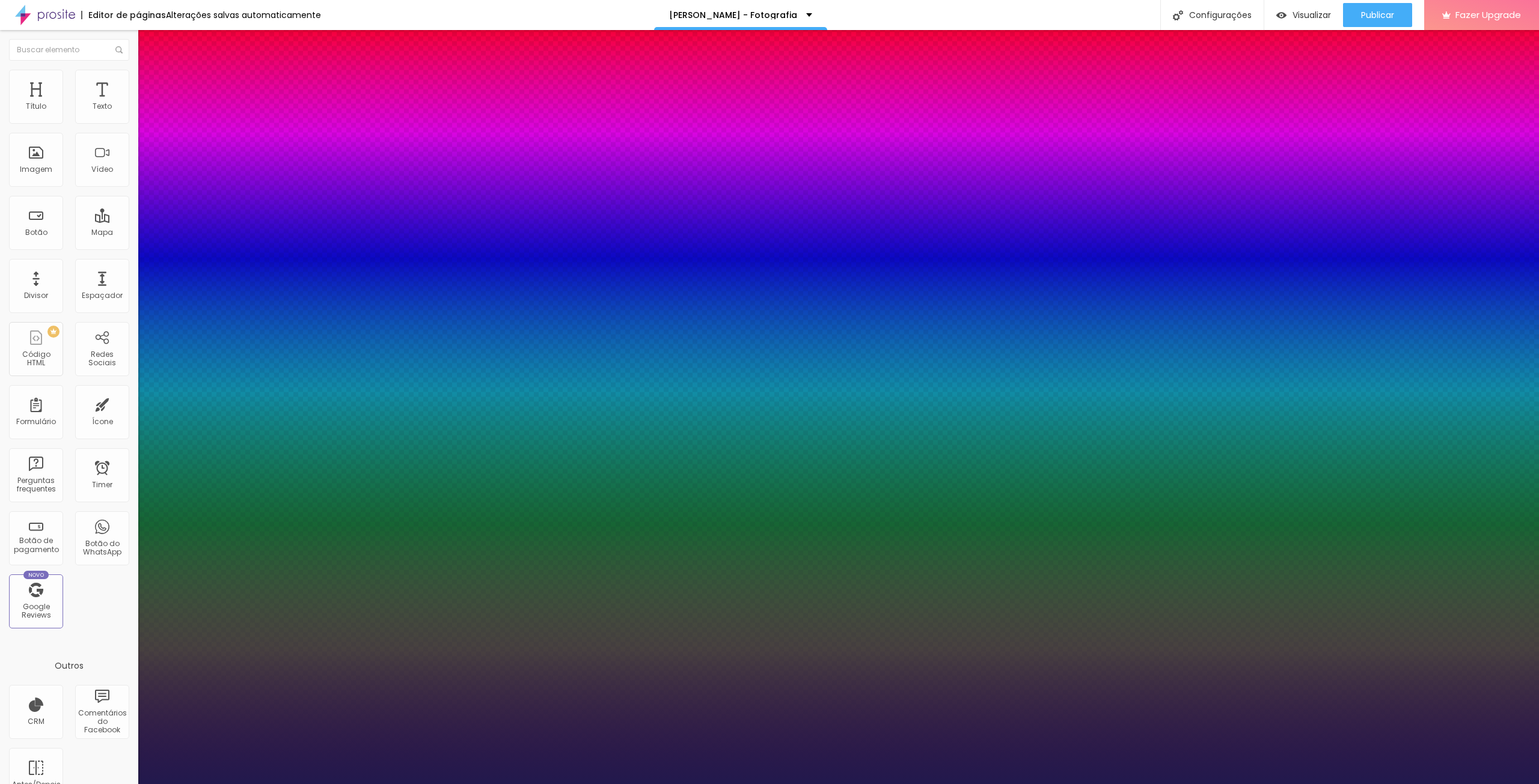
type input "7.3"
type input "1"
drag, startPoint x: 154, startPoint y: 369, endPoint x: 172, endPoint y: 372, distance: 18.2
drag, startPoint x: 207, startPoint y: 425, endPoint x: 193, endPoint y: 423, distance: 14.1
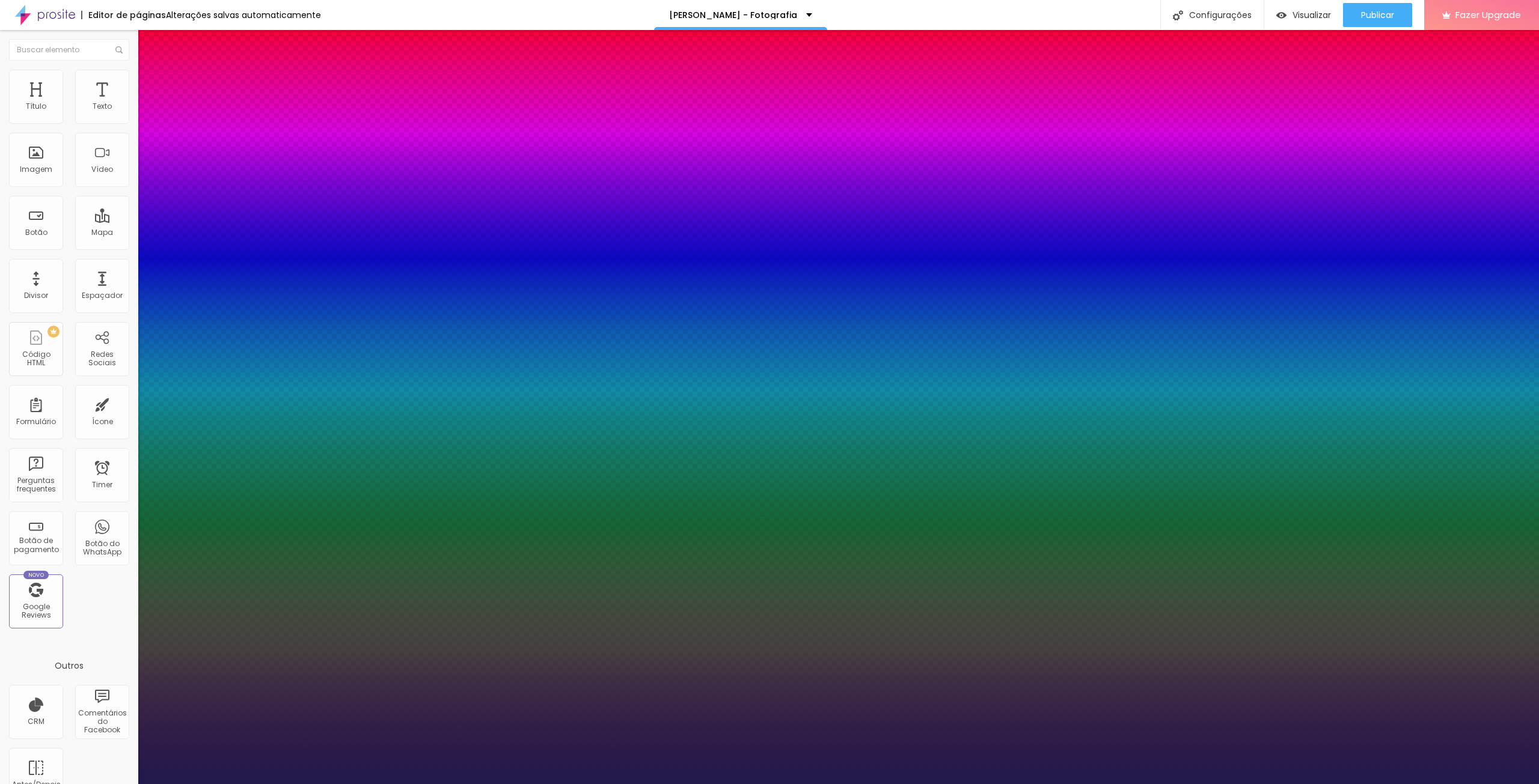
click at [130, 783] on select "AbrilFatface-Regular Actor-Regular Alegreya AlegreyaBlack [PERSON_NAME] [PERSON…" at bounding box center [64, 798] width 130 height 12
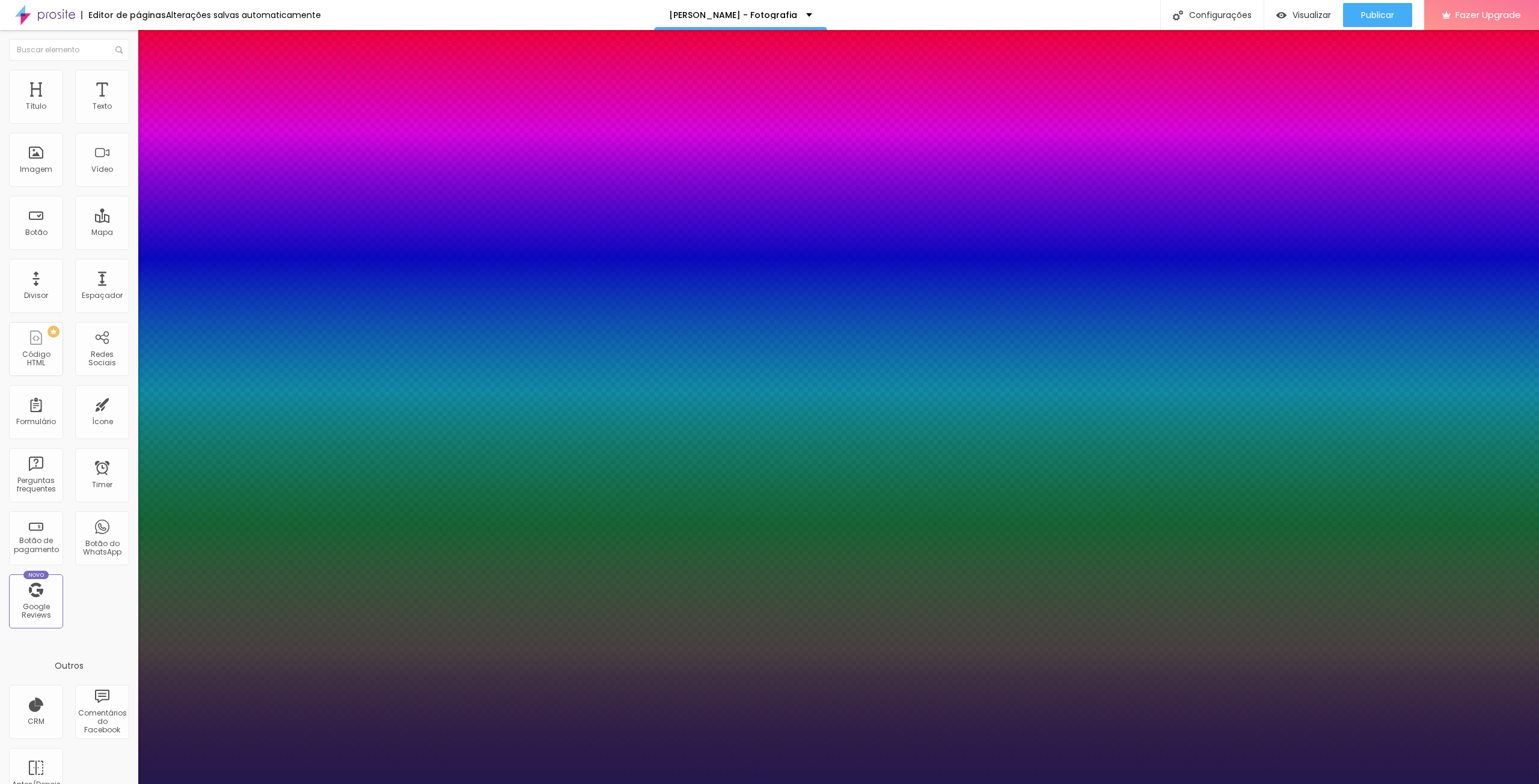
click at [128, 783] on select "AbrilFatface-Regular Actor-Regular Alegreya AlegreyaBlack [PERSON_NAME] [PERSON…" at bounding box center [64, 798] width 130 height 12
click at [883, 783] on div at bounding box center [769, 784] width 1539 height 0
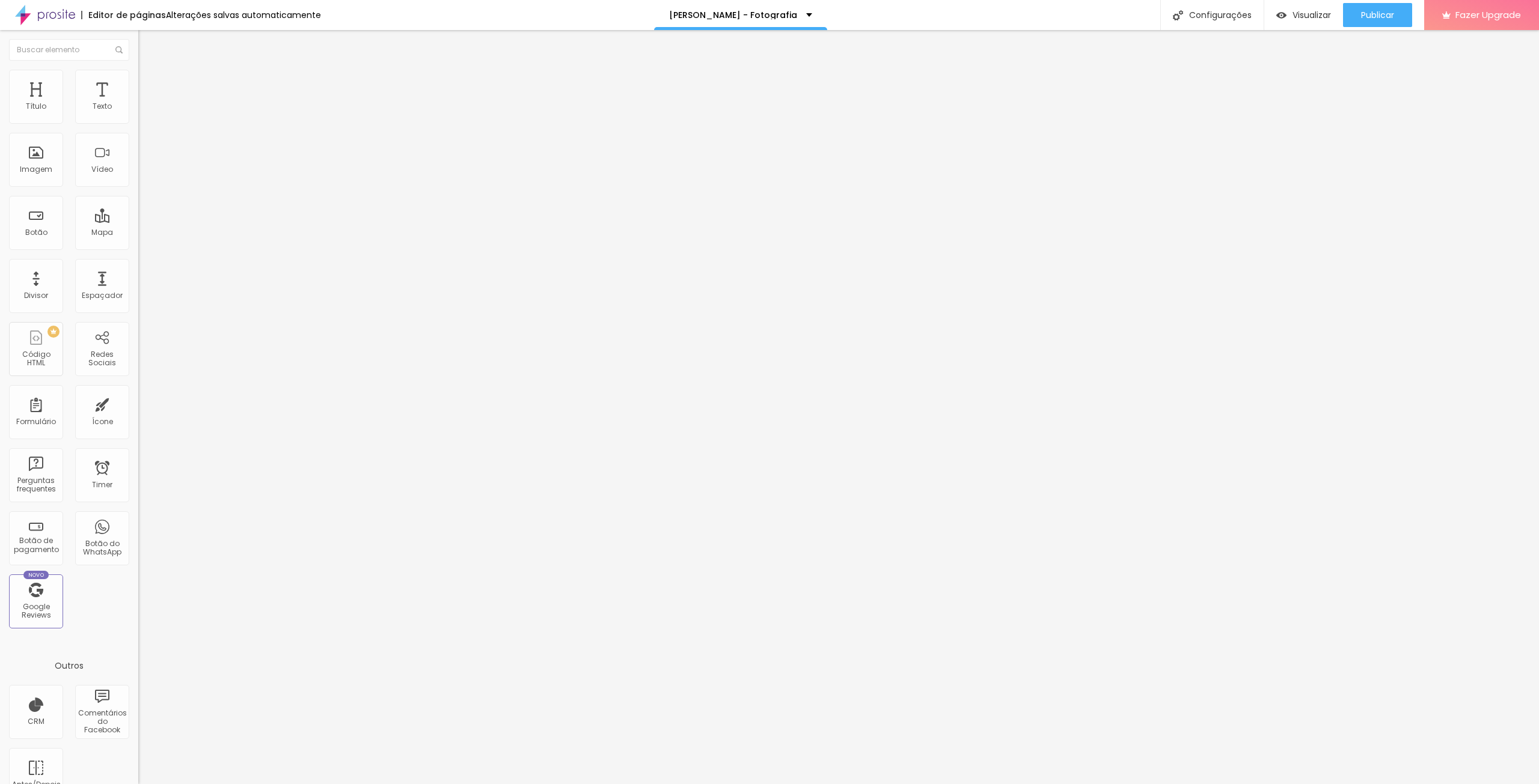
click at [147, 41] on img "button" at bounding box center [152, 44] width 10 height 10
click at [106, 297] on div "Espaçador" at bounding box center [102, 295] width 41 height 8
drag, startPoint x: 26, startPoint y: 118, endPoint x: 45, endPoint y: 116, distance: 19.1
click at [138, 221] on input "range" at bounding box center [176, 226] width 77 height 10
click at [147, 47] on img "button" at bounding box center [152, 44] width 10 height 10
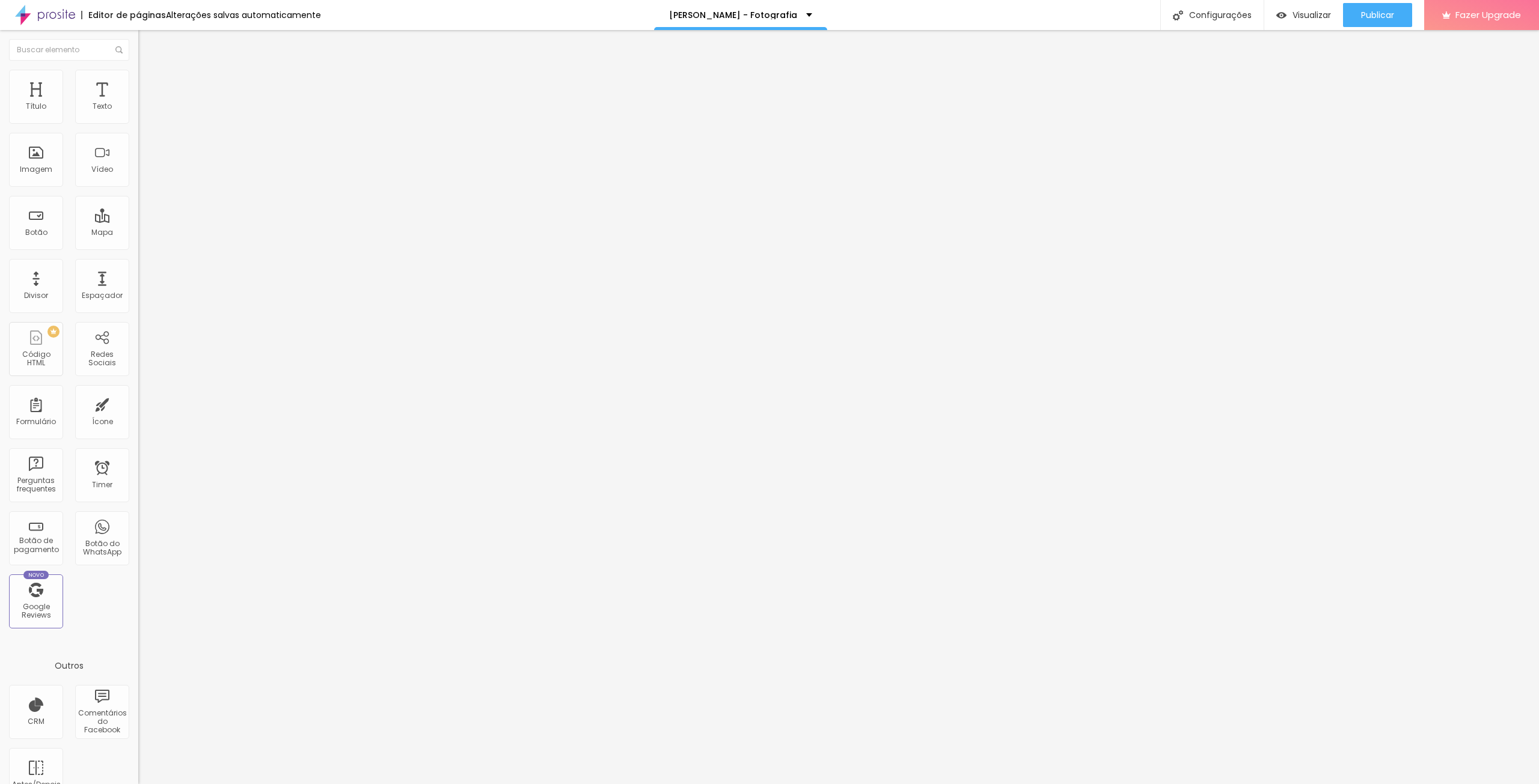
drag, startPoint x: 30, startPoint y: 118, endPoint x: 120, endPoint y: 124, distance: 90.2
click at [138, 221] on input "range" at bounding box center [176, 226] width 77 height 10
drag, startPoint x: 86, startPoint y: 118, endPoint x: 72, endPoint y: 118, distance: 14.0
click at [138, 221] on input "range" at bounding box center [176, 226] width 77 height 10
click at [147, 43] on img "button" at bounding box center [152, 44] width 10 height 10
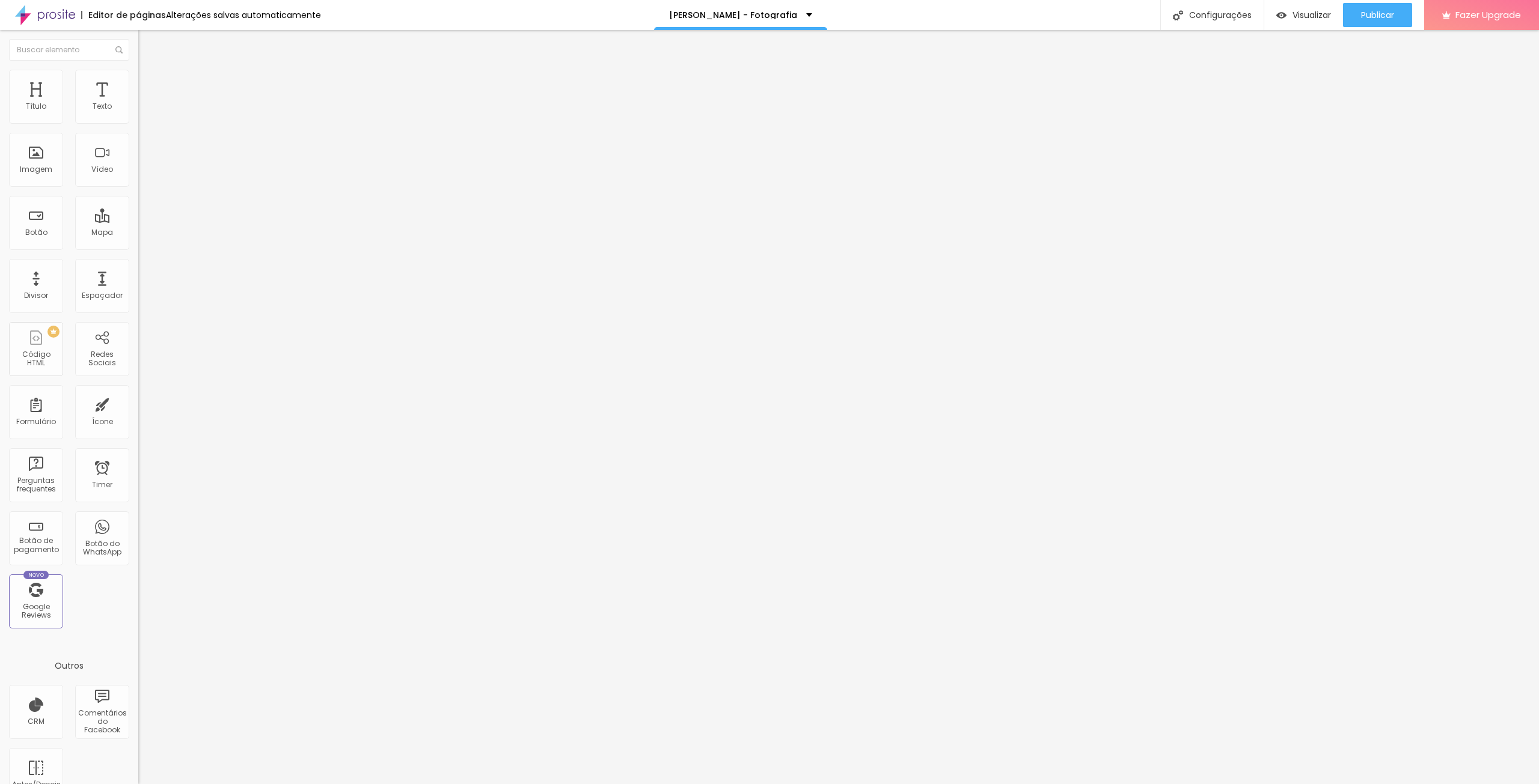
click at [149, 83] on span "Estilo" at bounding box center [158, 77] width 18 height 10
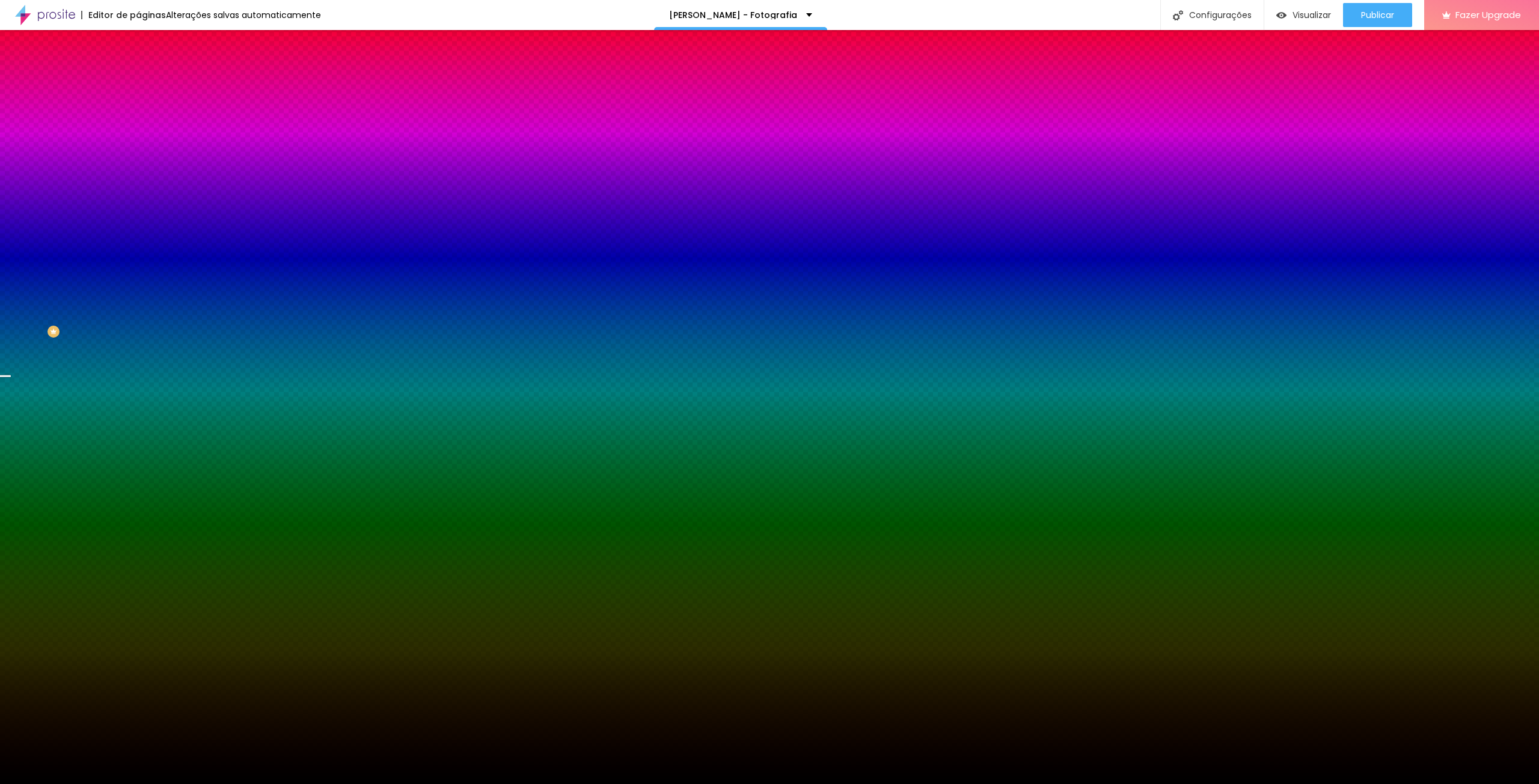
click at [138, 82] on li "Avançado" at bounding box center [207, 88] width 138 height 12
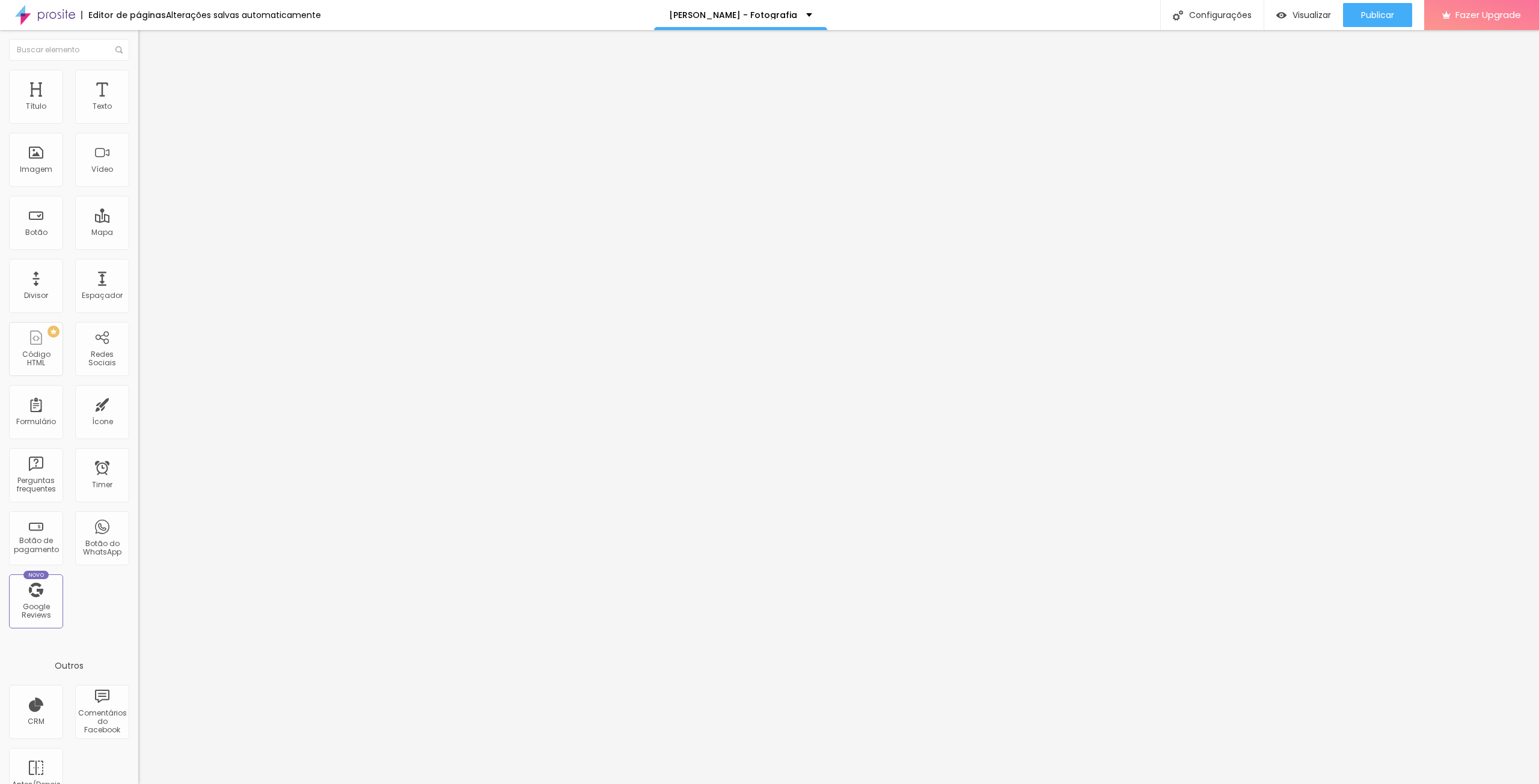
drag, startPoint x: 29, startPoint y: 140, endPoint x: 40, endPoint y: 144, distance: 11.7
click at [138, 403] on input "range" at bounding box center [176, 408] width 77 height 10
drag, startPoint x: 38, startPoint y: 119, endPoint x: 49, endPoint y: 121, distance: 11.2
click at [138, 233] on input "range" at bounding box center [176, 238] width 77 height 10
click at [138, 76] on ul "Conteúdo Estilo Avançado" at bounding box center [207, 75] width 138 height 36
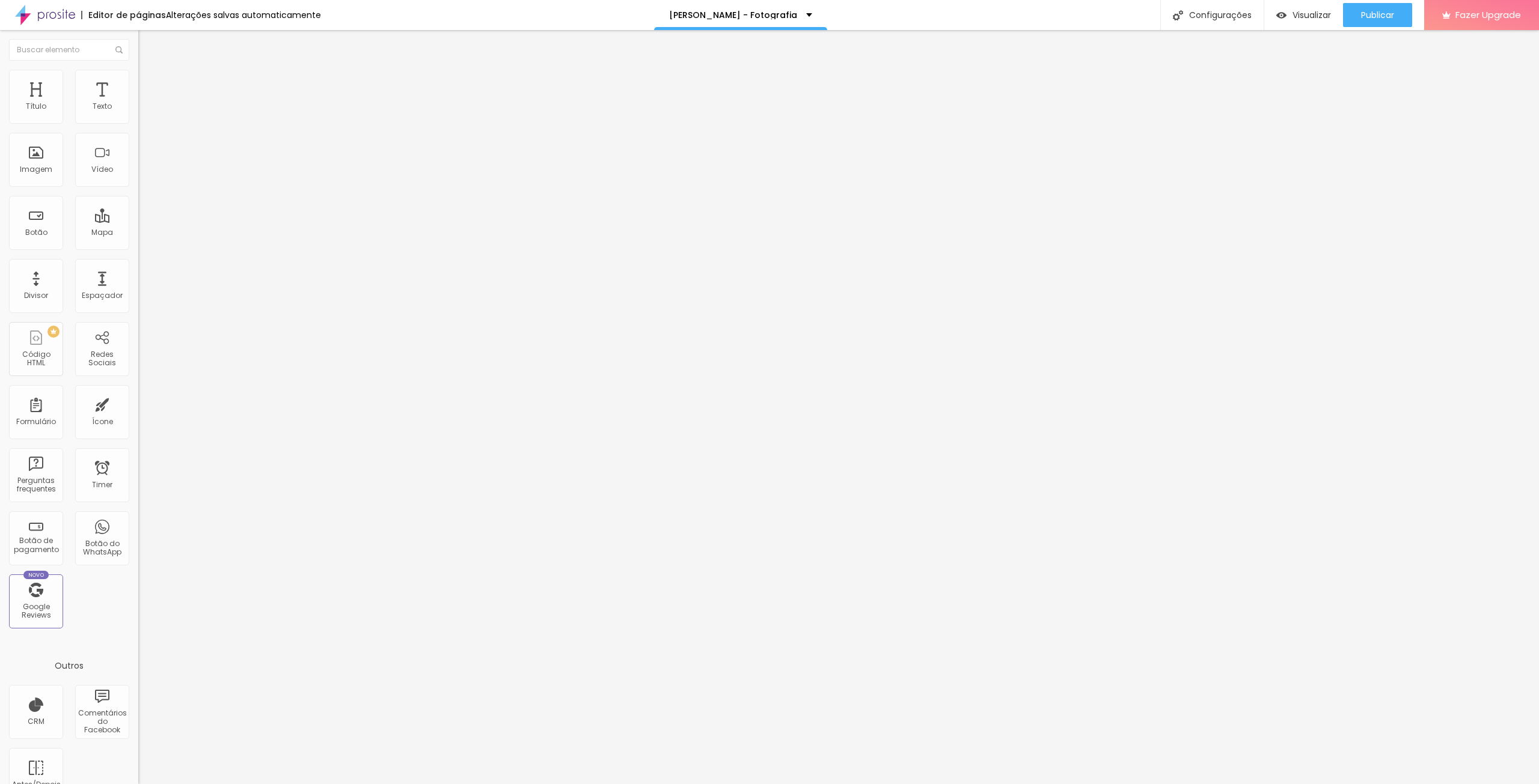
click at [138, 77] on img at bounding box center [143, 75] width 11 height 11
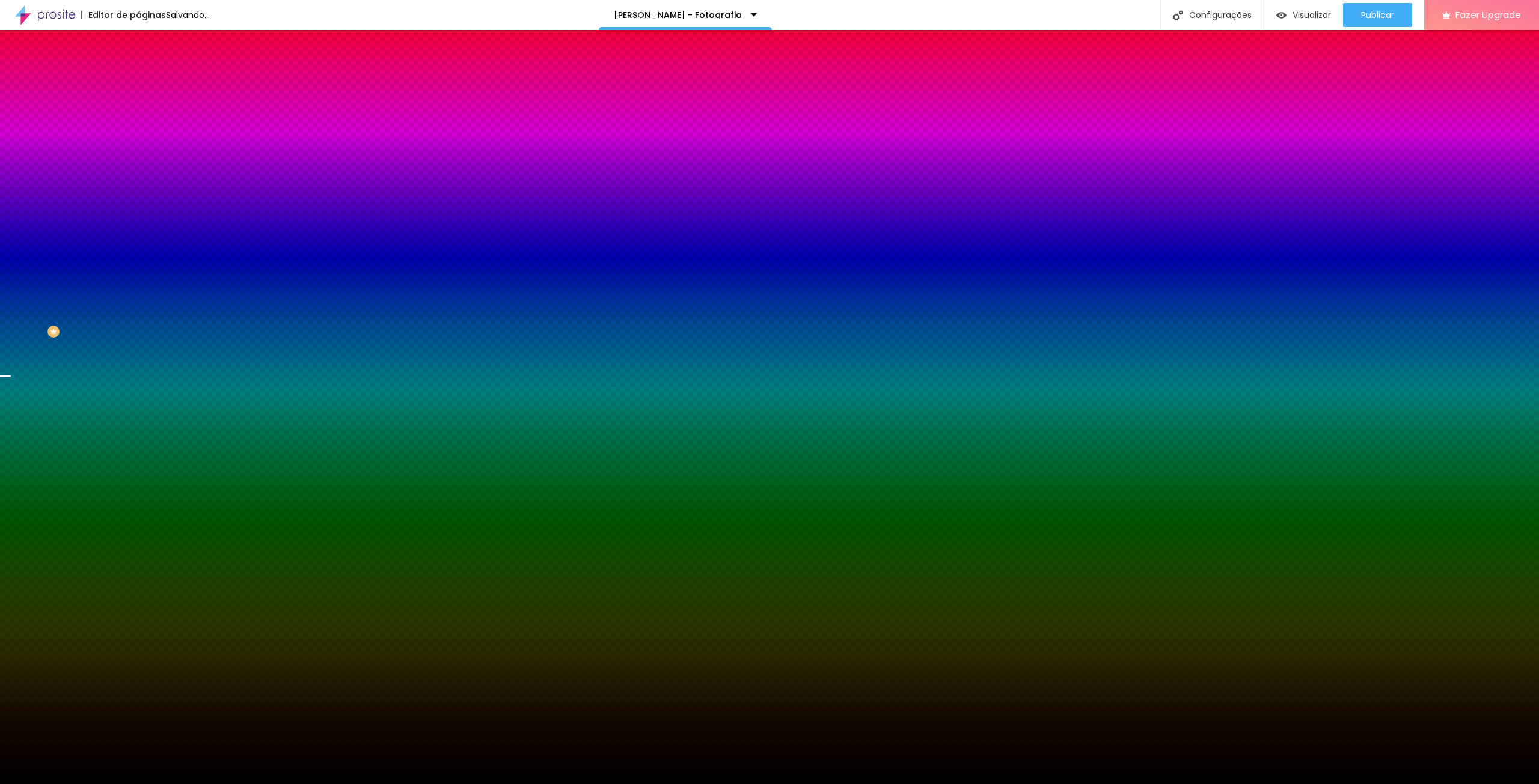
click at [138, 125] on span "Parallax" at bounding box center [153, 120] width 29 height 10
click at [138, 132] on span "Nenhum" at bounding box center [153, 126] width 31 height 10
click at [138, 110] on span "Trocar imagem" at bounding box center [170, 105] width 65 height 10
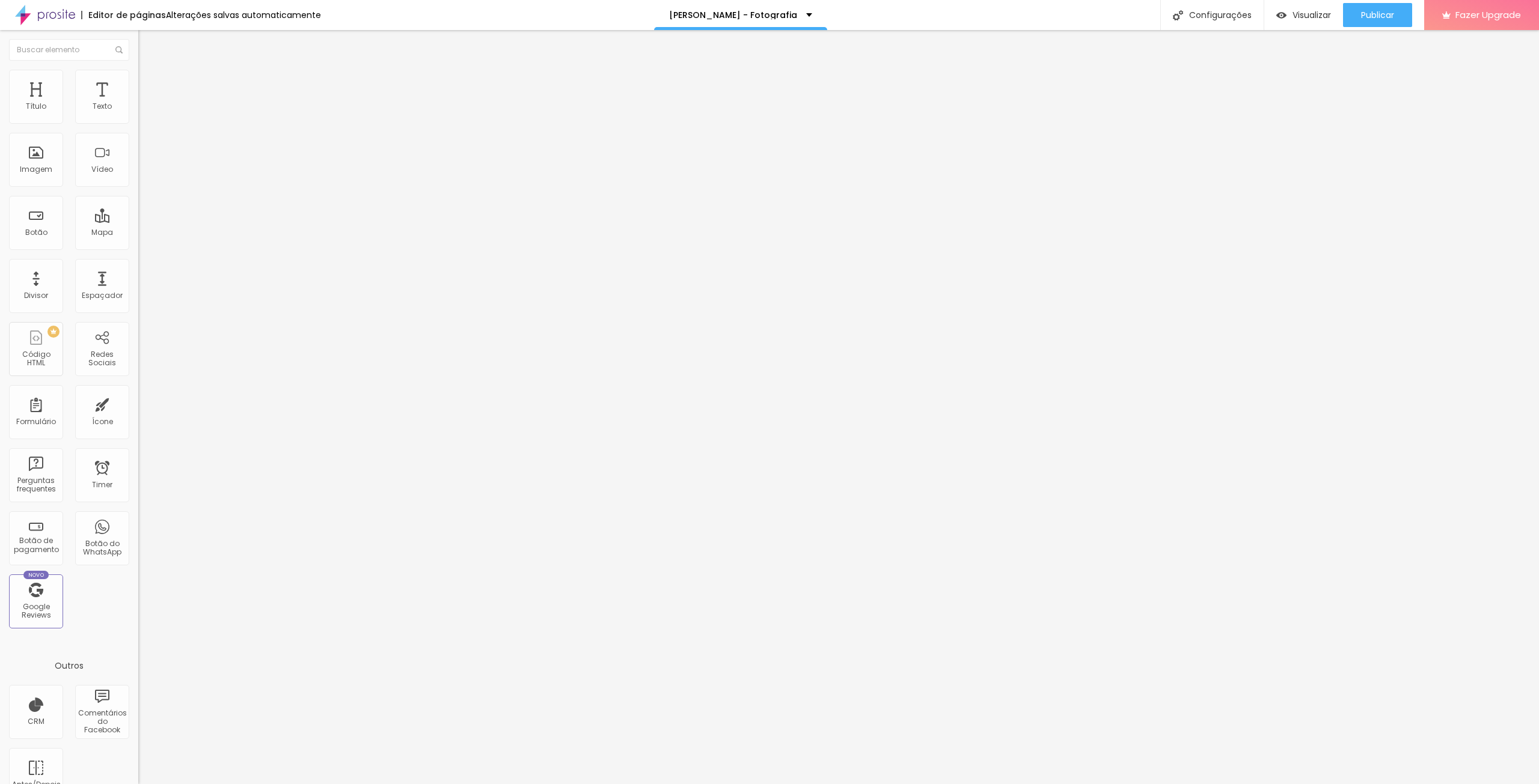
click at [138, 110] on span "Encaixotado" at bounding box center [161, 103] width 47 height 10
click at [138, 126] on div "Completo" at bounding box center [207, 123] width 138 height 7
click at [138, 82] on li "Avançado" at bounding box center [207, 88] width 138 height 12
drag, startPoint x: 57, startPoint y: 119, endPoint x: 47, endPoint y: 121, distance: 10.2
click at [138, 233] on input "range" at bounding box center [176, 238] width 77 height 10
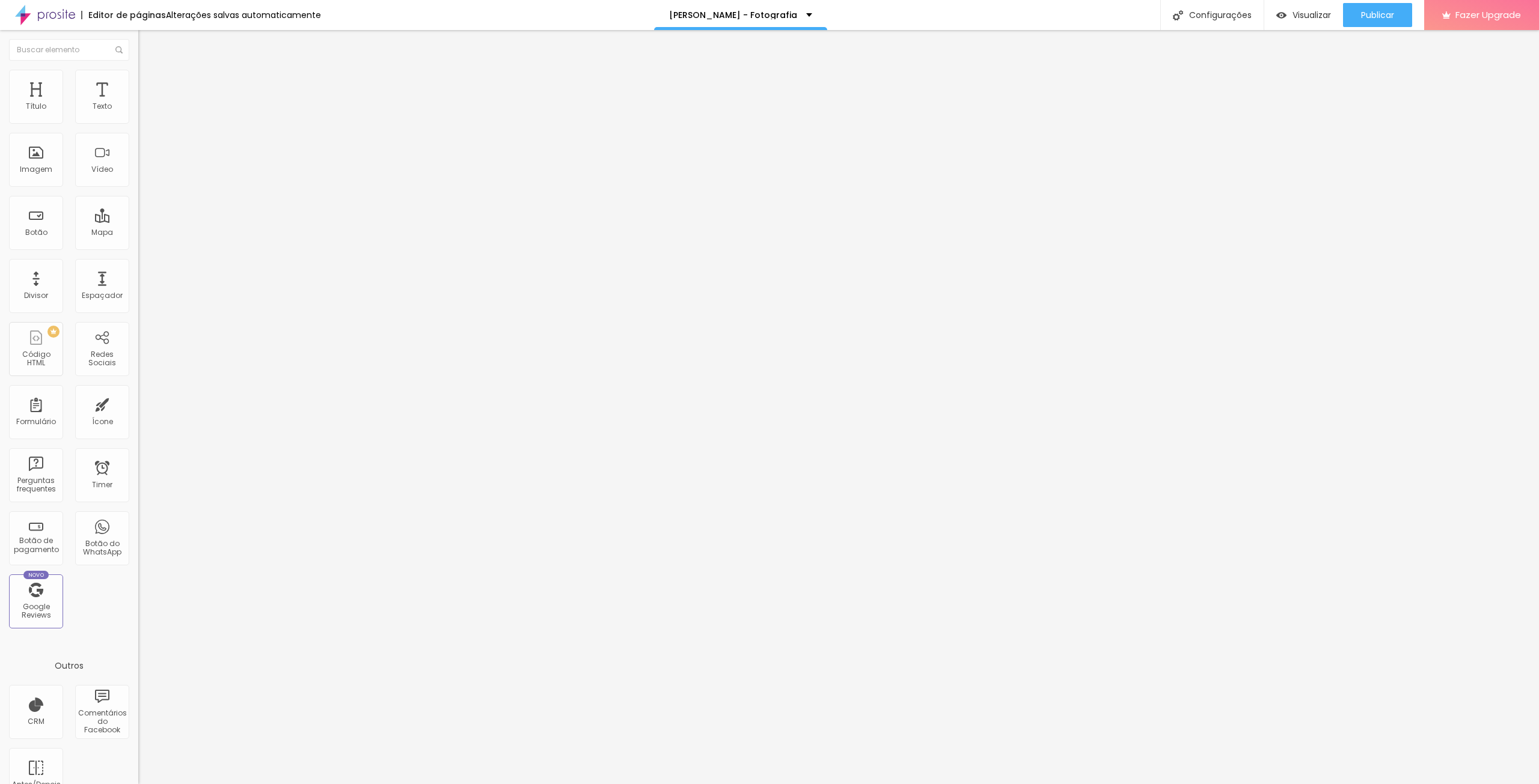
drag, startPoint x: 51, startPoint y: 119, endPoint x: 38, endPoint y: 118, distance: 13.0
click at [138, 233] on input "range" at bounding box center [176, 238] width 77 height 10
click at [138, 82] on img at bounding box center [143, 87] width 11 height 11
drag, startPoint x: 41, startPoint y: 141, endPoint x: 18, endPoint y: 136, distance: 23.5
click at [138, 403] on input "range" at bounding box center [176, 408] width 77 height 10
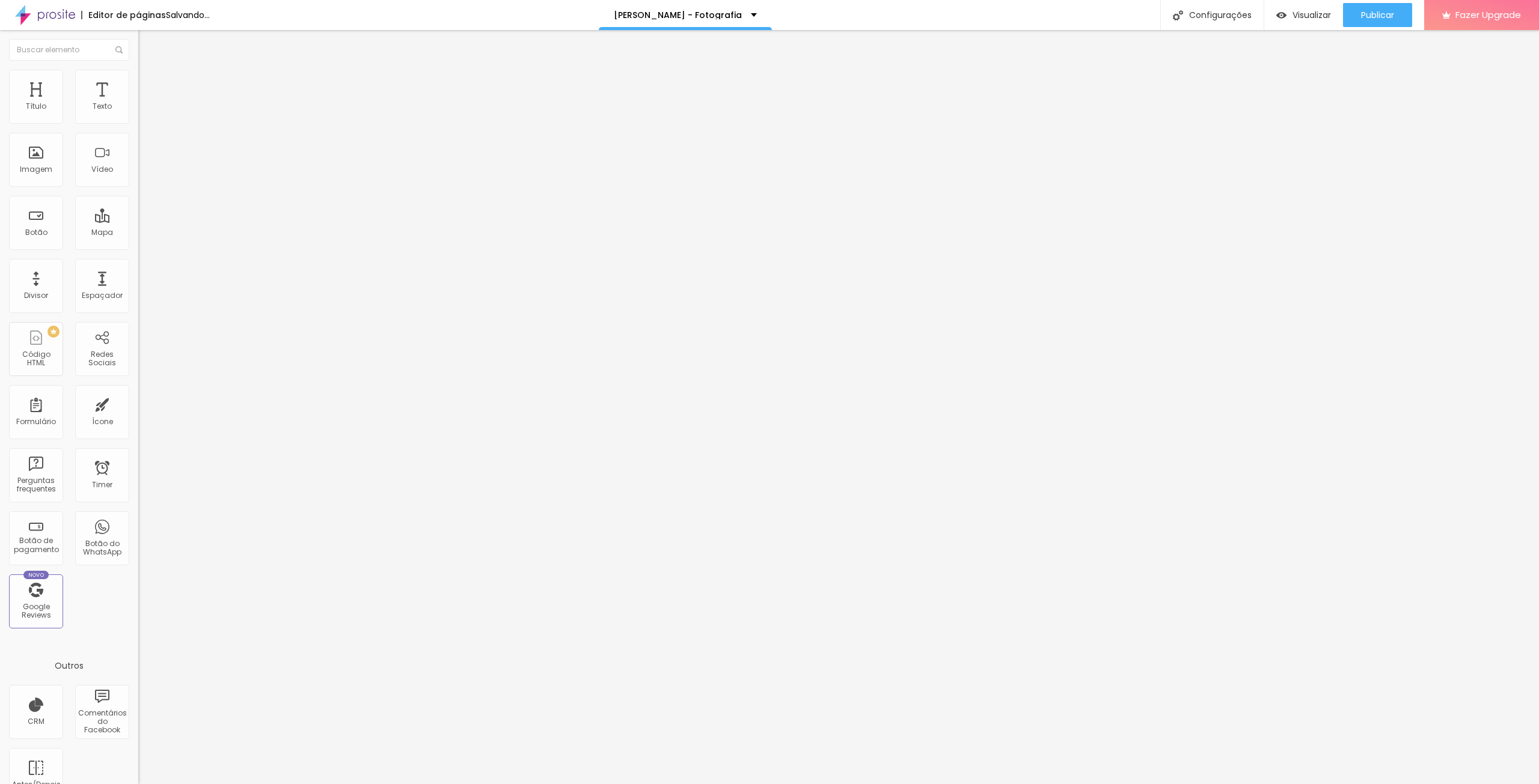
drag, startPoint x: 38, startPoint y: 118, endPoint x: 0, endPoint y: 122, distance: 38.2
click at [138, 233] on input "range" at bounding box center [176, 238] width 77 height 10
click at [149, 83] on span "Estilo" at bounding box center [158, 77] width 18 height 10
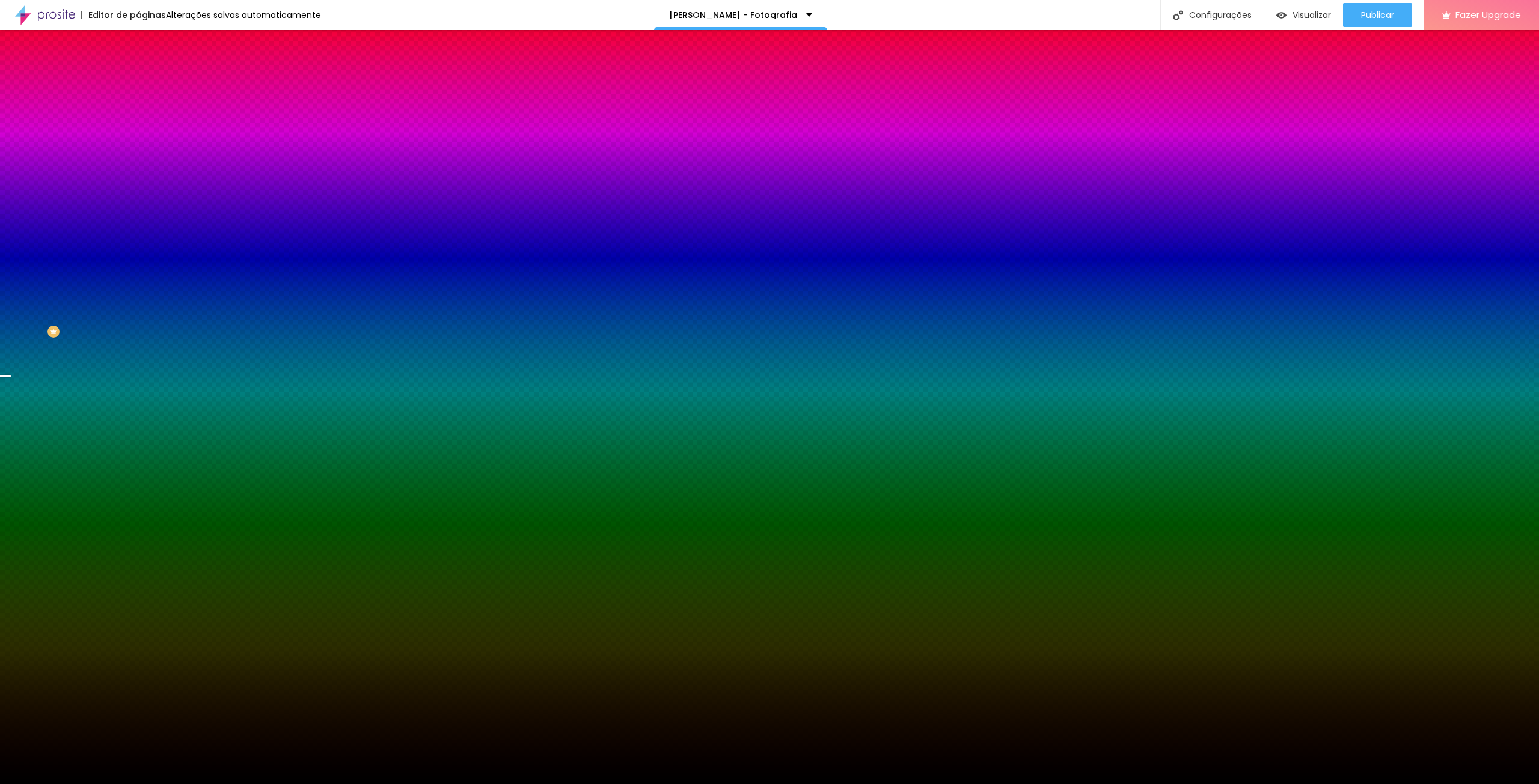
click at [138, 70] on li "Conteúdo" at bounding box center [207, 64] width 138 height 12
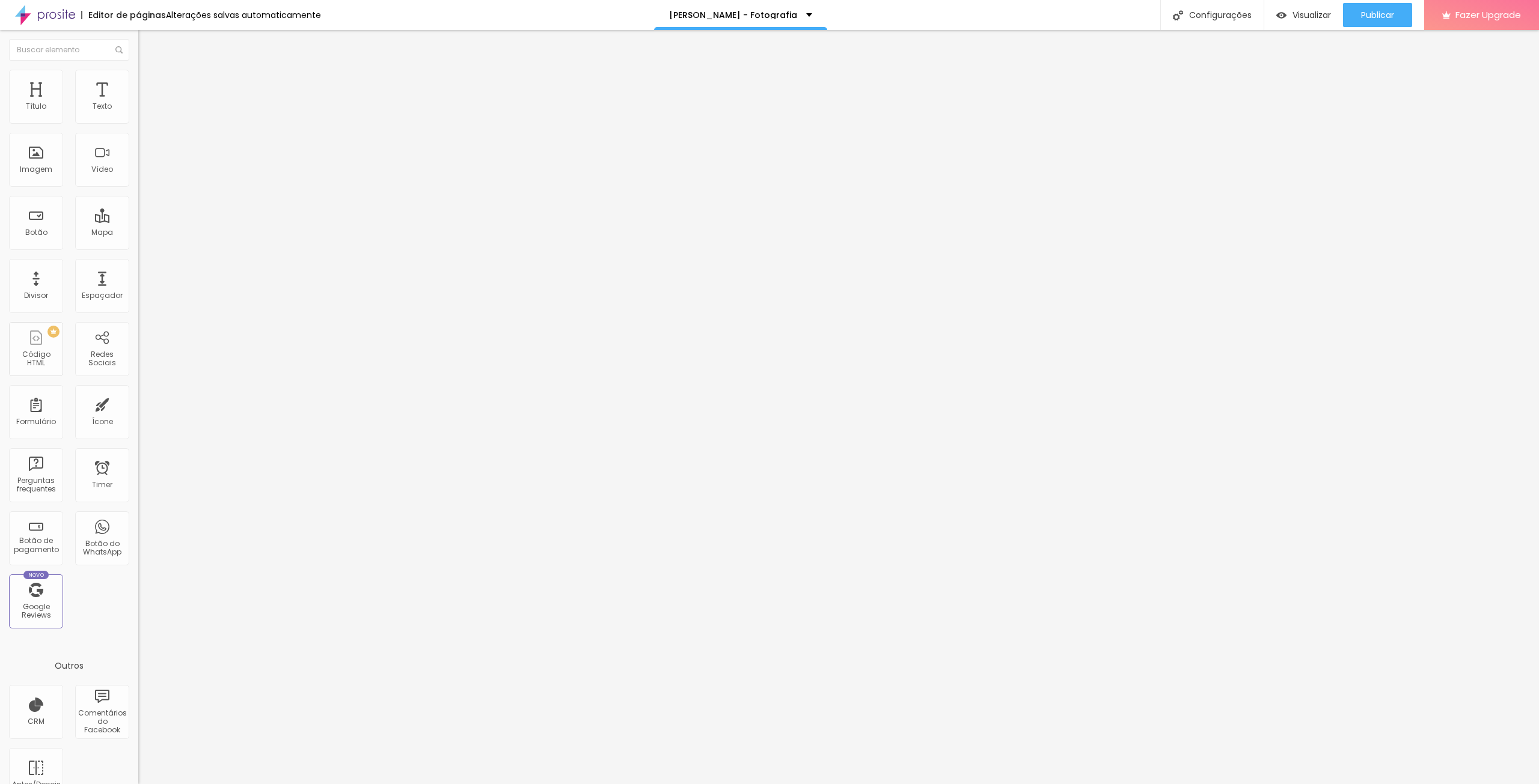
click at [138, 110] on span "Completo" at bounding box center [156, 103] width 37 height 10
click at [138, 46] on button "Editar Seção" at bounding box center [207, 44] width 138 height 28
click at [138, 221] on div at bounding box center [207, 227] width 138 height 11
drag, startPoint x: 51, startPoint y: 120, endPoint x: 65, endPoint y: 121, distance: 14.0
click at [138, 221] on input "range" at bounding box center [176, 226] width 77 height 10
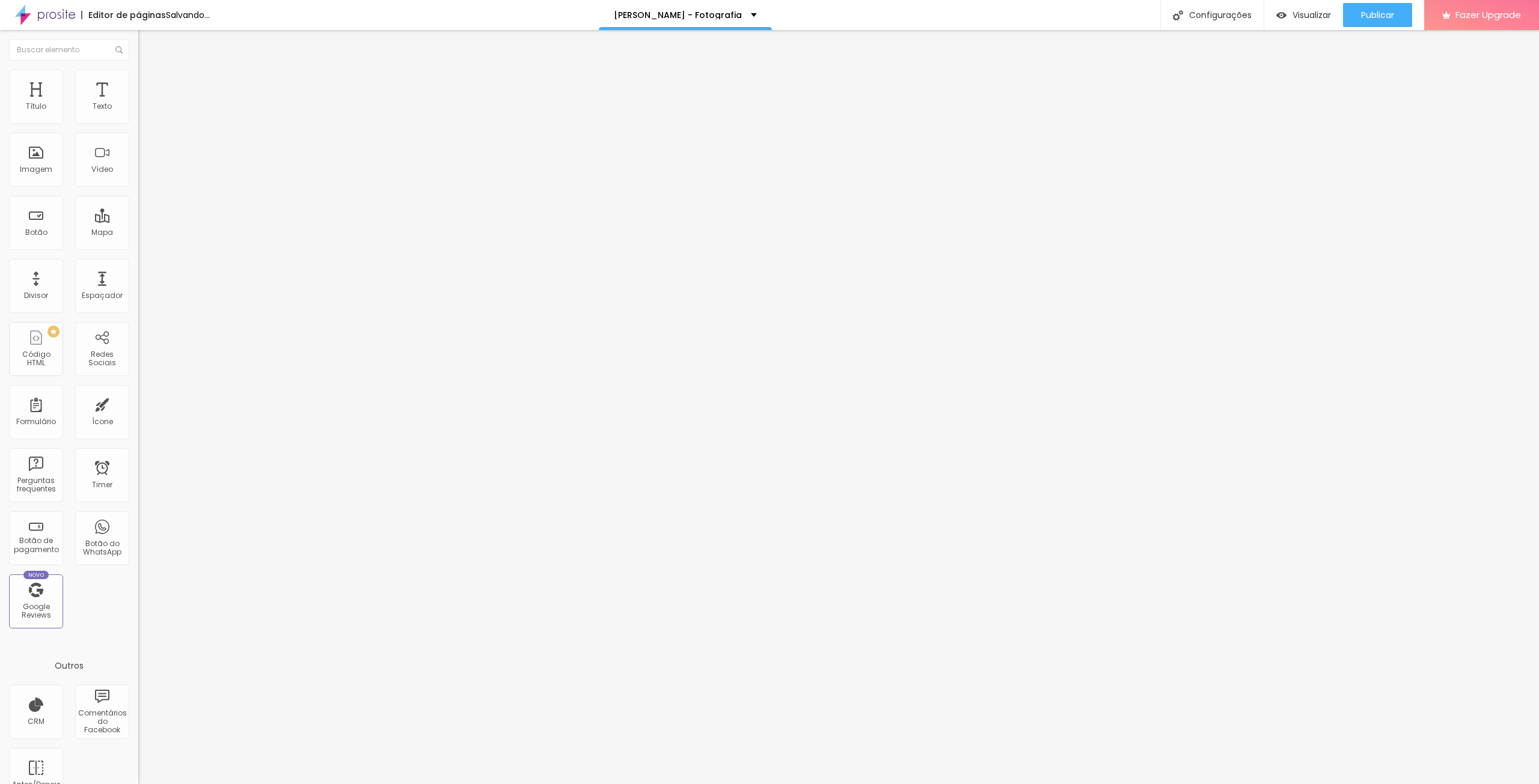
drag, startPoint x: 67, startPoint y: 118, endPoint x: 57, endPoint y: 116, distance: 10.2
click at [138, 221] on input "range" at bounding box center [176, 226] width 77 height 10
click at [1297, 17] on span "Visualizar" at bounding box center [1312, 15] width 38 height 10
click at [1212, 18] on div "Configurações" at bounding box center [1212, 15] width 104 height 30
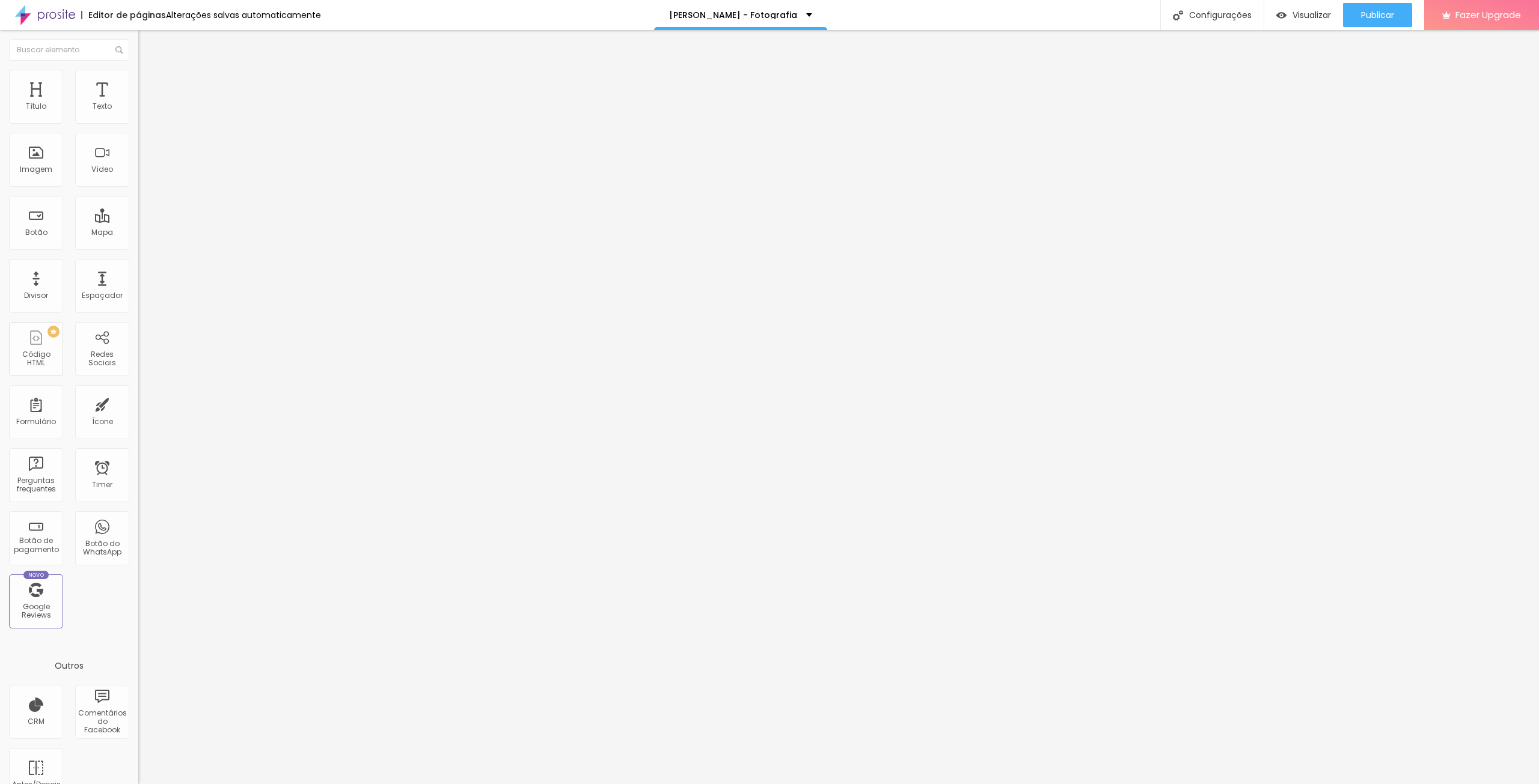
click at [987, 783] on div at bounding box center [769, 797] width 1539 height 11
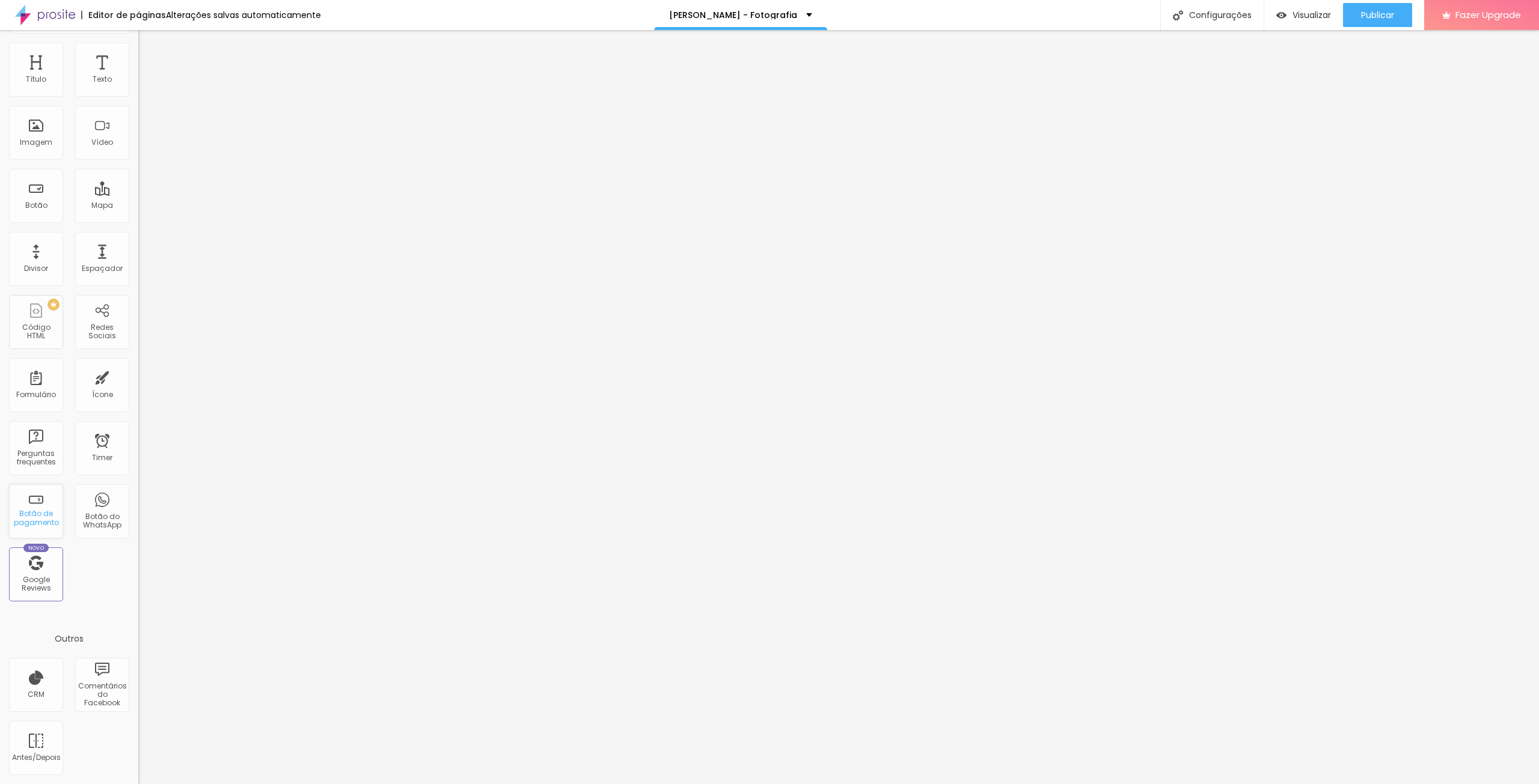
click at [49, 516] on div "Botão de pagamento" at bounding box center [36, 518] width 48 height 18
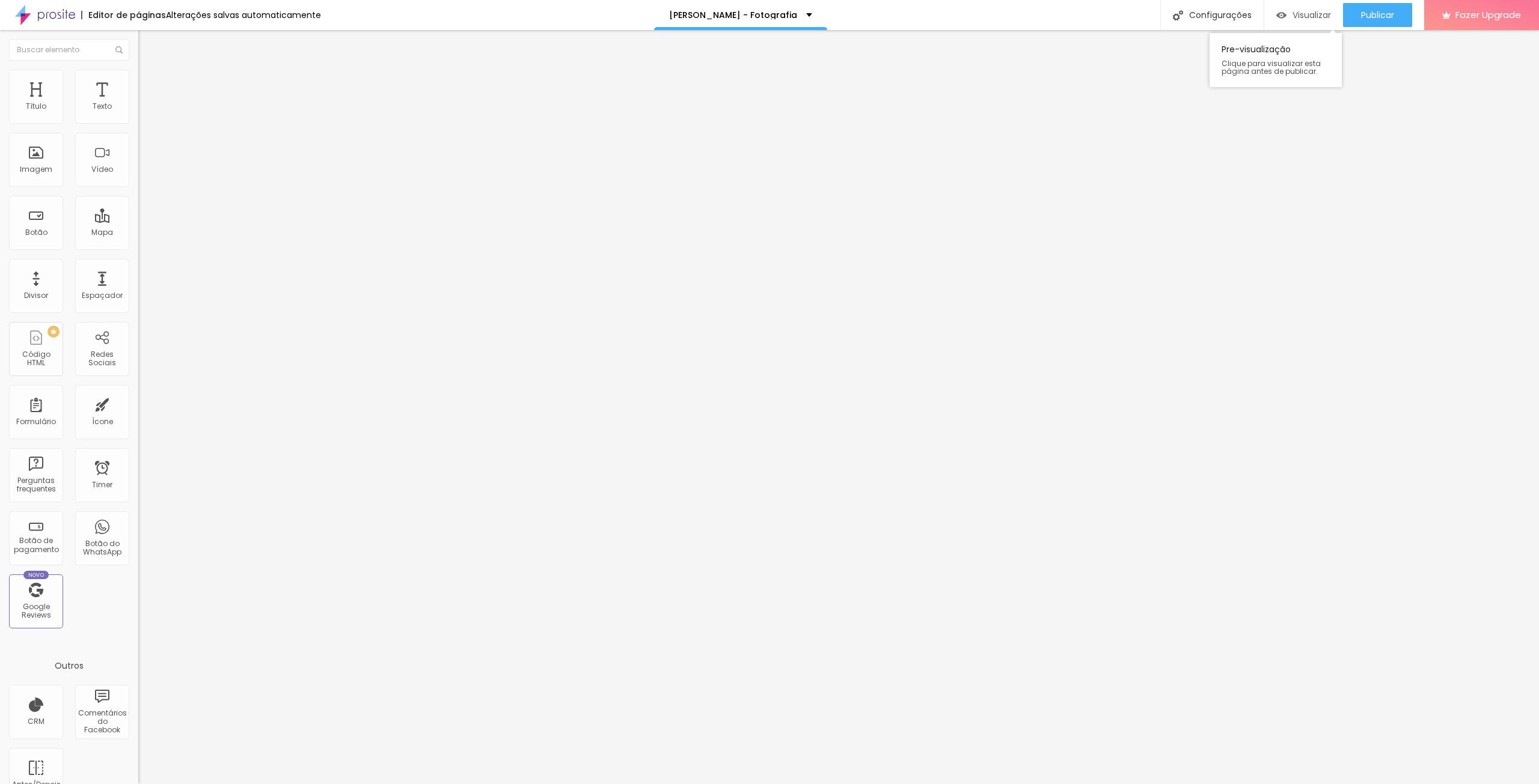
click at [1301, 17] on span "Visualizar" at bounding box center [1312, 15] width 38 height 10
drag, startPoint x: 66, startPoint y: 117, endPoint x: 51, endPoint y: 116, distance: 15.0
click at [138, 221] on input "range" at bounding box center [176, 226] width 77 height 10
click at [94, 297] on div "Espaçador" at bounding box center [102, 295] width 41 height 8
drag, startPoint x: 53, startPoint y: 118, endPoint x: 38, endPoint y: 116, distance: 15.1
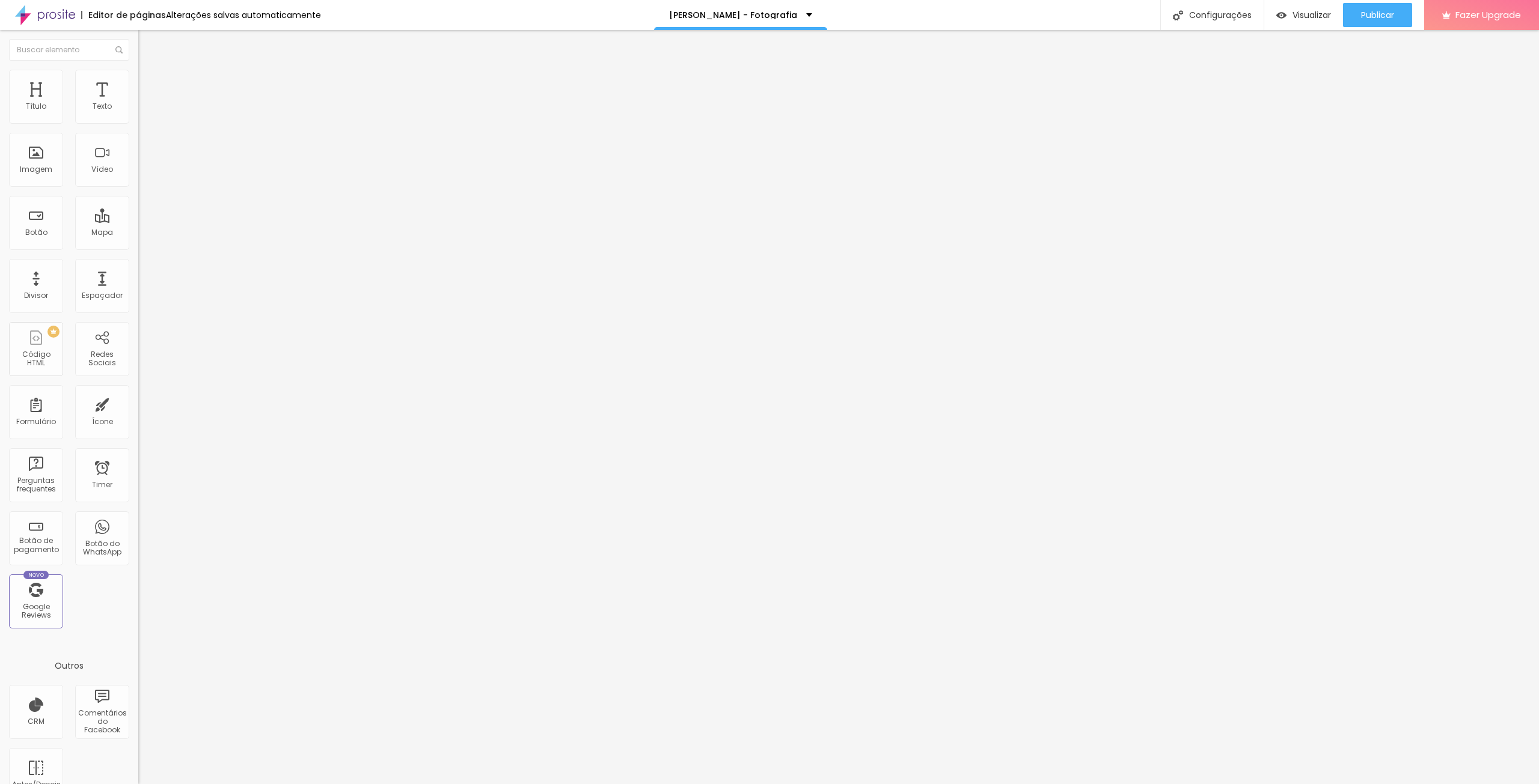
click at [138, 221] on input "range" at bounding box center [176, 226] width 77 height 10
drag, startPoint x: 60, startPoint y: 119, endPoint x: 79, endPoint y: 116, distance: 19.2
click at [138, 221] on input "range" at bounding box center [176, 226] width 77 height 10
click at [147, 42] on img "button" at bounding box center [152, 44] width 10 height 10
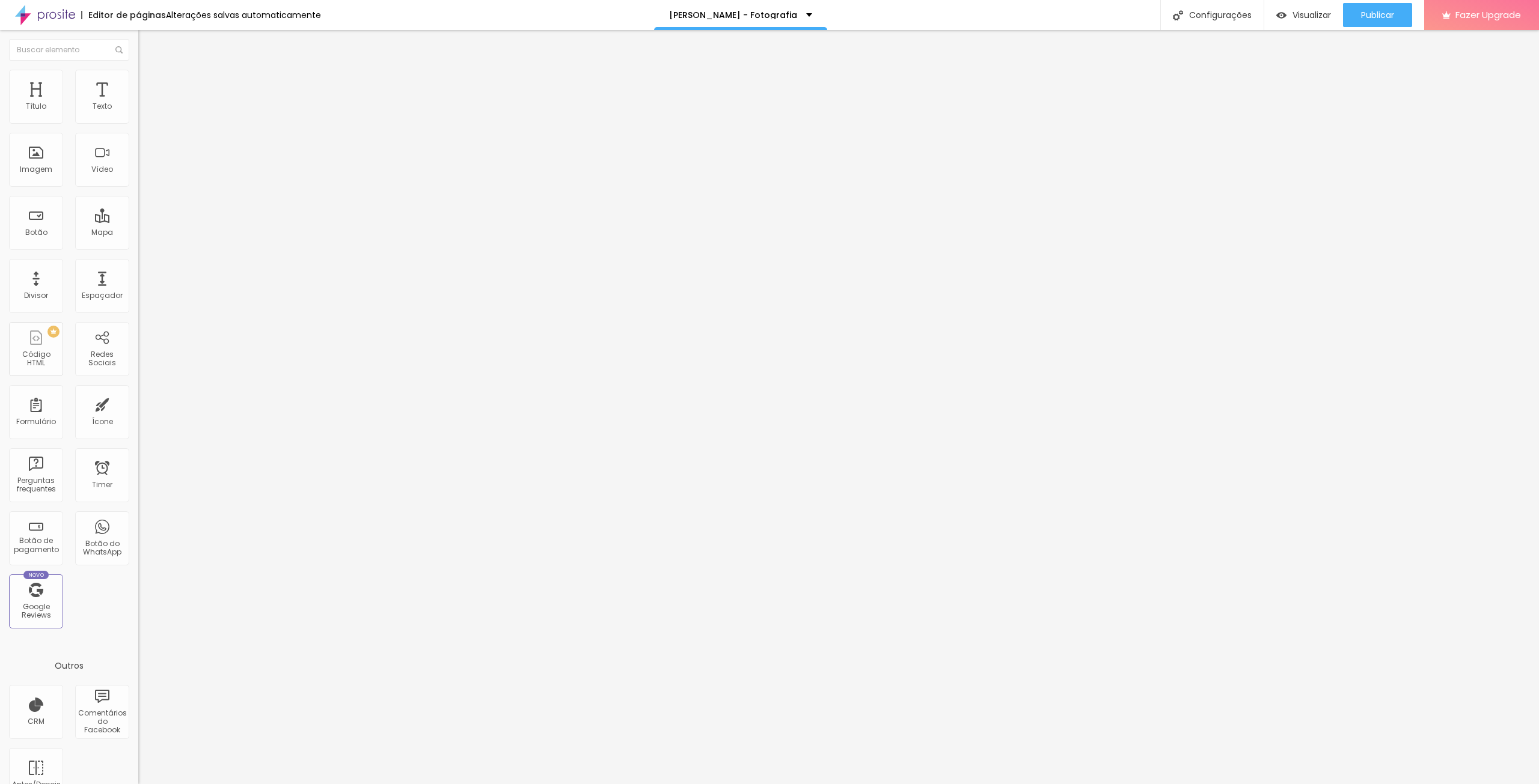
click at [147, 45] on div "Editar Texto" at bounding box center [181, 44] width 68 height 10
click at [147, 41] on img "button" at bounding box center [152, 44] width 10 height 10
drag, startPoint x: 107, startPoint y: 82, endPoint x: 106, endPoint y: 95, distance: 13.0
click at [149, 81] on span "Avançado" at bounding box center [169, 77] width 40 height 10
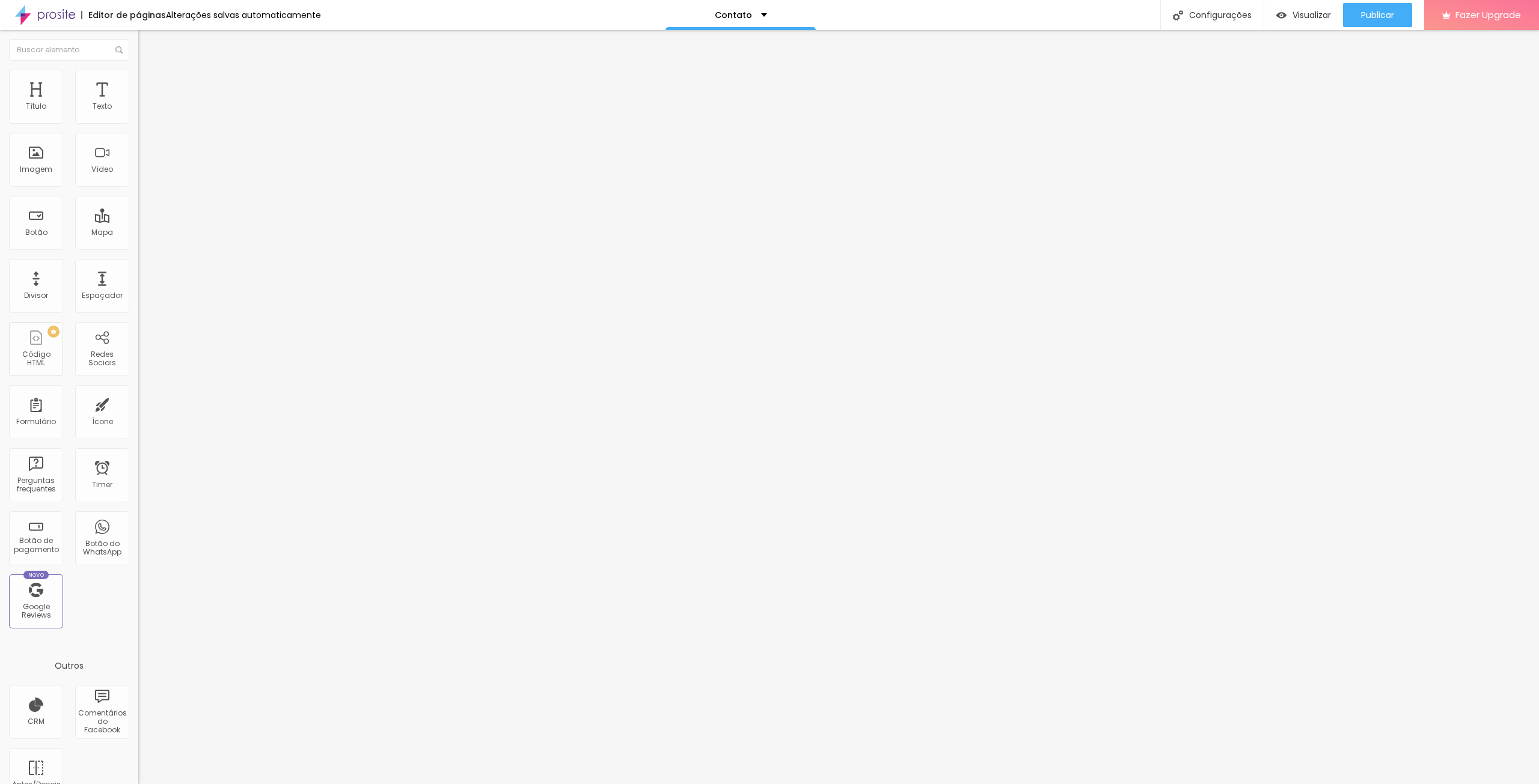
click at [138, 70] on li "Estilo" at bounding box center [207, 64] width 138 height 12
drag, startPoint x: 79, startPoint y: 133, endPoint x: 0, endPoint y: 132, distance: 79.0
click at [138, 132] on div "Endereço Alboom Brasil Alinhamento 15 Zoom" at bounding box center [207, 214] width 138 height 241
type input "Praça Amilcar Alexandre Gordalina"
click at [149, 82] on span "Estilo" at bounding box center [158, 77] width 18 height 10
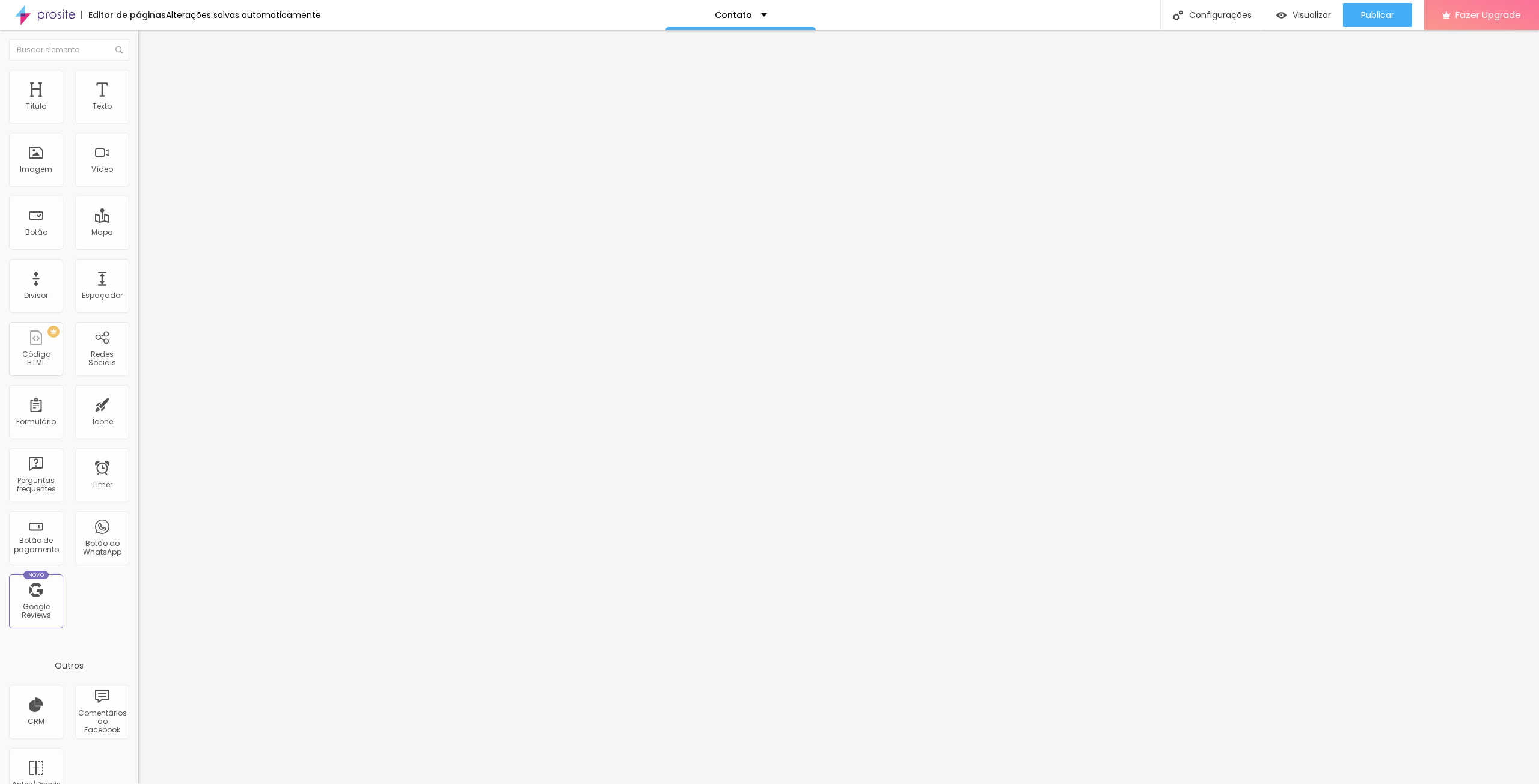
click at [149, 86] on span "Avançado" at bounding box center [169, 90] width 40 height 10
click at [149, 71] on span "Conteúdo" at bounding box center [167, 65] width 38 height 10
click at [138, 113] on input "Praça Amilcar Alexandre Gordalina" at bounding box center [210, 107] width 144 height 12
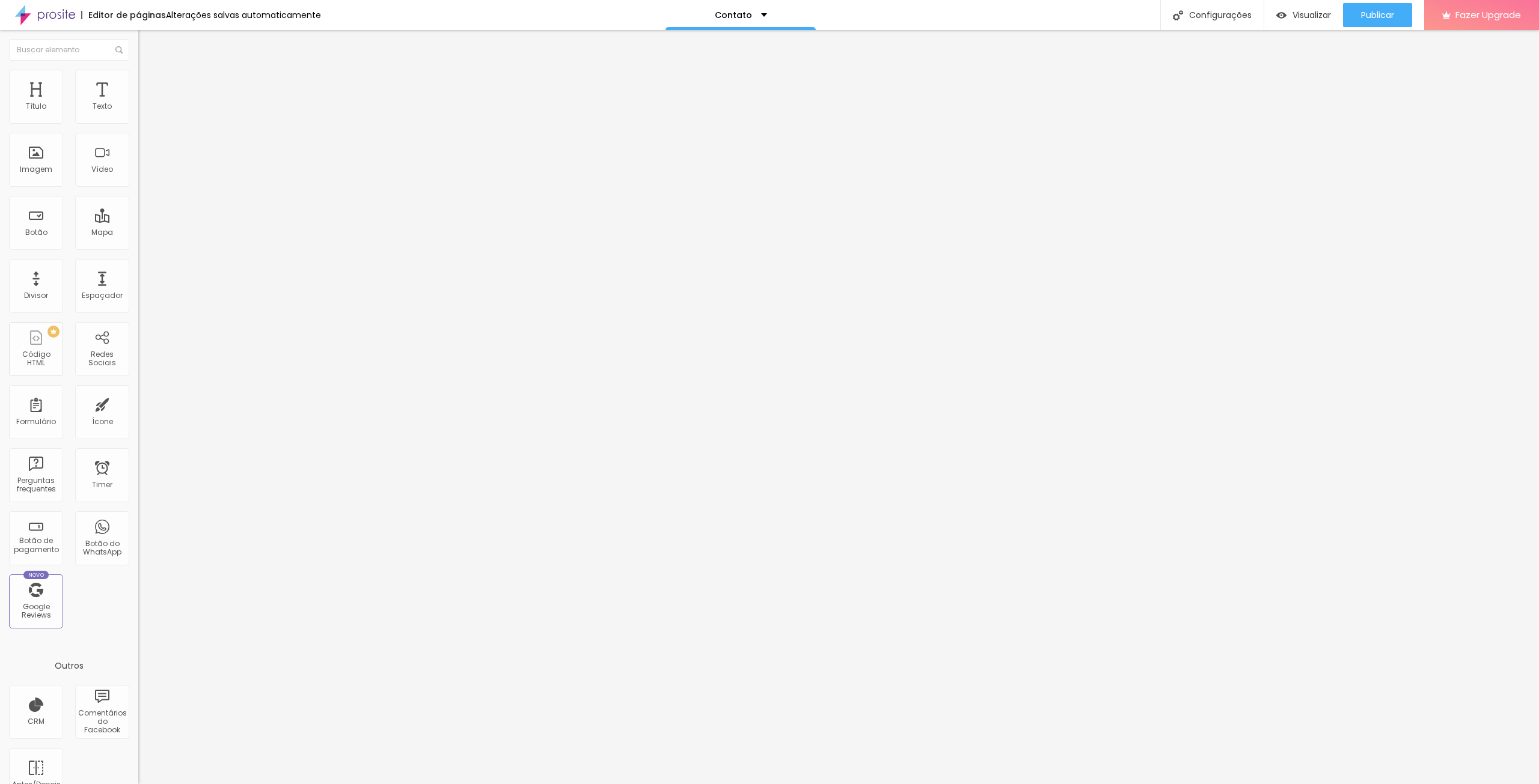
click at [138, 113] on input "Praça Amilcar Alexandre Gordalina" at bounding box center [210, 107] width 144 height 12
click at [1291, 15] on div "Visualizar" at bounding box center [1304, 15] width 54 height 10
click at [138, 113] on input "Praça Amilcar Alexandre Gordalina" at bounding box center [210, 107] width 144 height 12
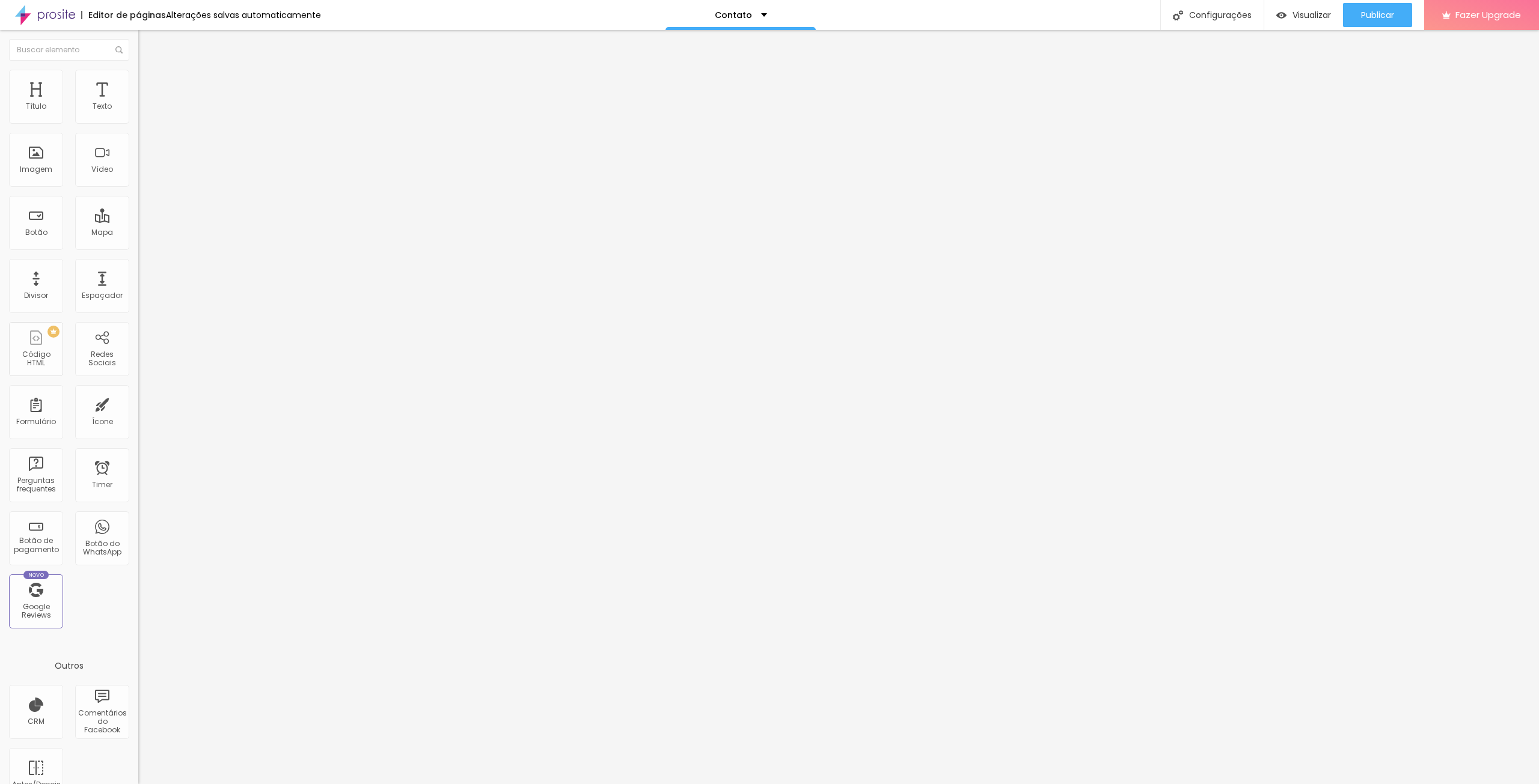
click at [138, 113] on input "Praça Amilcar Alexandre Gordalina" at bounding box center [210, 107] width 144 height 12
paste input "Elisabete Mota Fotografia Leiria | Casamento | Recém nascido | Batizado | Event…"
type input "Elisabete Mota Fotografia Leiria | Casamento | Recém nascido | Batizado | Event…"
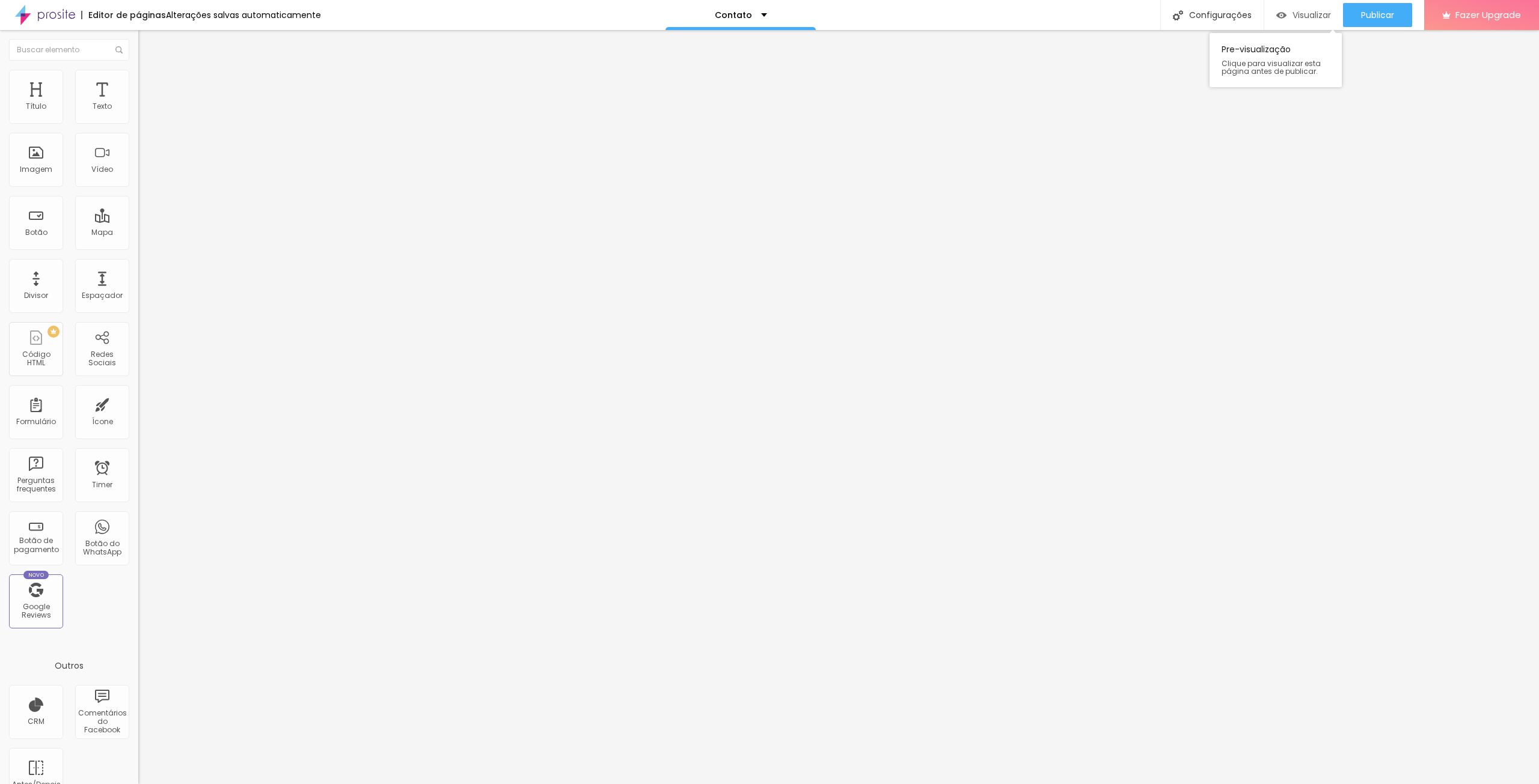
click at [1315, 11] on span "Visualizar" at bounding box center [1312, 15] width 38 height 10
click at [138, 243] on div "Facebook" at bounding box center [207, 246] width 138 height 7
click at [138, 408] on input "https://" at bounding box center [210, 415] width 144 height 12
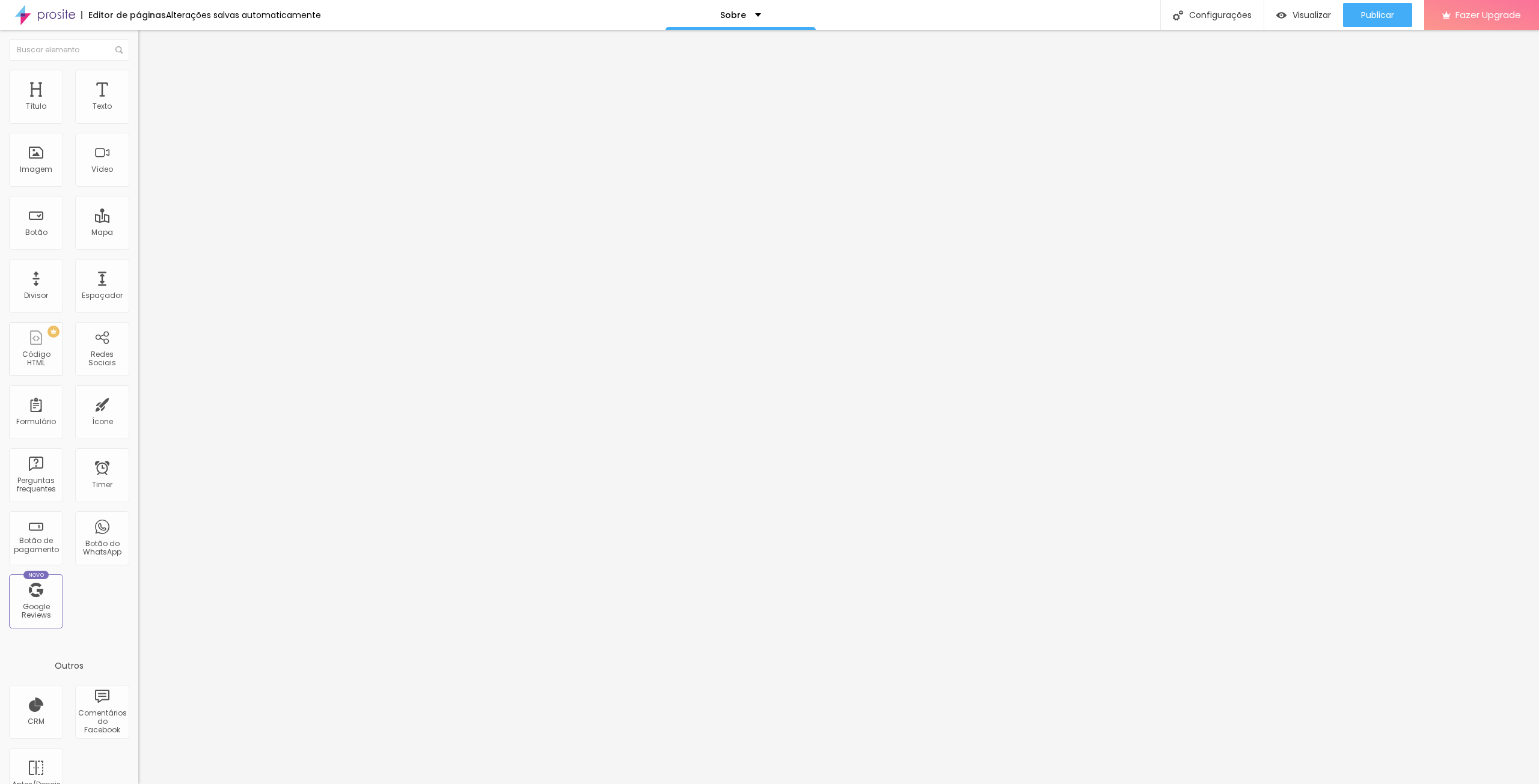
click at [138, 408] on input "https://" at bounding box center [210, 415] width 144 height 12
paste input "www.facebook.com/elisabetemotaphotographer"
type input "https://www.facebook.com/elisabetemotaphotographer"
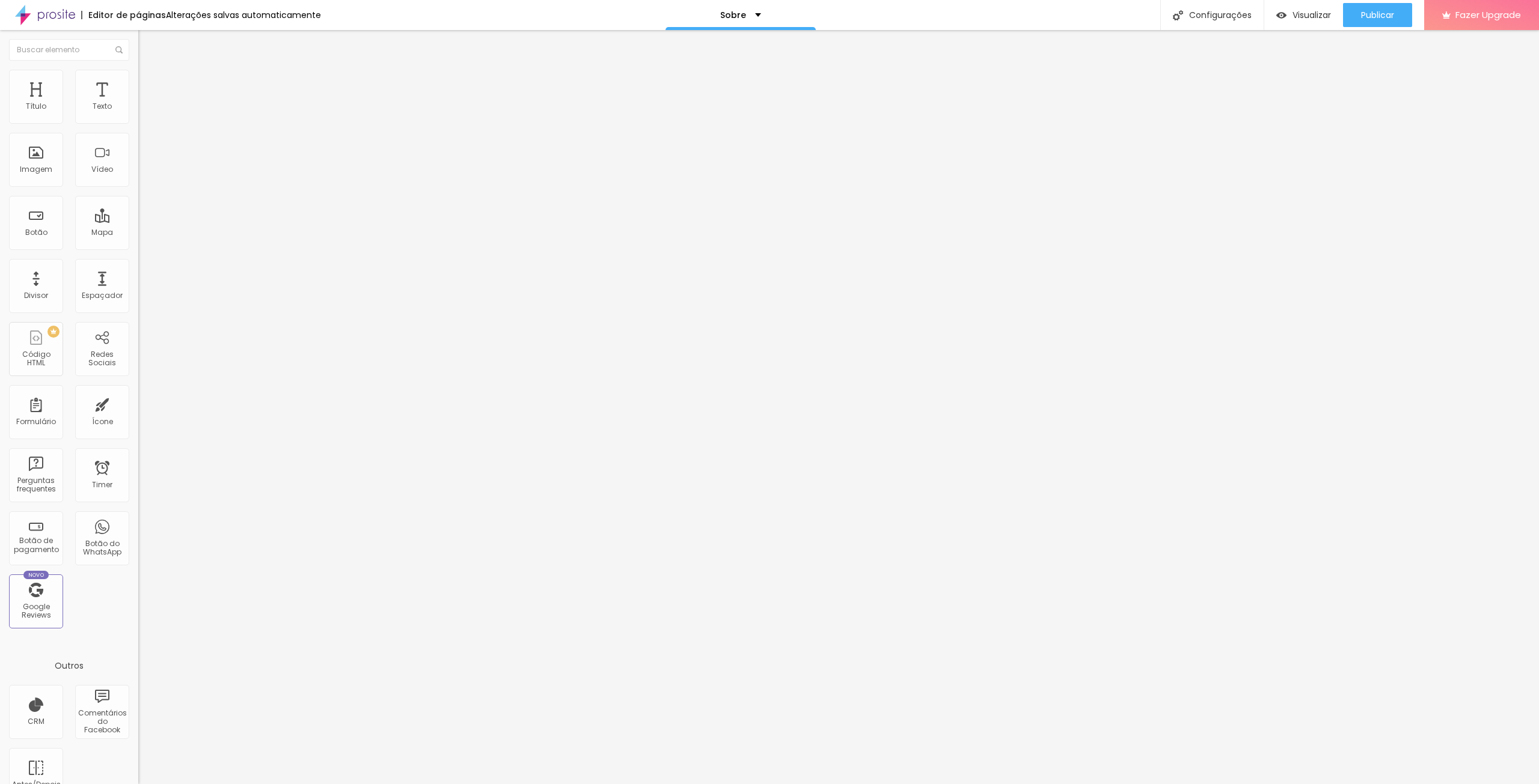
click at [138, 608] on div "Instagram" at bounding box center [207, 611] width 138 height 7
click at [138, 773] on input "https://" at bounding box center [210, 779] width 144 height 12
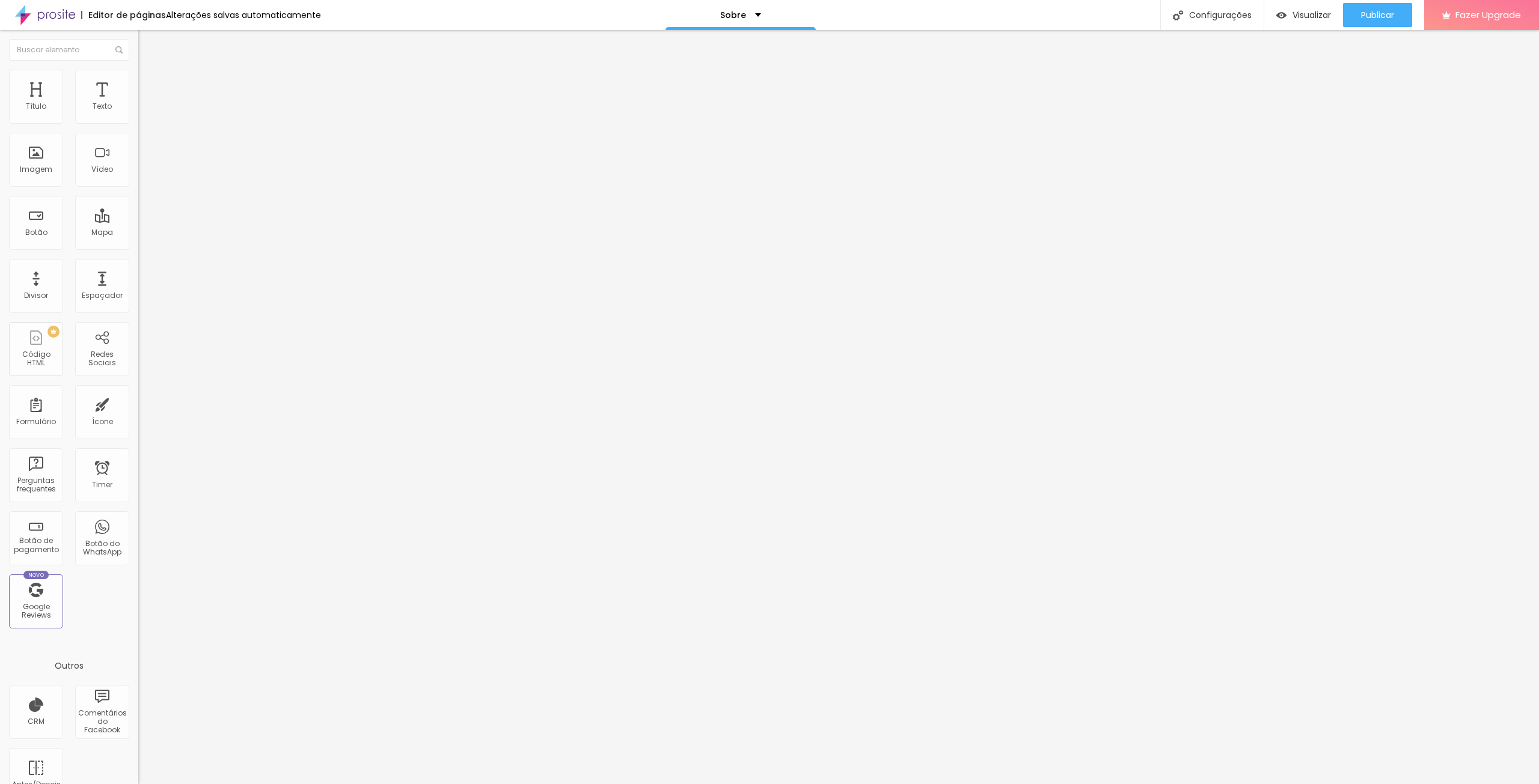
click at [138, 773] on input "https://" at bounding box center [210, 779] width 144 height 12
paste input "www.instagram.com/elisabetemota_foto/"
type input "https://www.instagram.com/elisabetemota_foto/"
click at [1299, 13] on span "Visualizar" at bounding box center [1312, 15] width 38 height 10
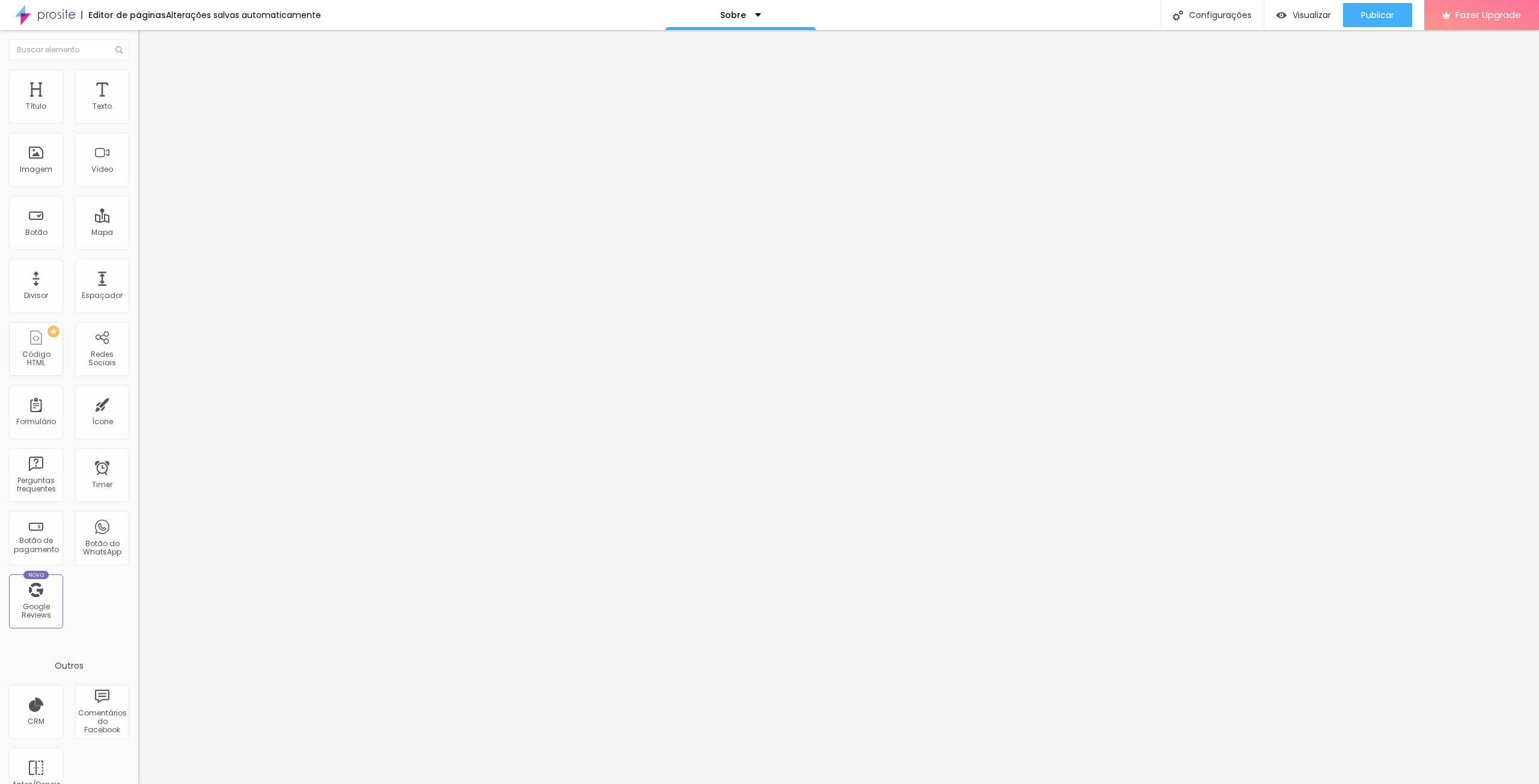
click at [138, 126] on div "Facebook" at bounding box center [207, 176] width 138 height 166
click at [138, 598] on div "Instagram" at bounding box center [207, 601] width 138 height 7
click at [138, 773] on input "https://www.instagram.com/elisabetemota_foto/" at bounding box center [210, 779] width 144 height 12
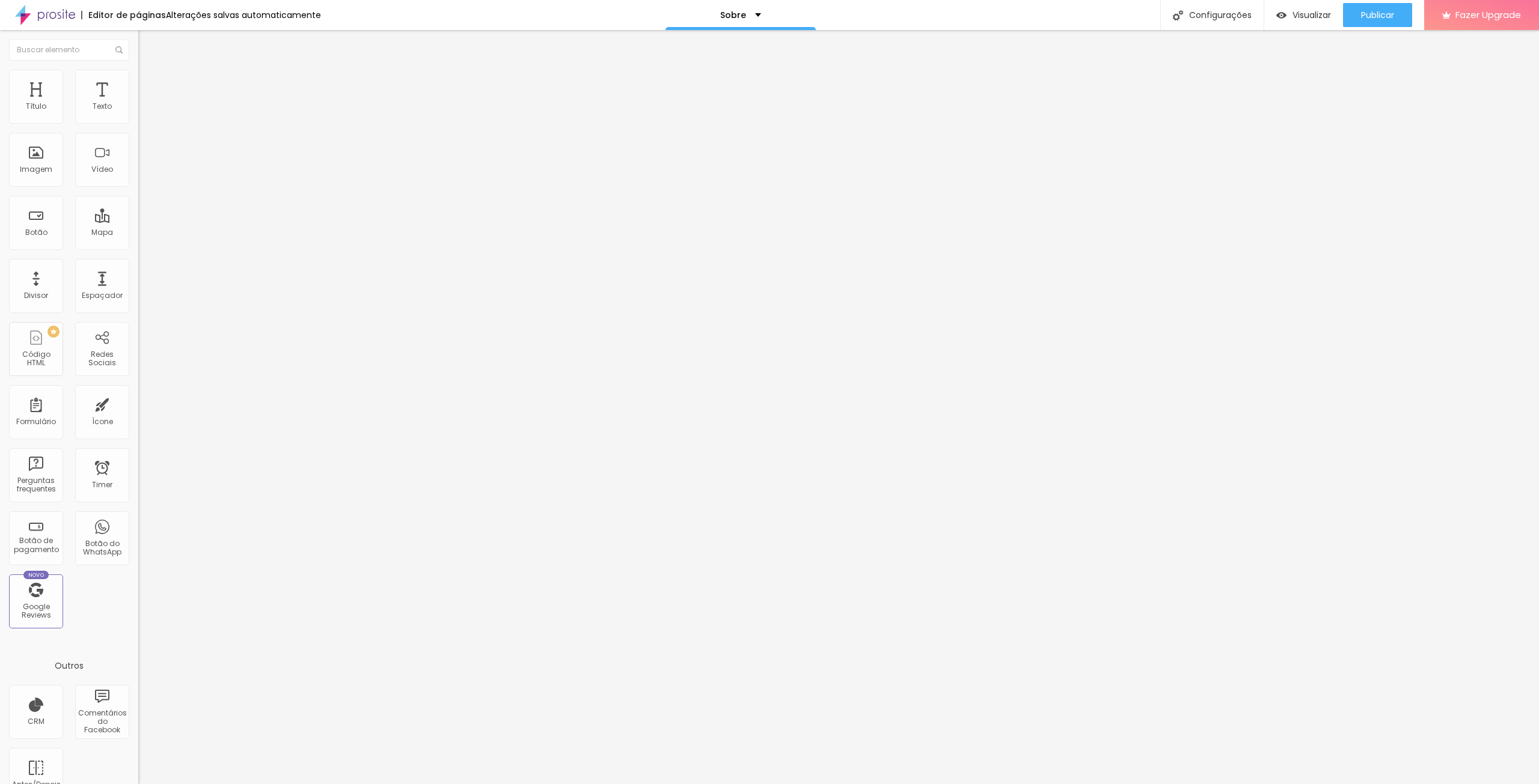
scroll to position [0, 82]
type input "https://www.instagram.com/elisabetemota_foto"
click at [1294, 15] on span "Visualizar" at bounding box center [1312, 15] width 38 height 10
click at [46, 542] on div "Botão de pagamento" at bounding box center [36, 545] width 48 height 18
click at [138, 74] on img at bounding box center [143, 75] width 11 height 11
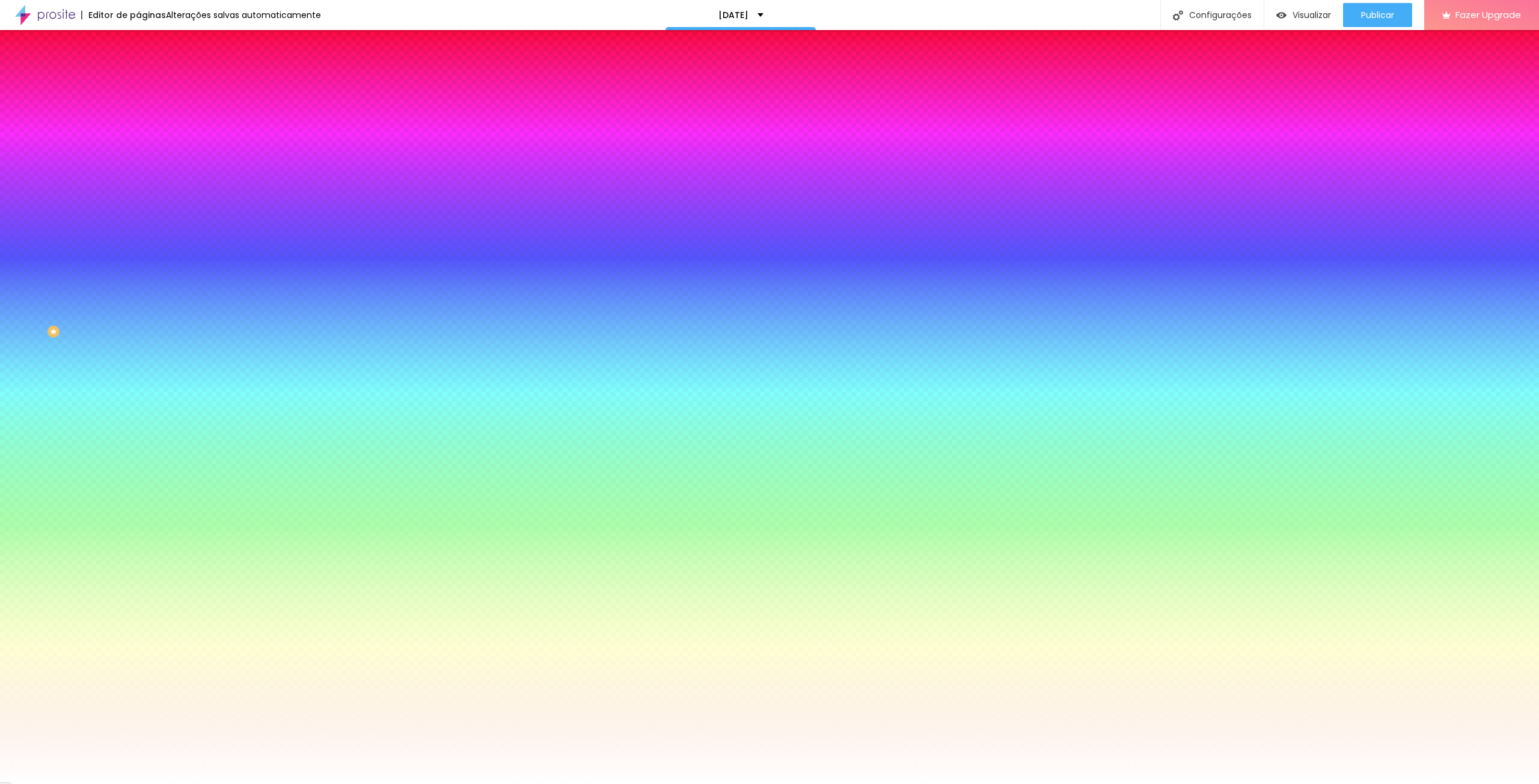
click at [138, 82] on img at bounding box center [143, 87] width 11 height 11
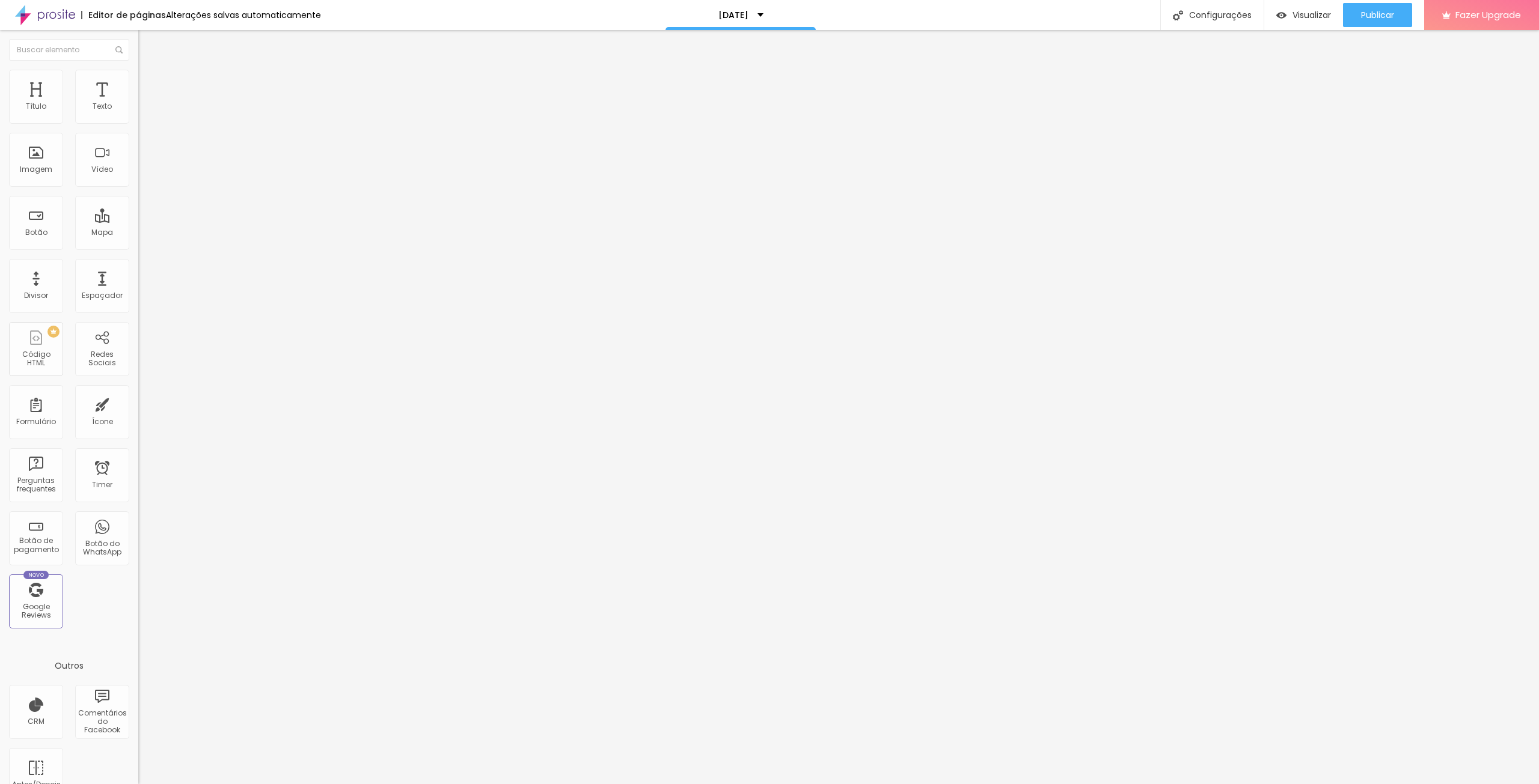
click at [147, 40] on div "Editar Botão" at bounding box center [182, 44] width 69 height 10
click at [138, 107] on span "TBD" at bounding box center [145, 101] width 14 height 10
click at [138, 86] on li "Avançado" at bounding box center [207, 85] width 138 height 12
click at [138, 116] on div "20 Espaço de cima 20 Espaço de baixo Visível nos dispositivos Celular Tablet De…" at bounding box center [207, 310] width 138 height 438
